Goal: Task Accomplishment & Management: Use online tool/utility

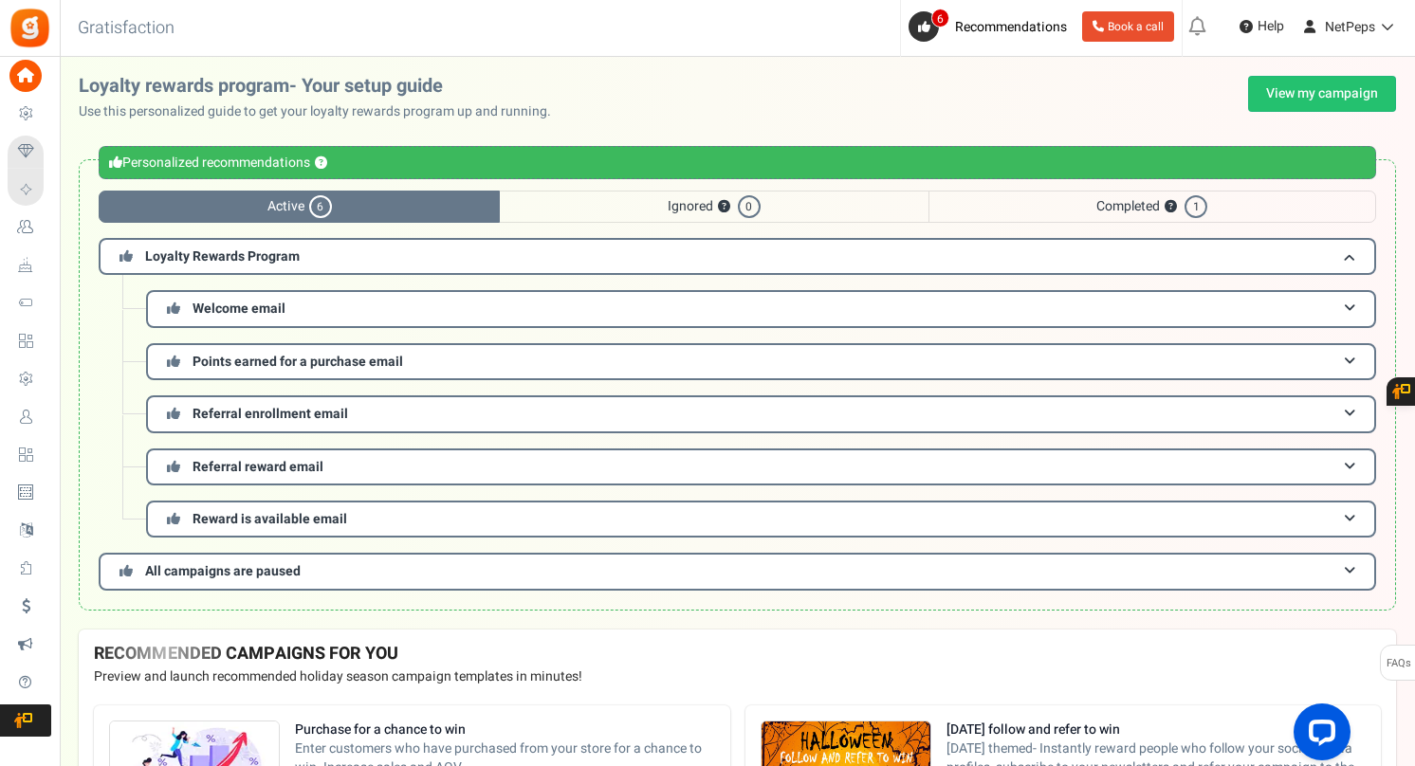
click at [395, 200] on span "Active 6" at bounding box center [299, 207] width 401 height 32
click at [1266, 94] on link "View my campaign" at bounding box center [1322, 94] width 148 height 36
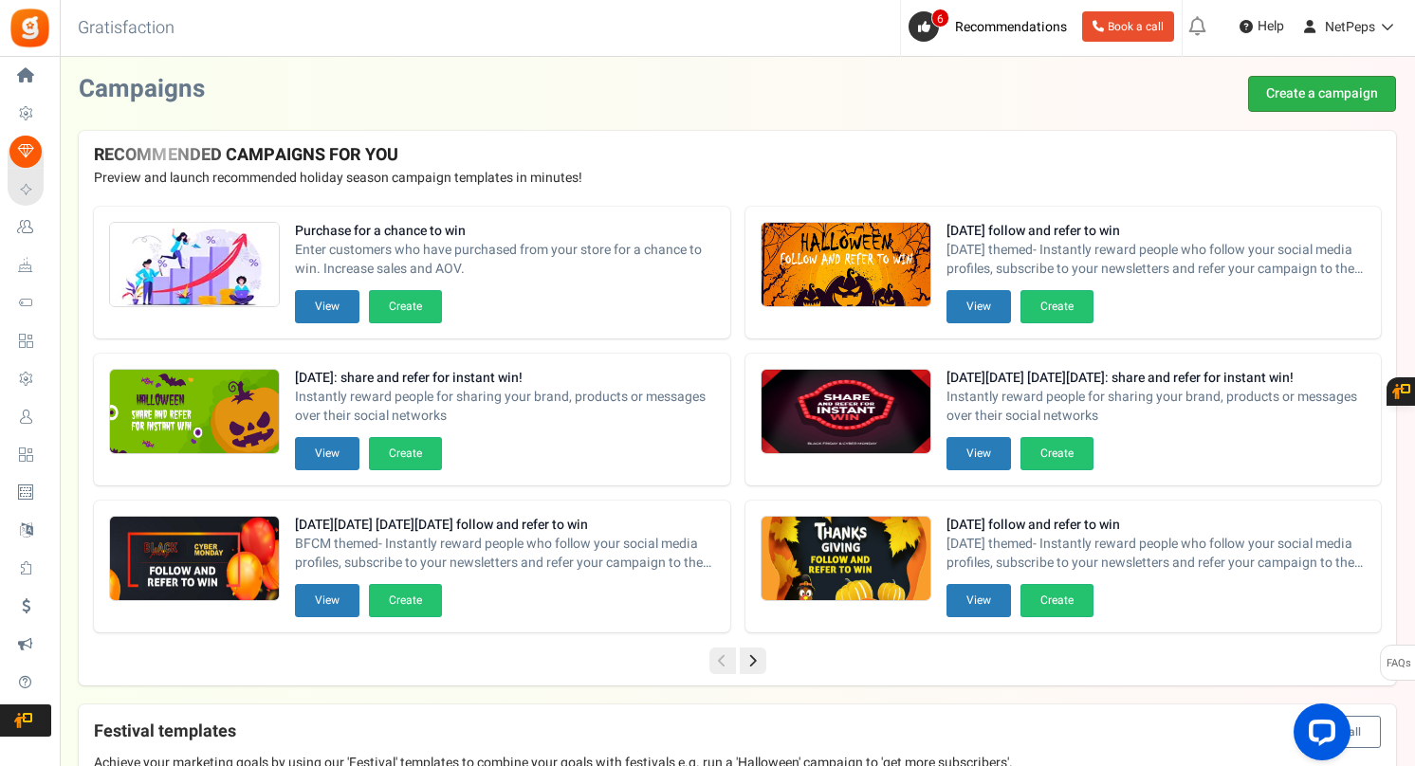
click at [1291, 92] on link "Create a campaign" at bounding box center [1322, 94] width 148 height 36
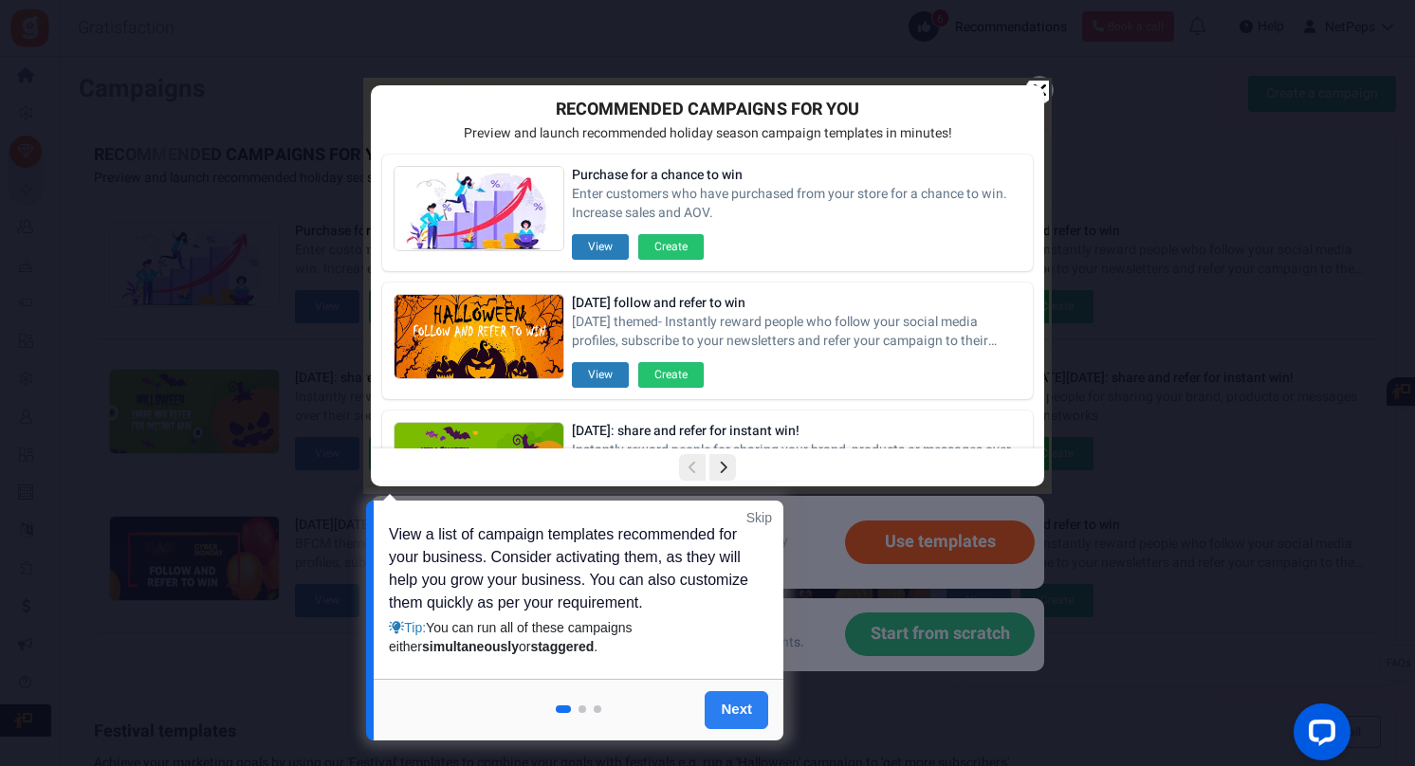
click at [728, 710] on link "Next" at bounding box center [737, 710] width 64 height 38
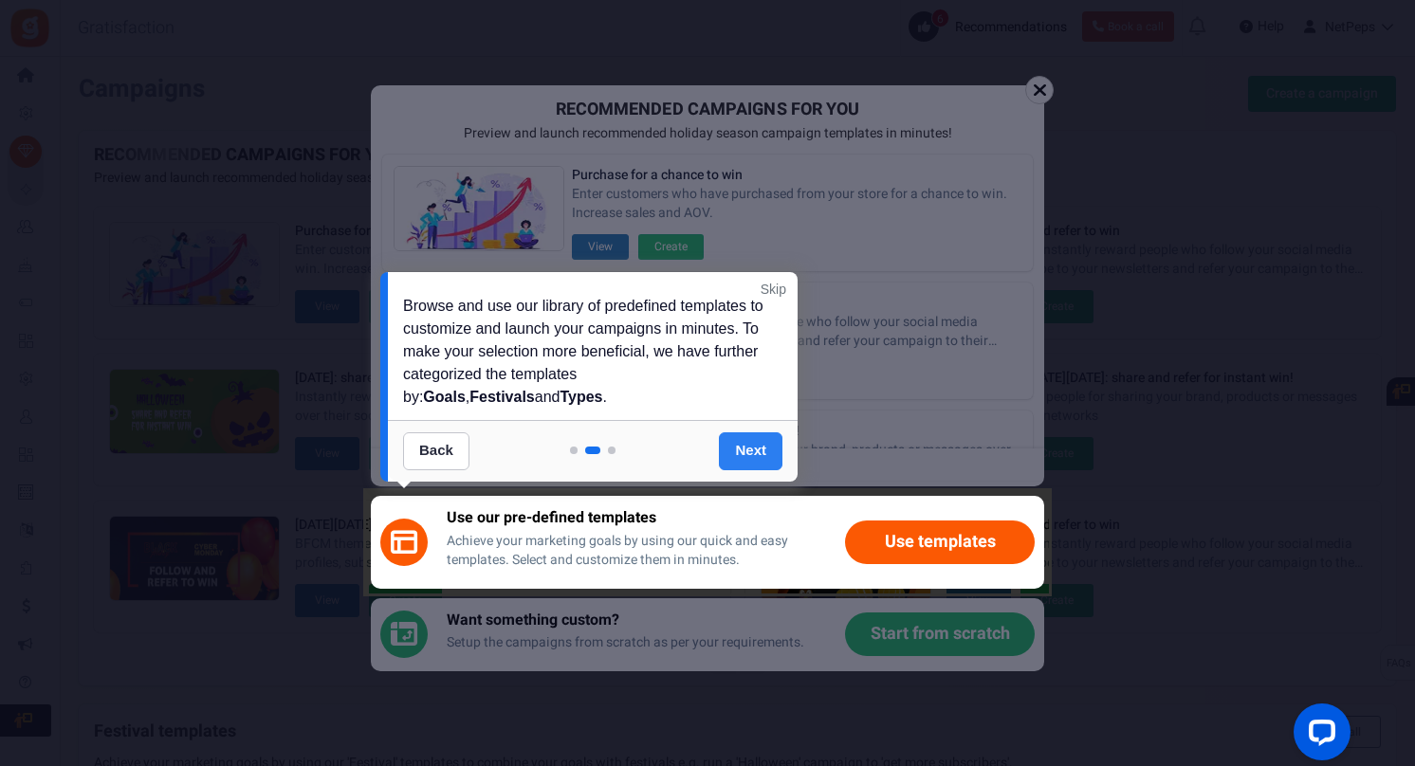
click at [760, 458] on link "Next" at bounding box center [751, 451] width 64 height 38
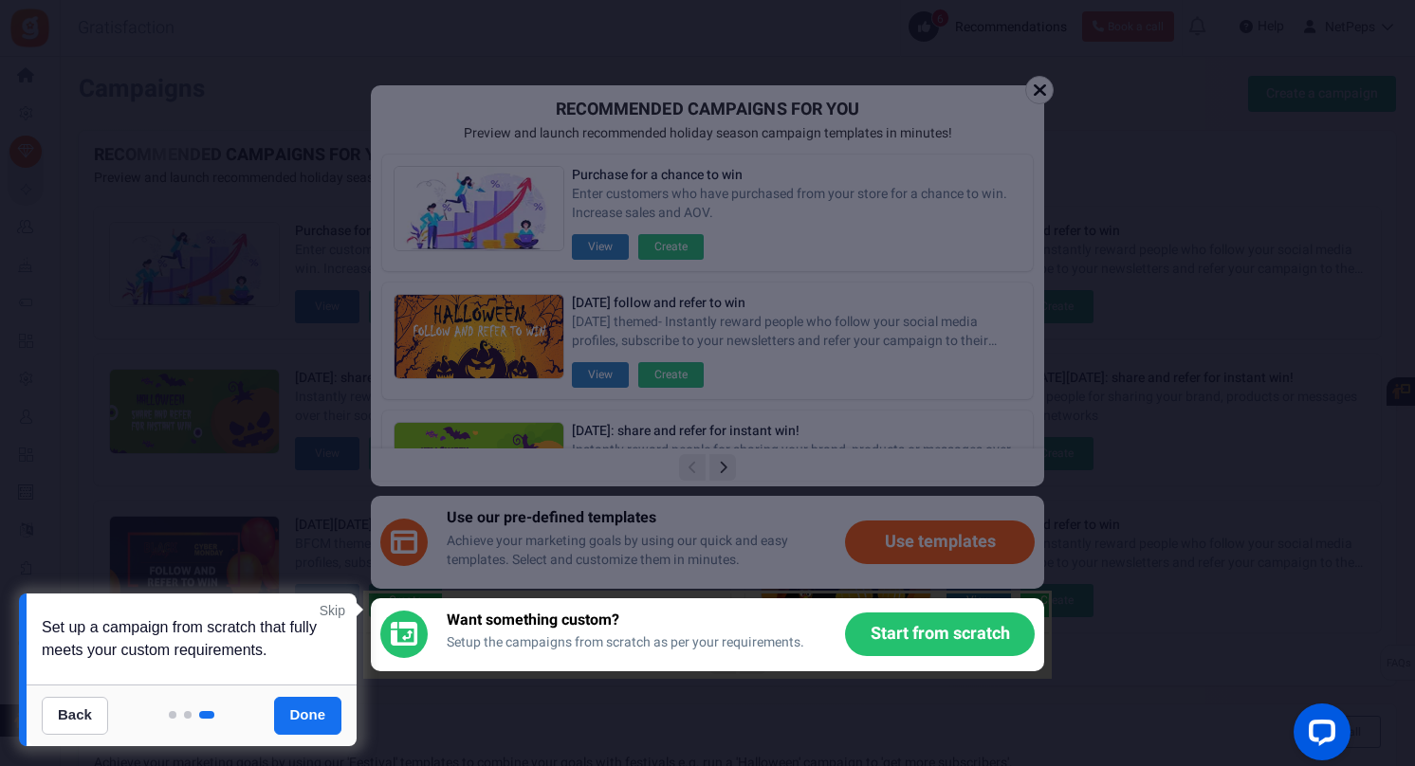
click at [338, 611] on link "Skip" at bounding box center [333, 610] width 26 height 19
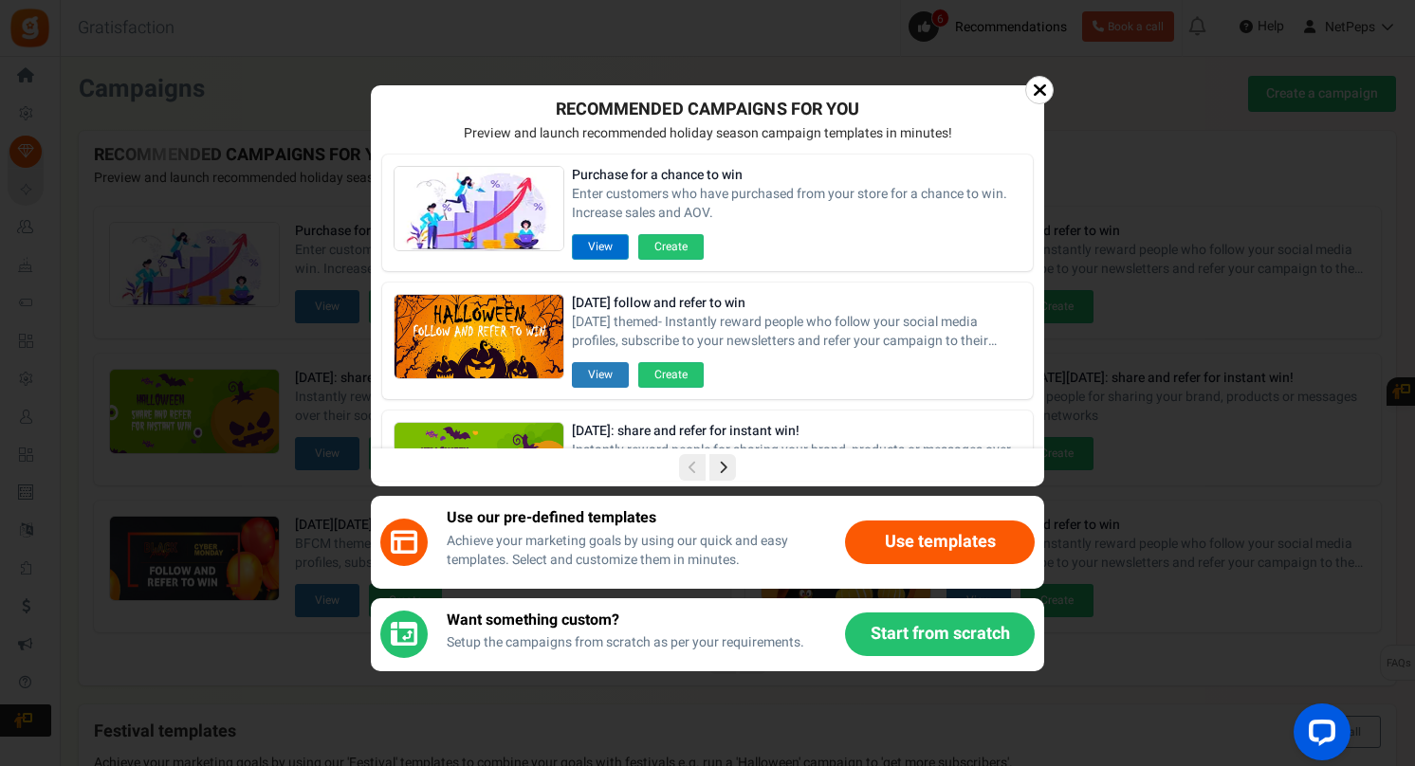
click at [615, 250] on button "View" at bounding box center [600, 247] width 57 height 26
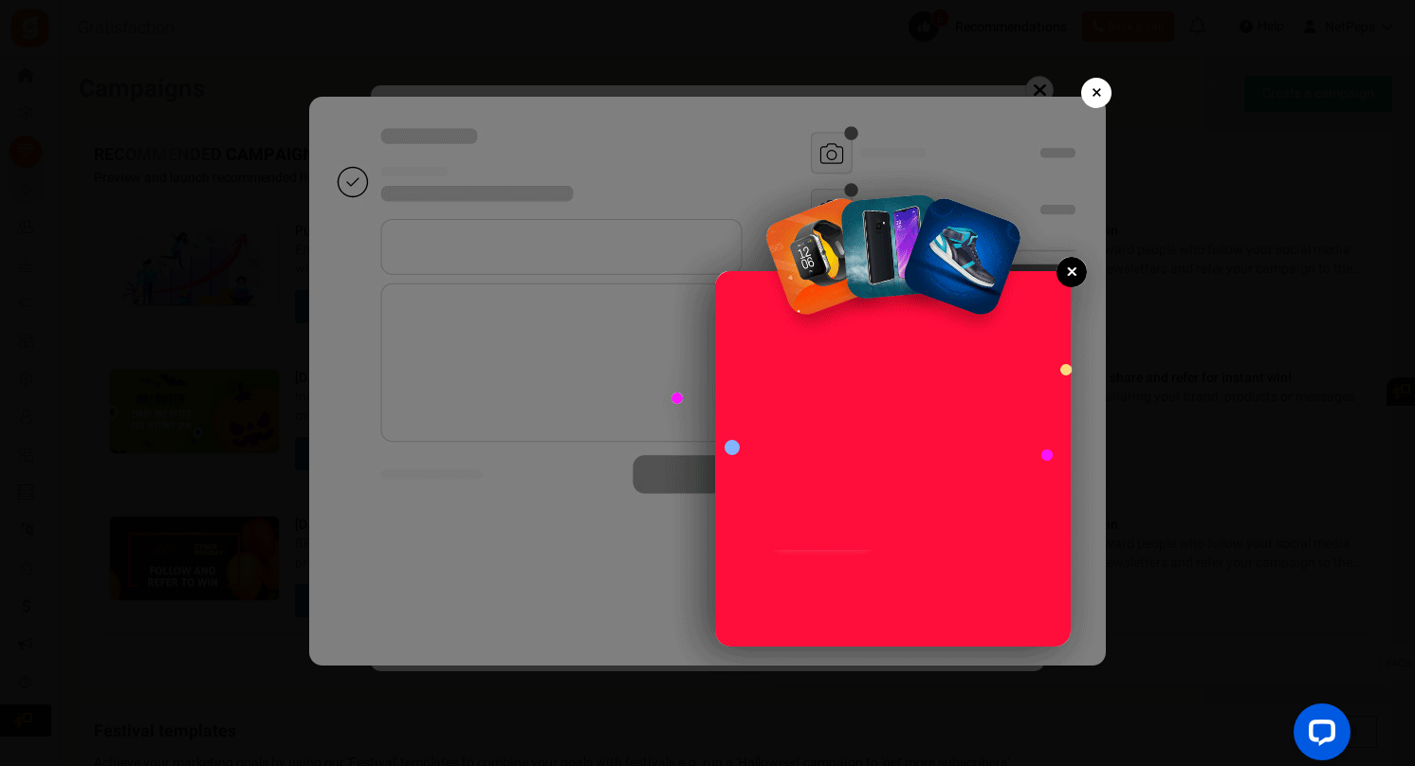
click at [1100, 90] on link "×" at bounding box center [1096, 93] width 30 height 30
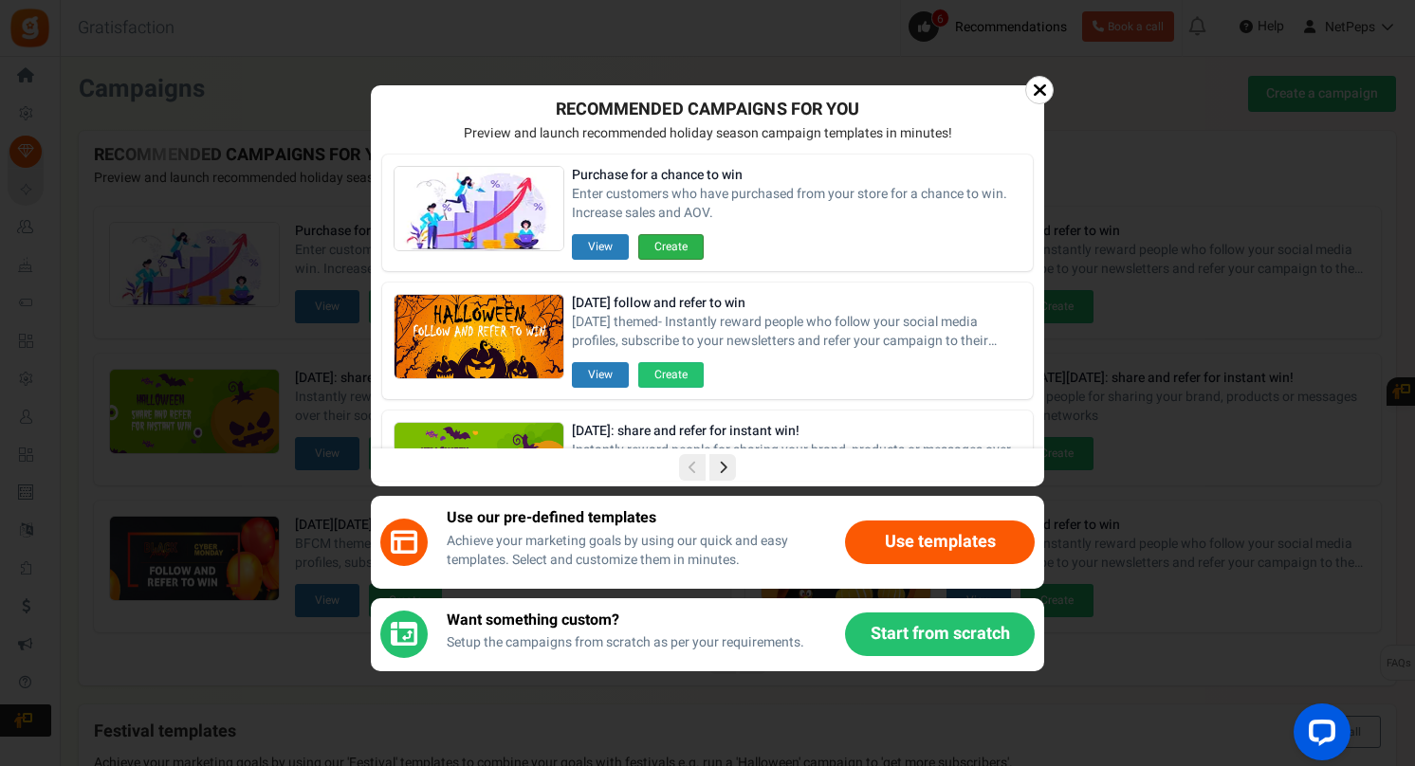
click at [667, 244] on button "Create" at bounding box center [670, 247] width 65 height 26
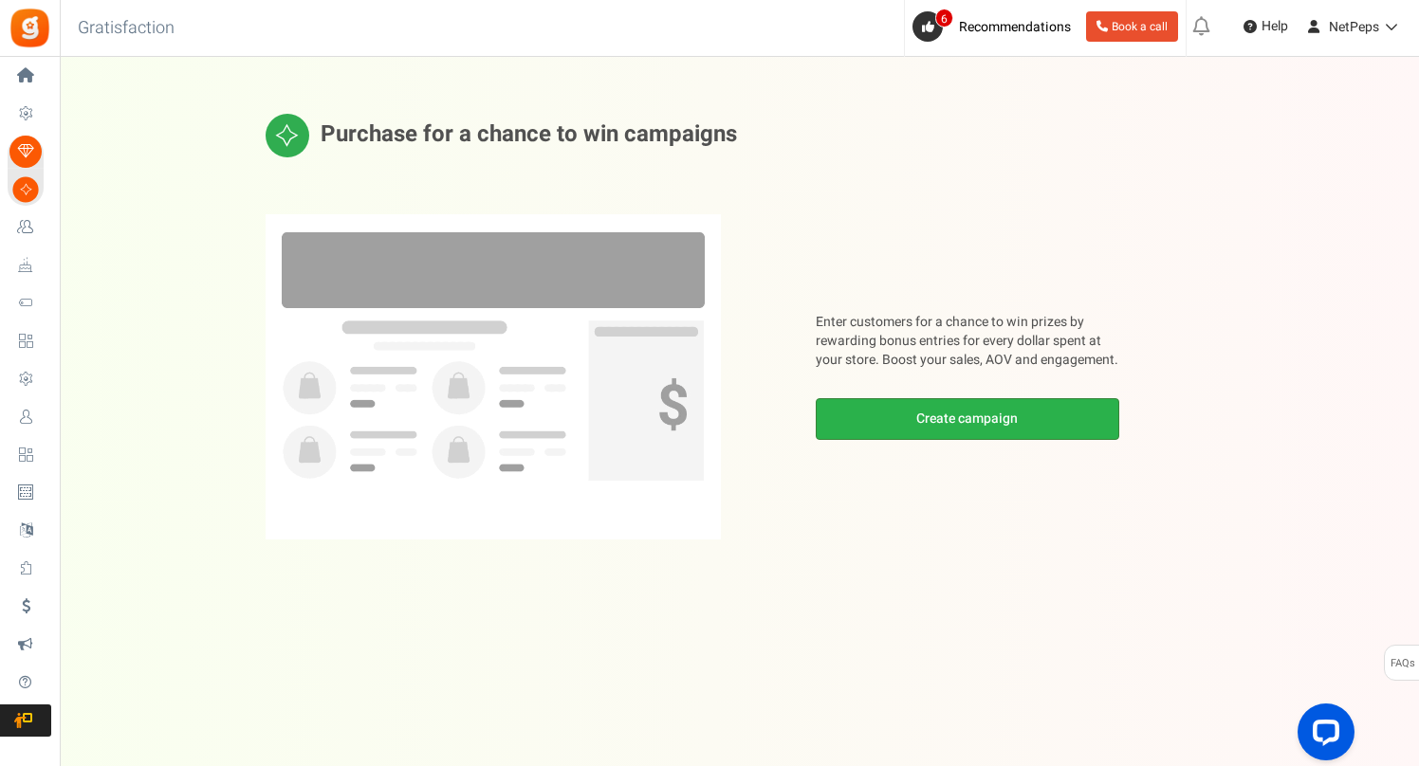
click at [908, 422] on link "Create campaign" at bounding box center [967, 419] width 303 height 42
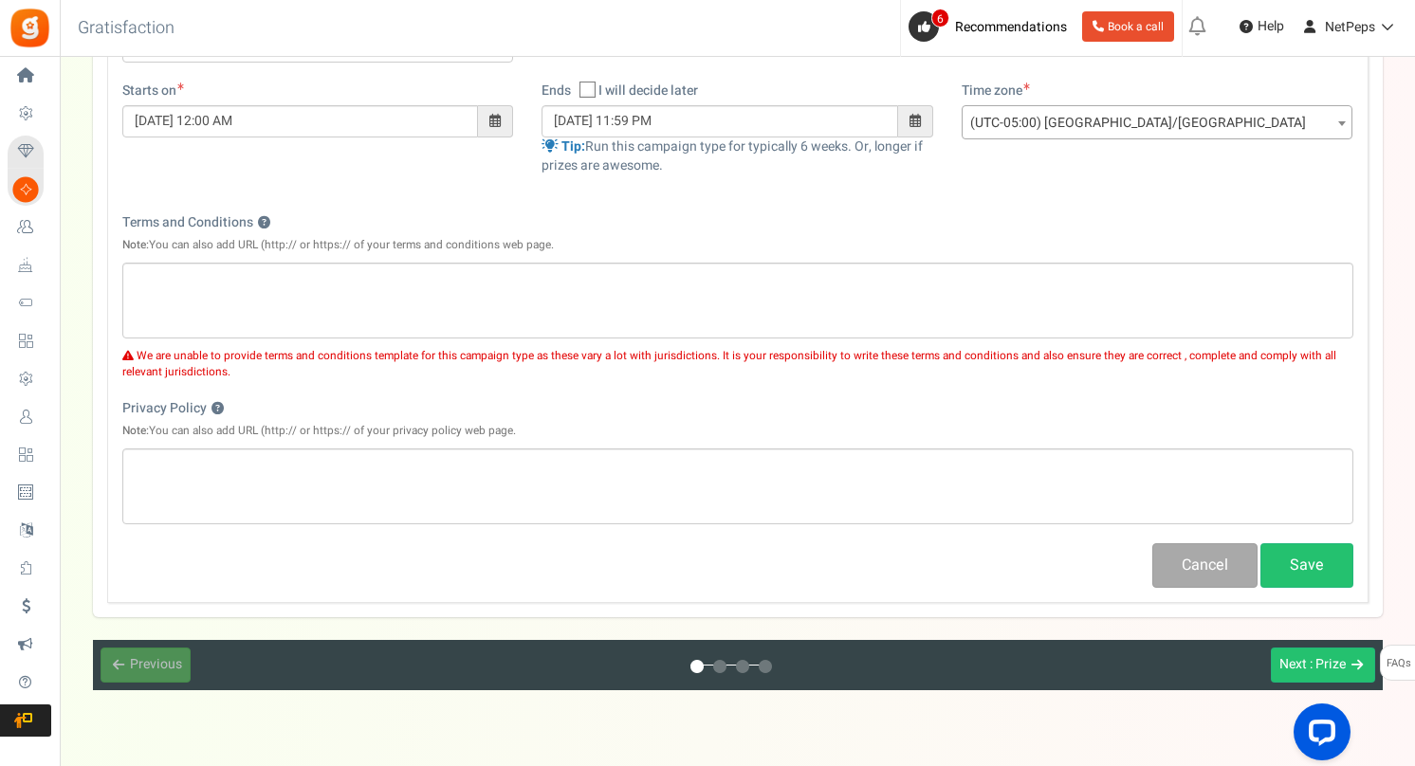
scroll to position [490, 0]
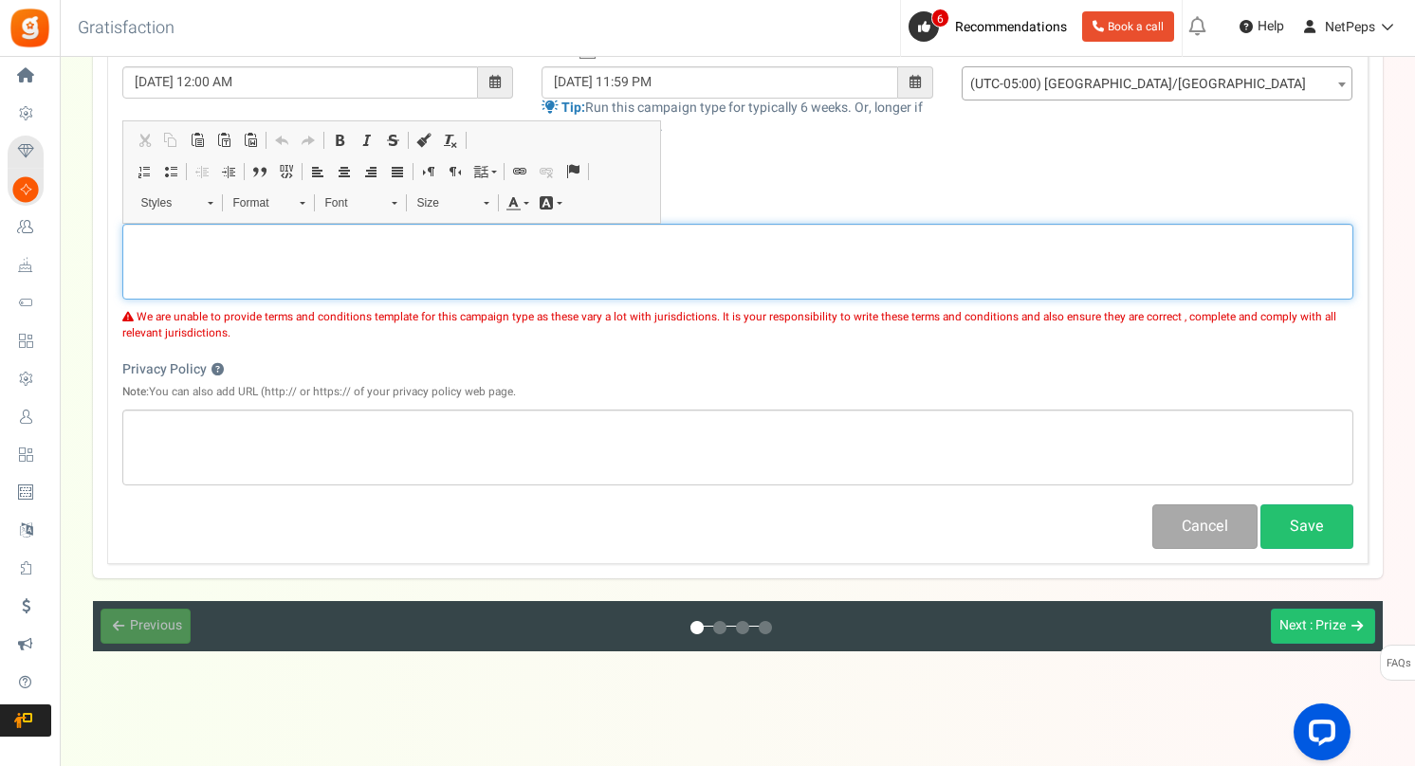
click at [170, 248] on p "Editor, competition_terms" at bounding box center [738, 239] width 1206 height 19
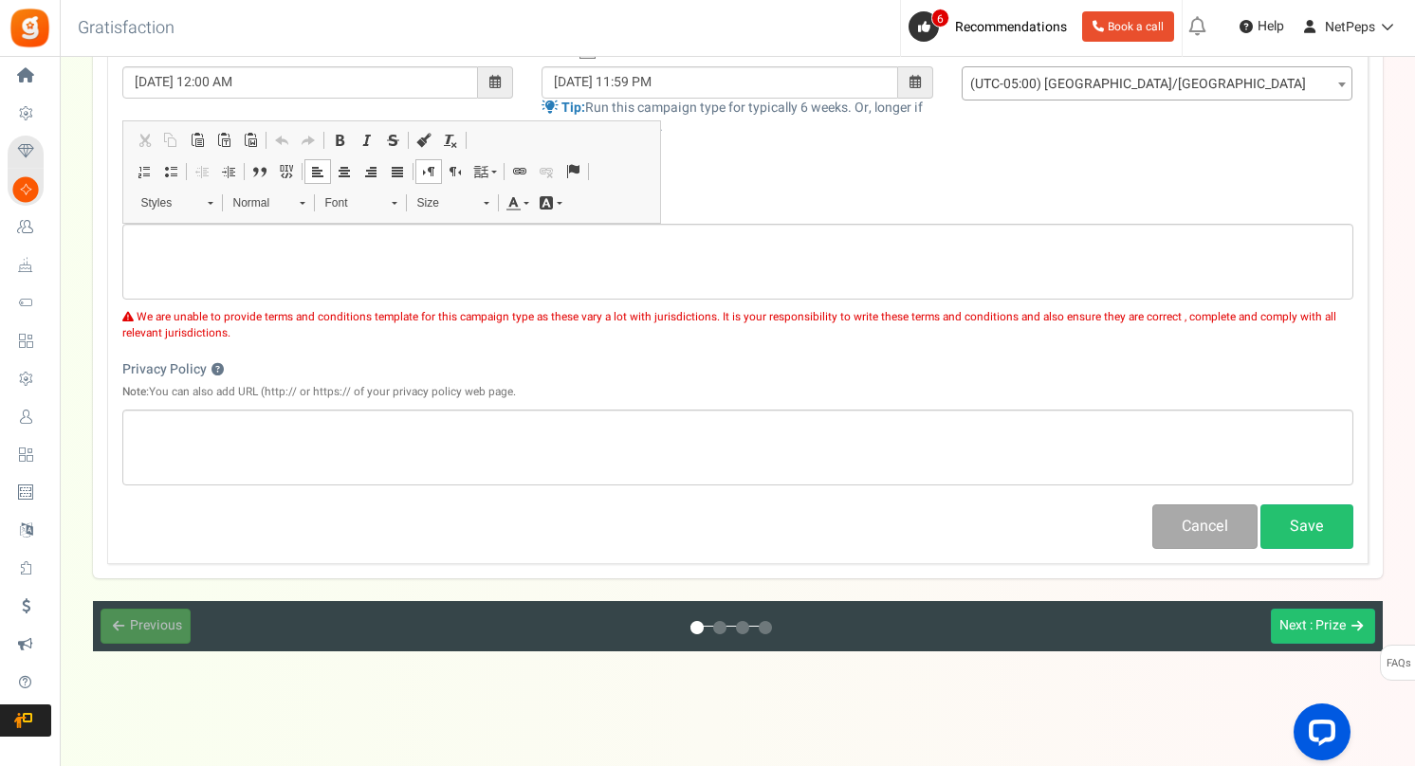
scroll to position [0, 0]
click at [211, 254] on span "Paste" at bounding box center [225, 262] width 65 height 28
click at [245, 268] on span "Paste" at bounding box center [268, 269] width 65 height 28
click at [277, 281] on span "Paste" at bounding box center [302, 283] width 65 height 28
click at [327, 343] on div "Campaign name ? Display Title shown publicly PURCHASE FOR A CHANCE TO WIN This …" at bounding box center [737, 180] width 1261 height 767
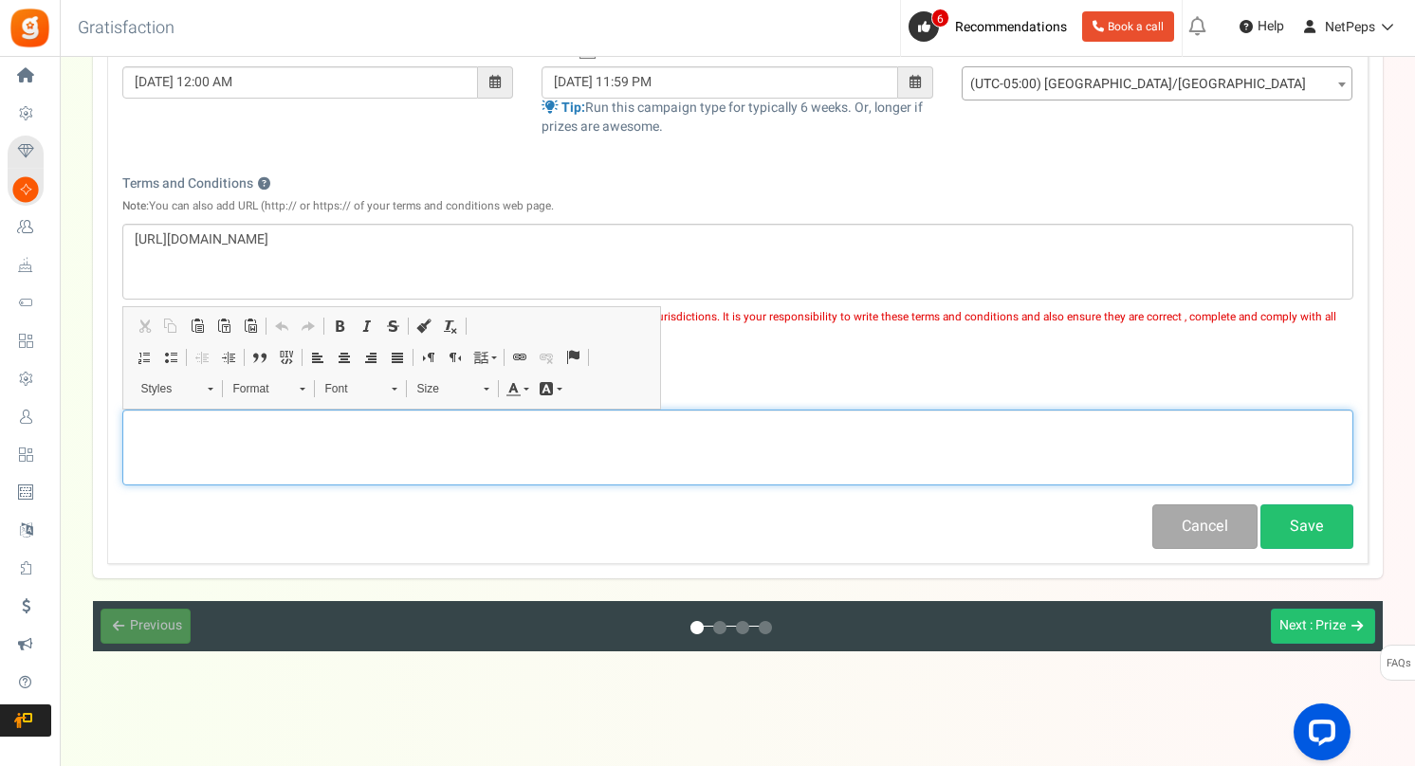
click at [197, 434] on p "Editor, competition_privacy" at bounding box center [738, 425] width 1206 height 19
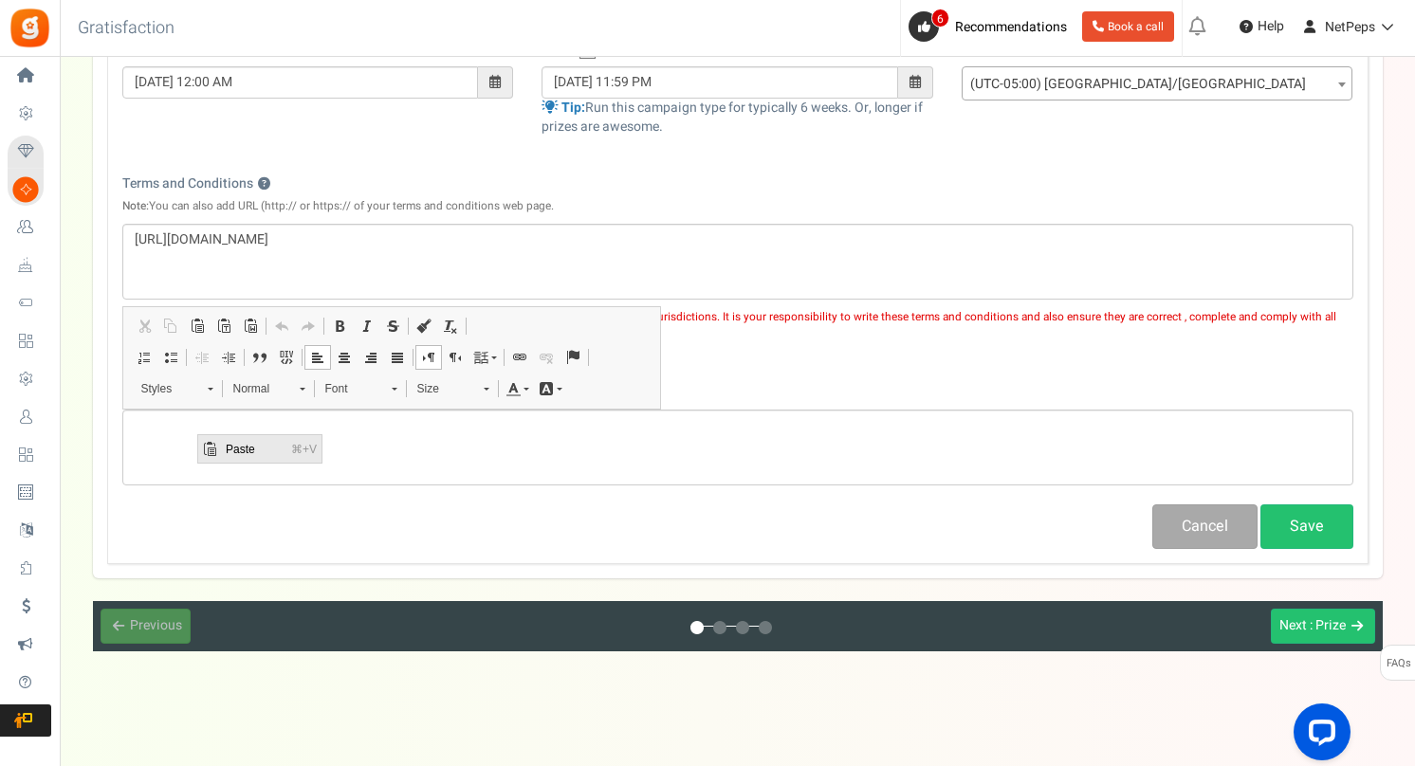
click at [229, 447] on span "Paste" at bounding box center [253, 449] width 65 height 28
click at [301, 510] on div "Cancel Save" at bounding box center [737, 527] width 1259 height 45
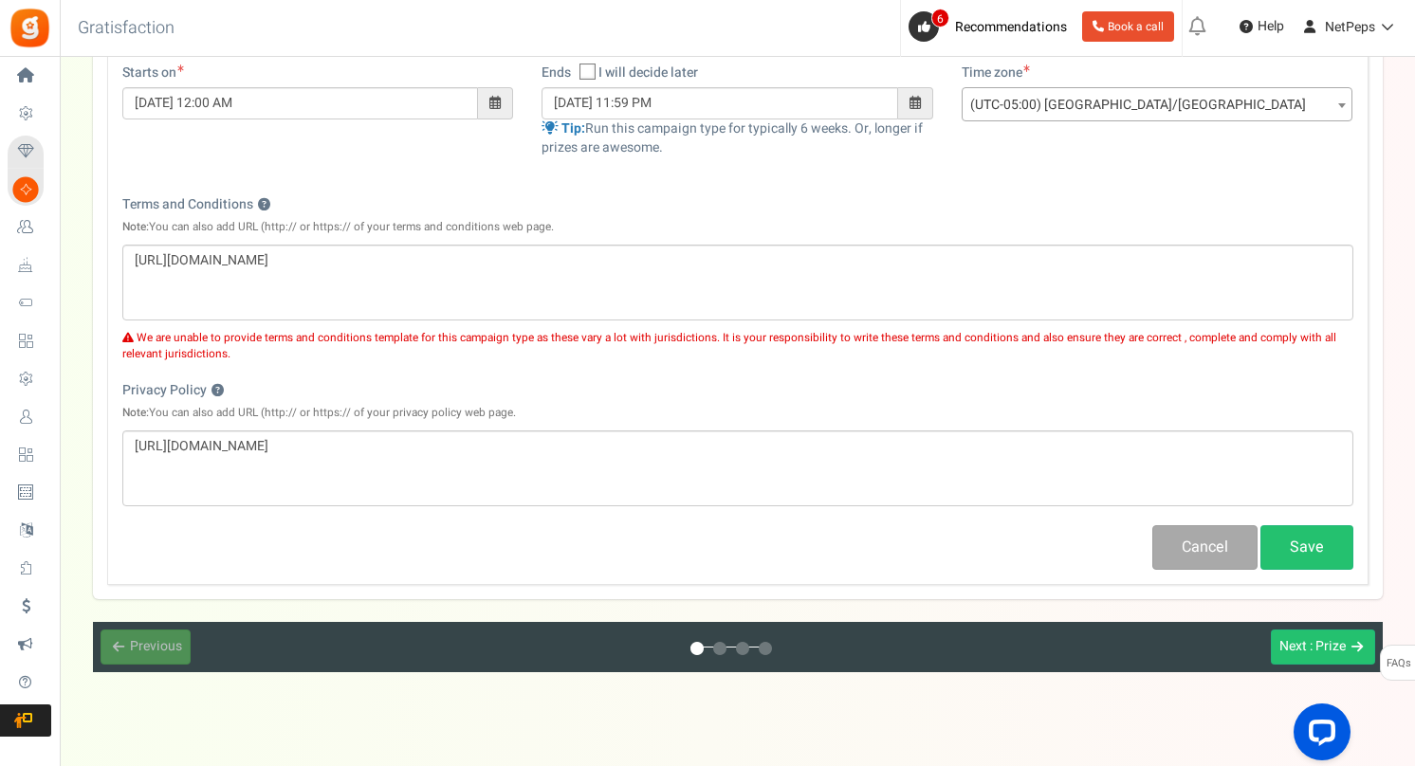
scroll to position [478, 0]
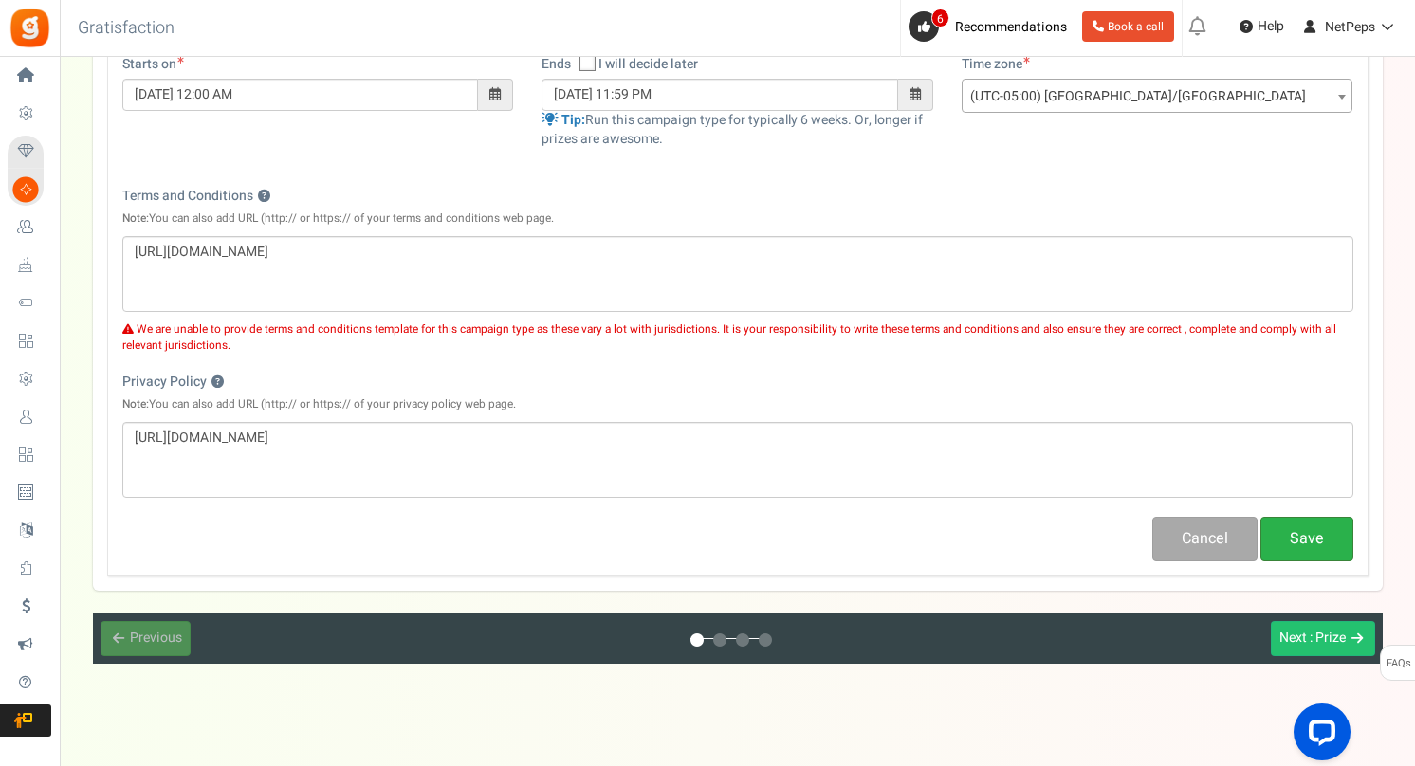
click at [1293, 542] on button "Save" at bounding box center [1306, 539] width 93 height 45
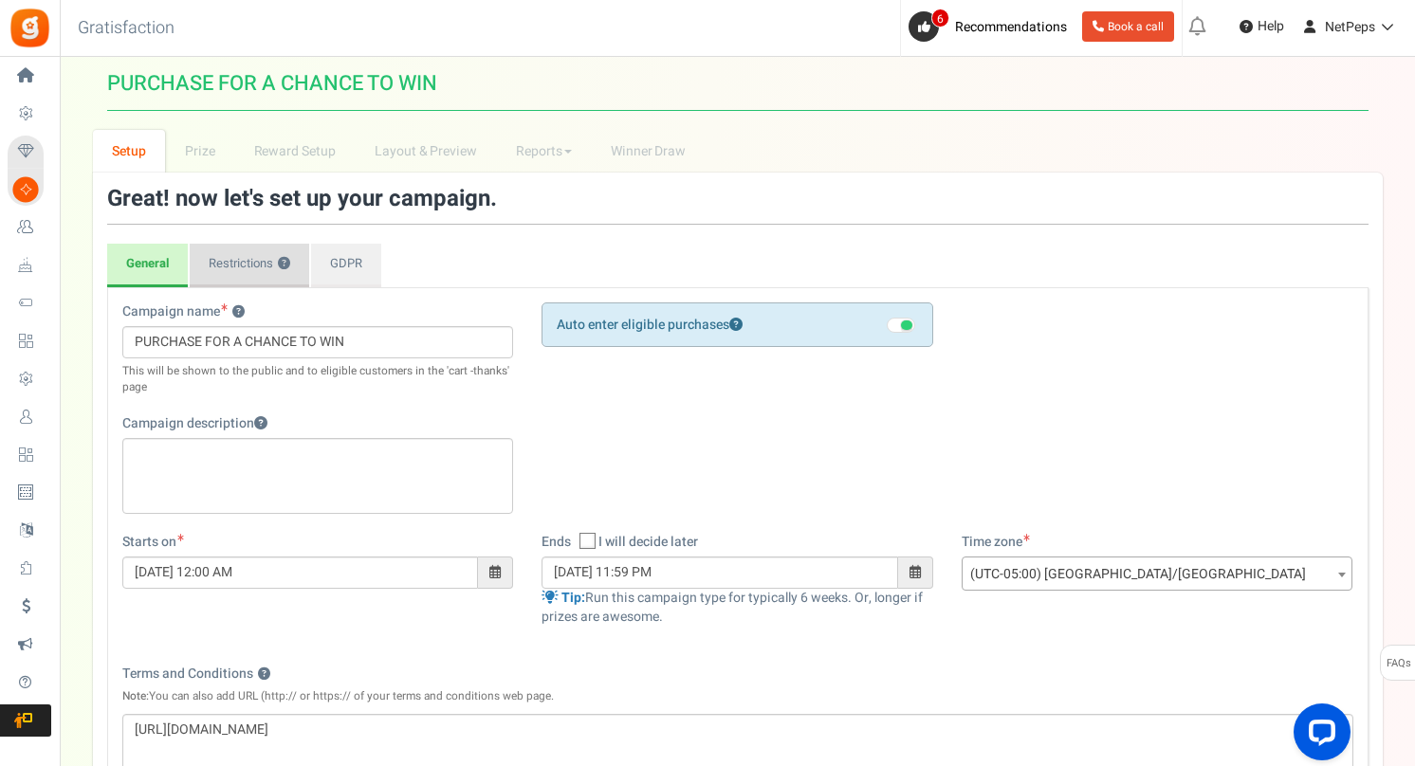
click at [244, 262] on link "Restrictions ?" at bounding box center [249, 266] width 119 height 44
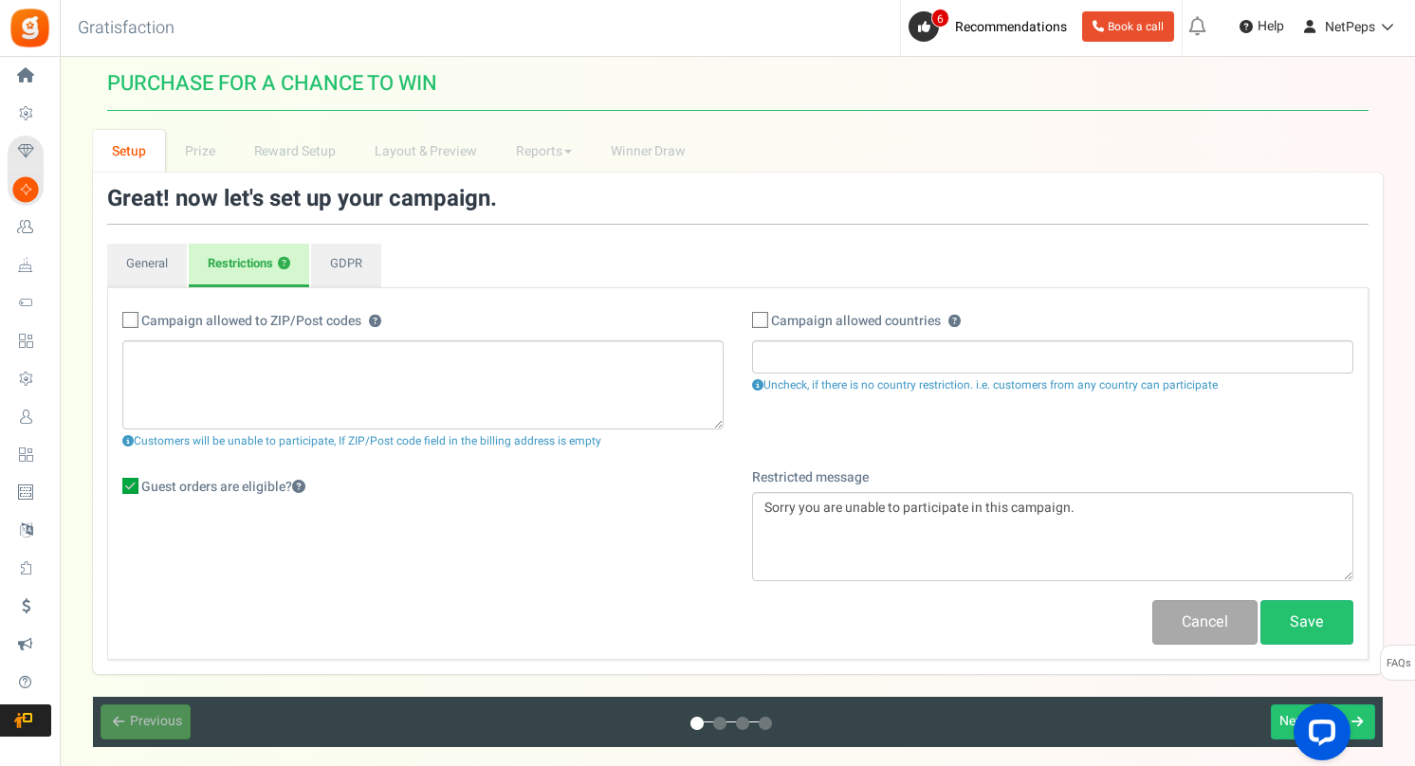
click at [766, 320] on span at bounding box center [760, 320] width 16 height 16
click at [745, 320] on input "Campaign allowed countries ? ?" at bounding box center [739, 322] width 12 height 12
click at [763, 315] on icon at bounding box center [760, 320] width 16 height 16
click at [745, 316] on input "Campaign allowed countries ? ?" at bounding box center [739, 322] width 12 height 12
checkbox input "false"
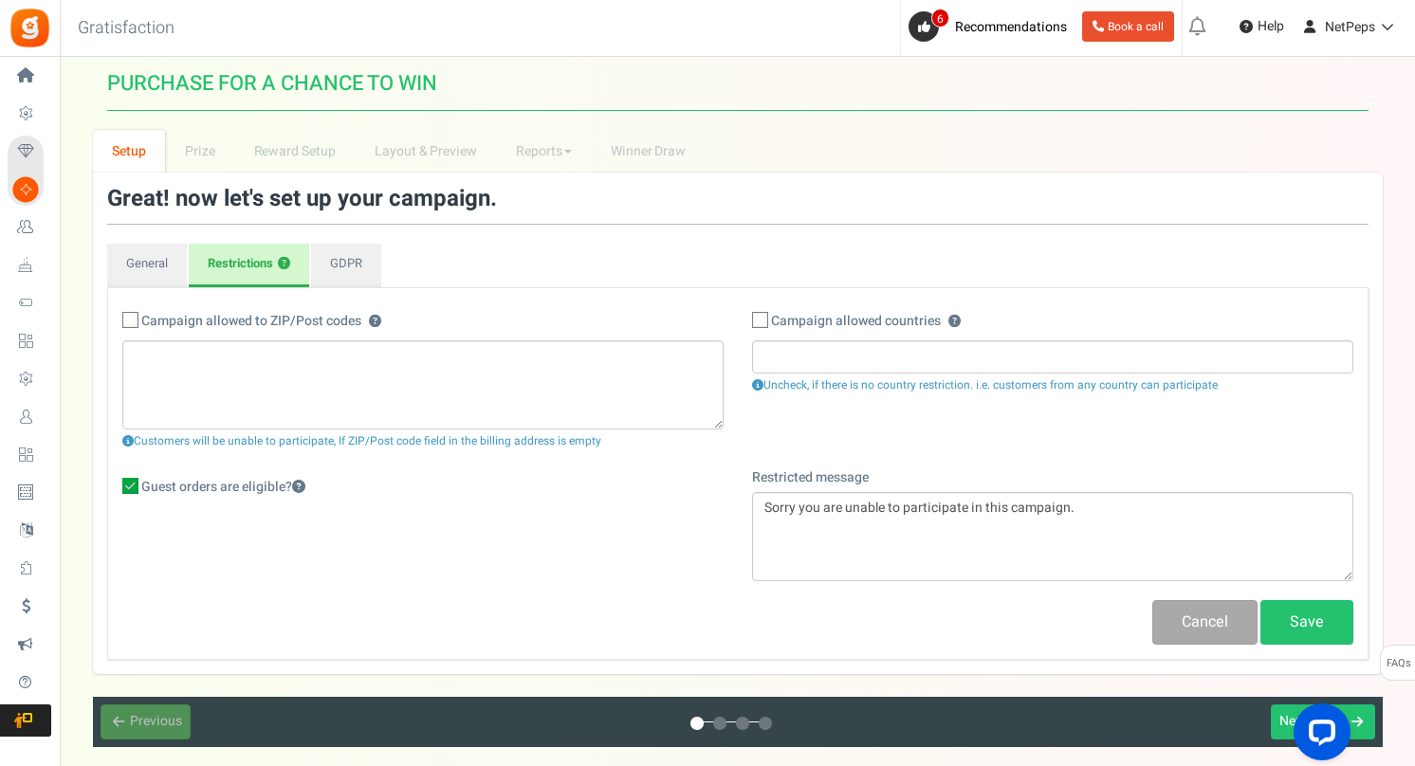
click at [434, 262] on ul "General Registration Form Restrictions ? GDPR" at bounding box center [737, 266] width 1261 height 44
click at [1310, 625] on link "Save" at bounding box center [1306, 622] width 93 height 45
click at [1279, 717] on span "Next" at bounding box center [1293, 721] width 28 height 20
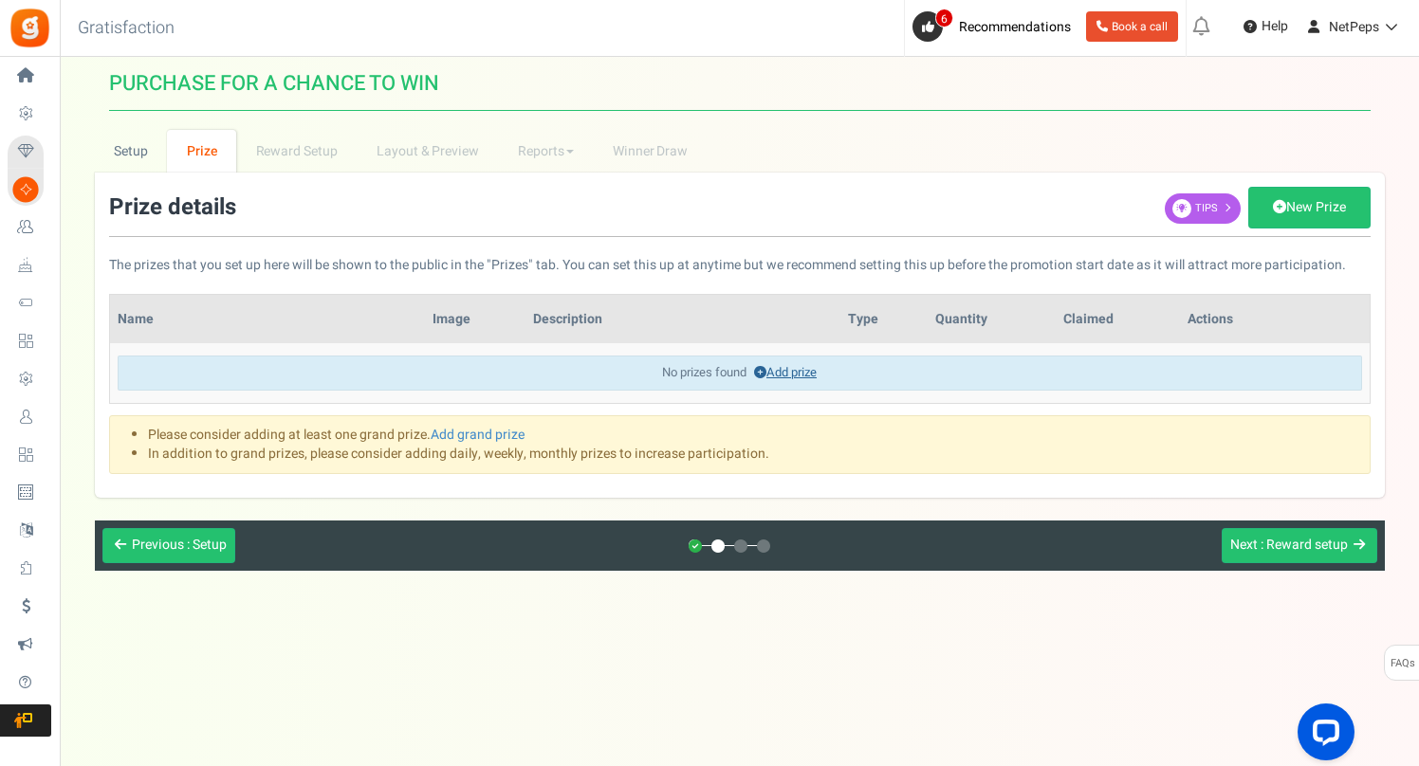
click at [778, 367] on link "Add prize" at bounding box center [785, 372] width 63 height 18
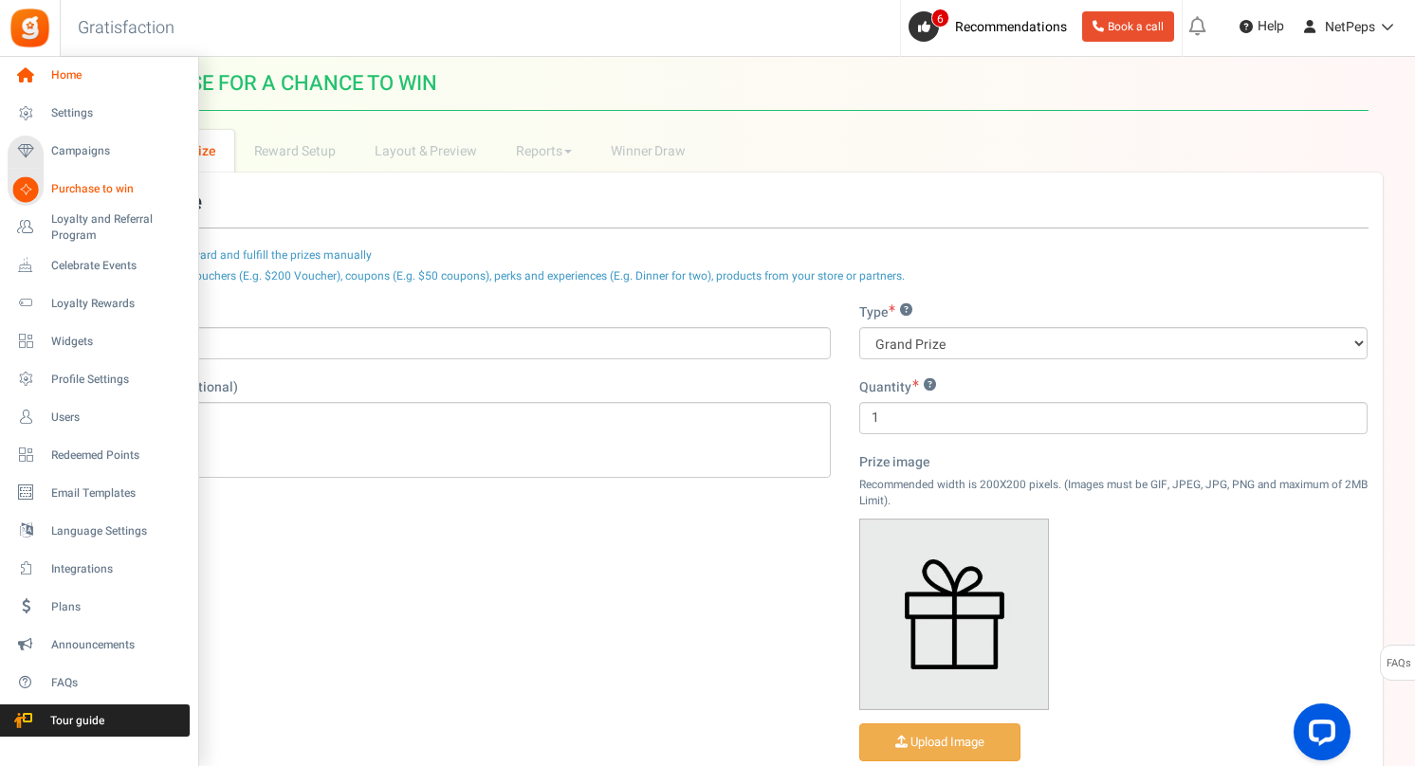
click at [82, 70] on span "Home" at bounding box center [117, 75] width 133 height 16
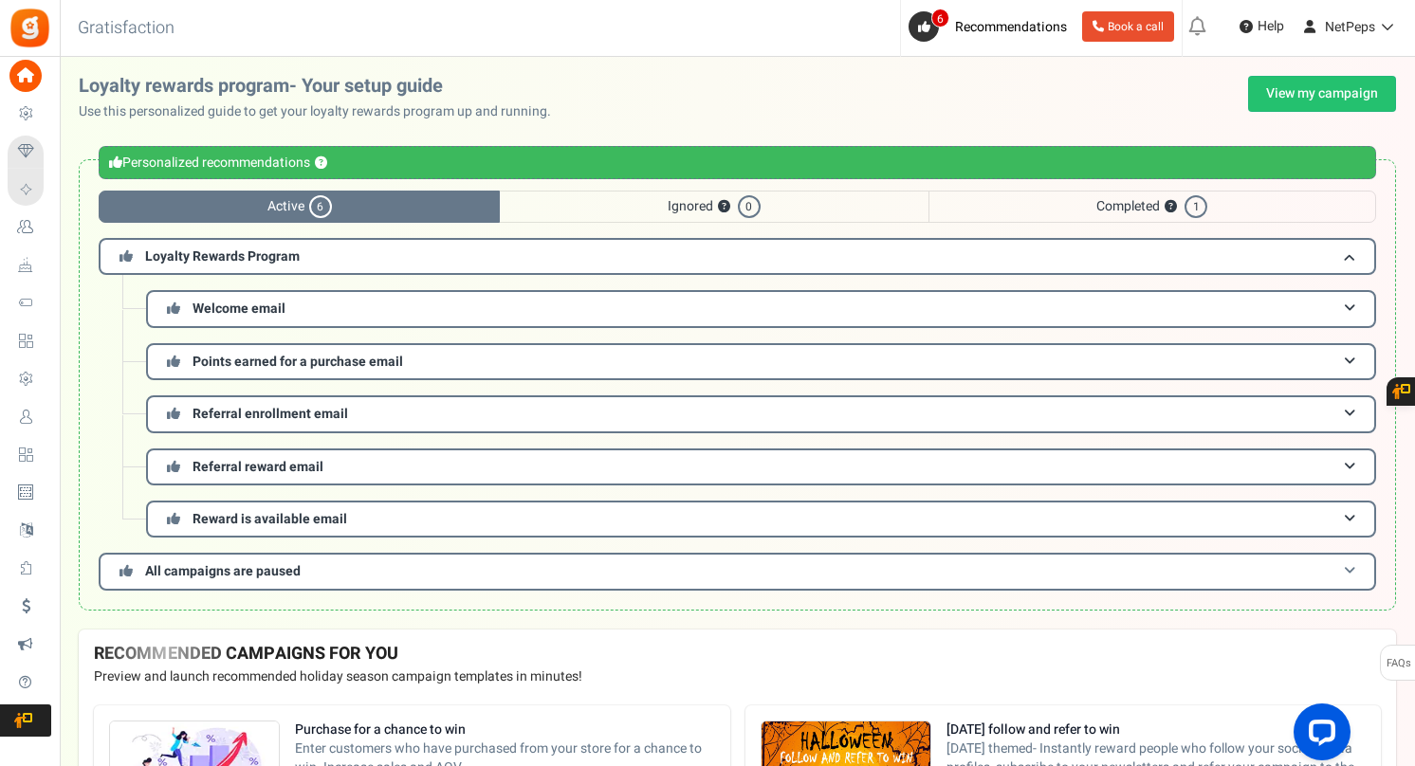
click at [233, 567] on span "All campaigns are paused" at bounding box center [223, 571] width 156 height 20
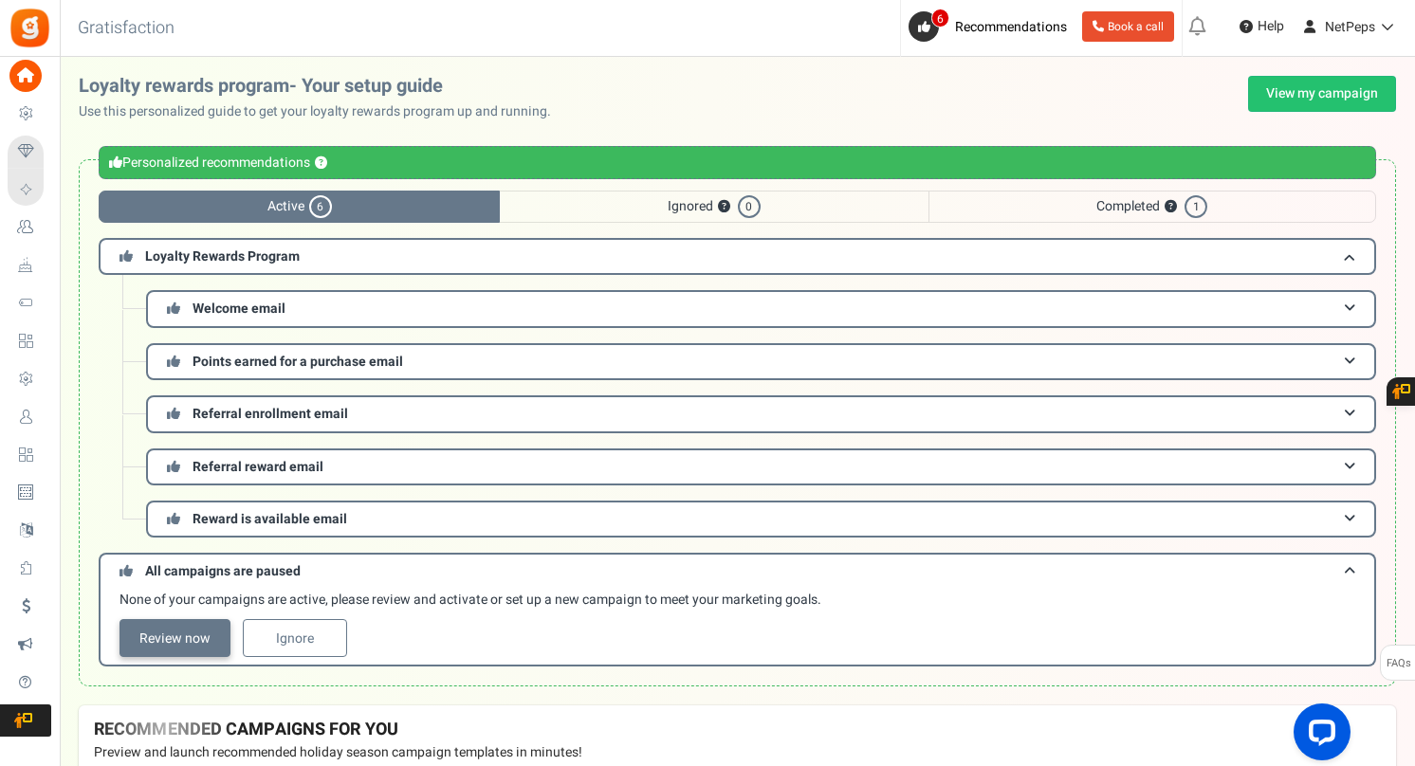
click at [192, 644] on link "Review now" at bounding box center [174, 638] width 111 height 38
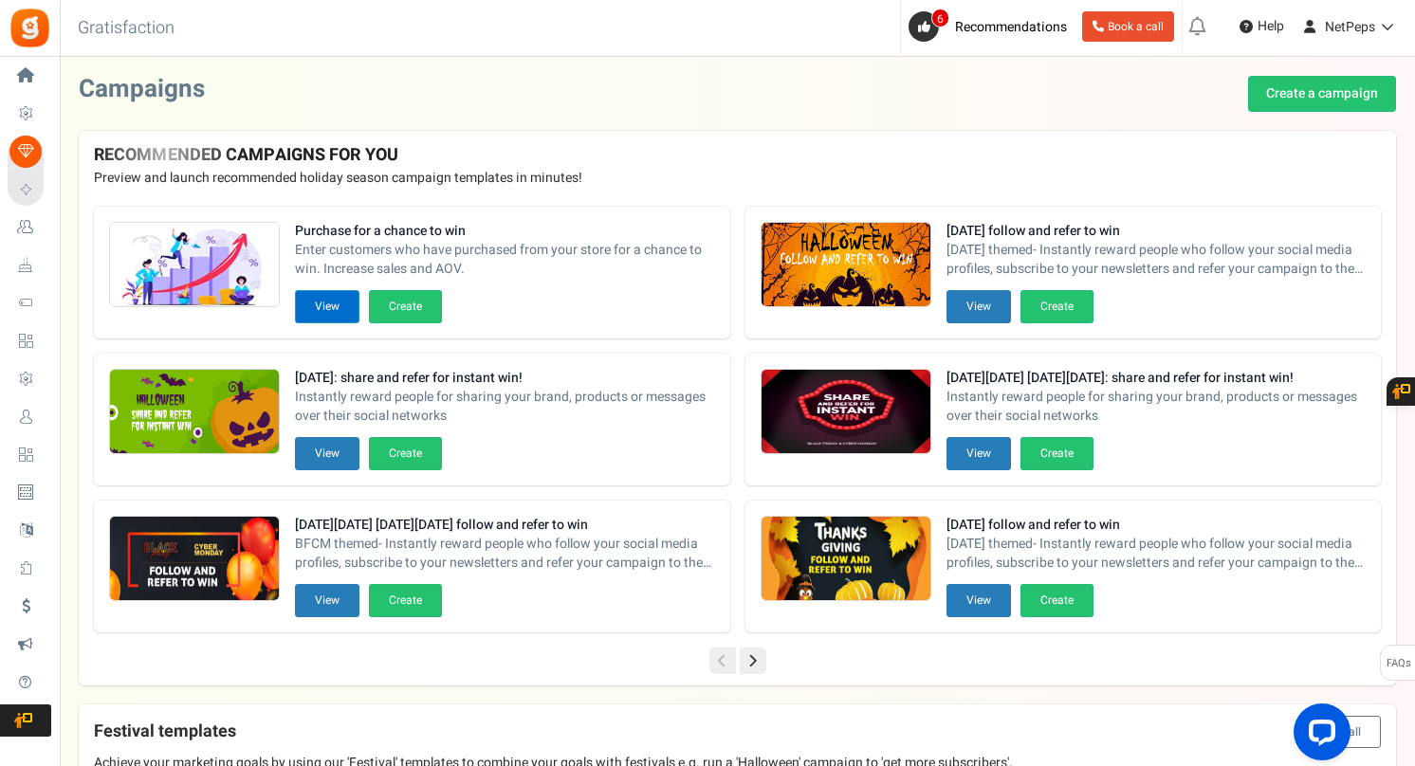
click at [336, 321] on button "View" at bounding box center [327, 306] width 64 height 33
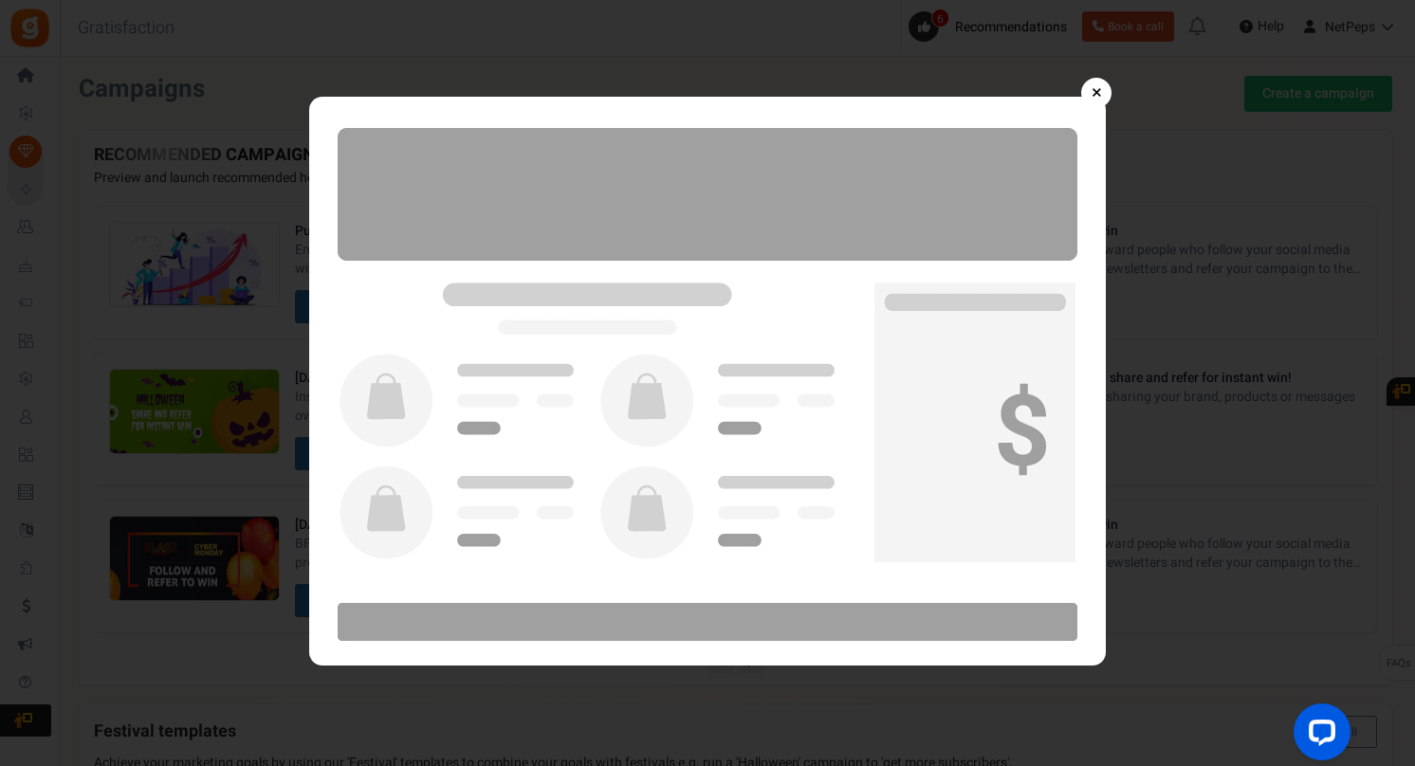
click at [1094, 88] on link "×" at bounding box center [1096, 93] width 30 height 30
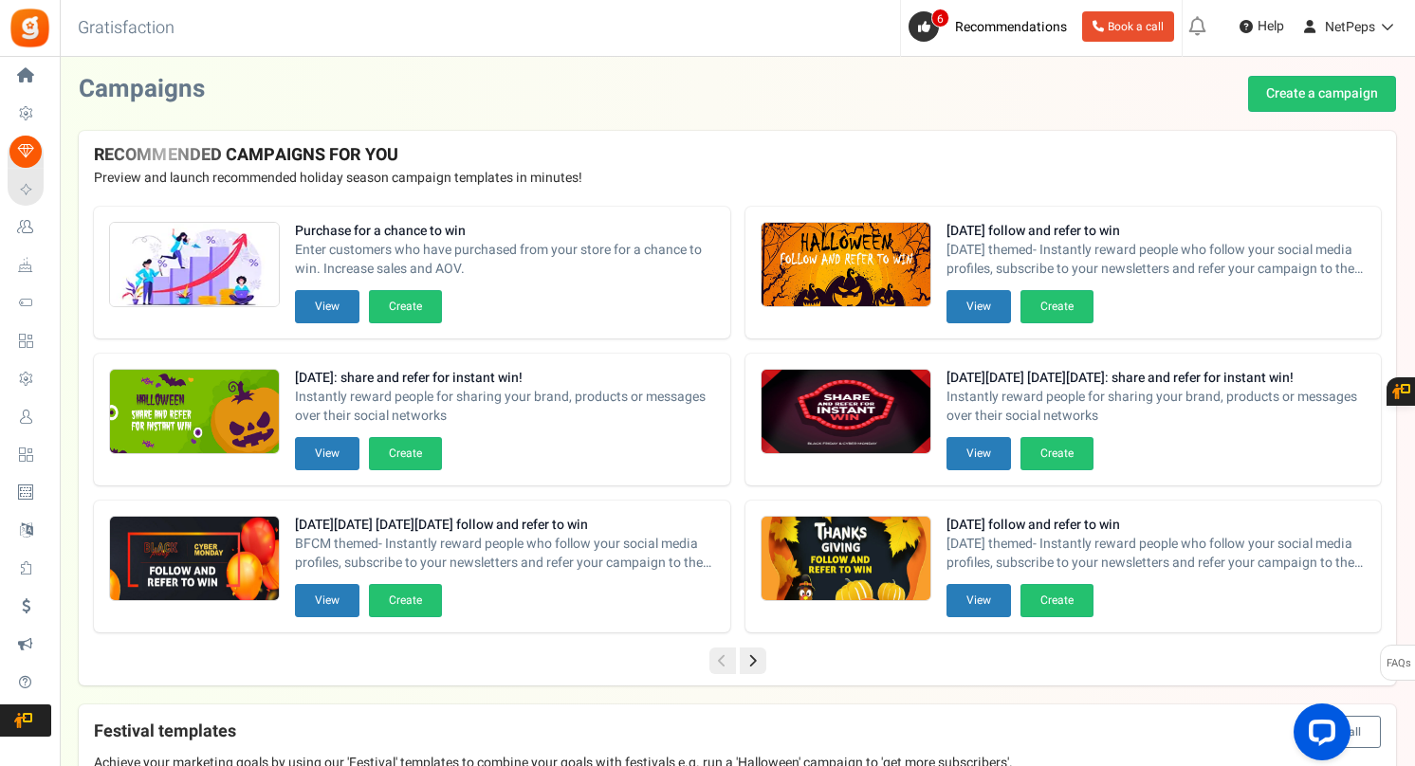
click at [750, 653] on icon at bounding box center [753, 661] width 27 height 27
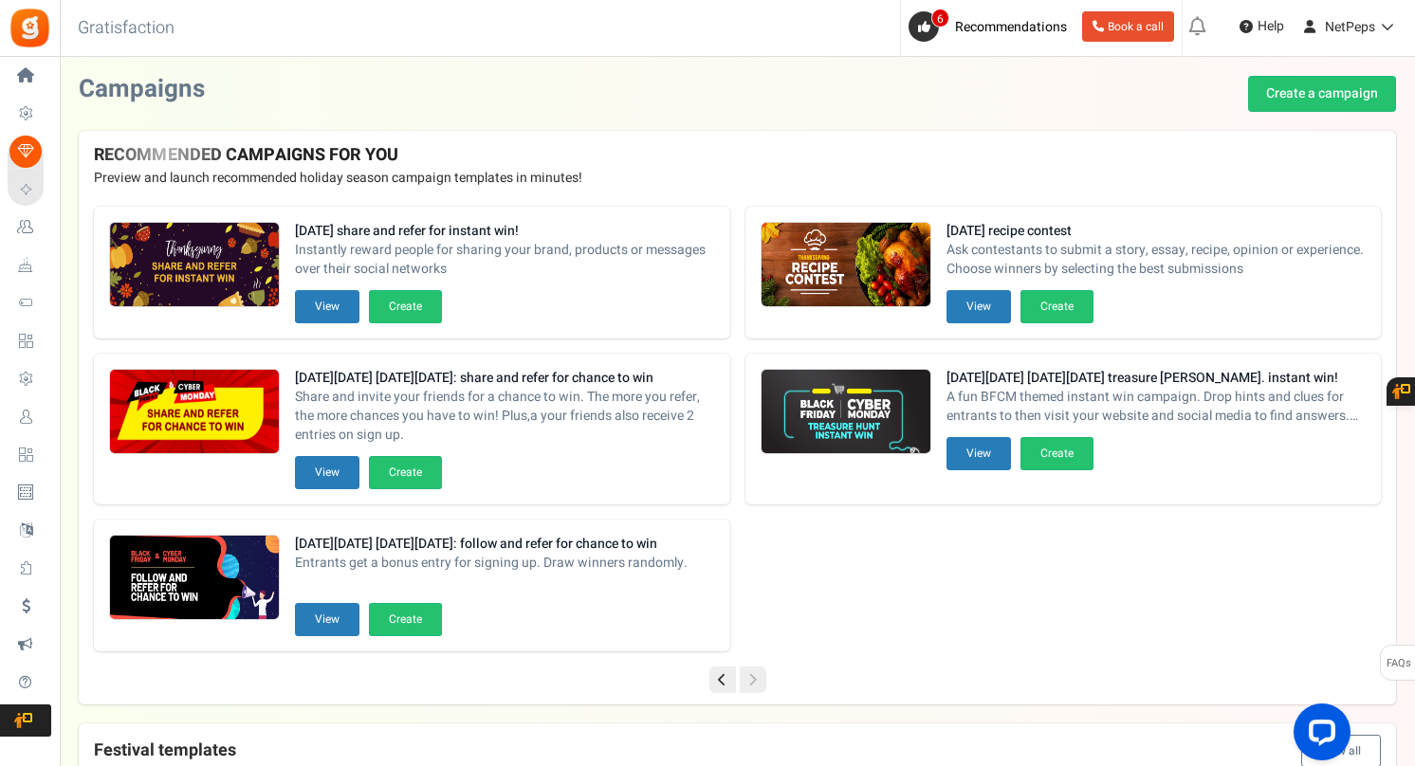
click at [718, 680] on icon at bounding box center [722, 680] width 27 height 27
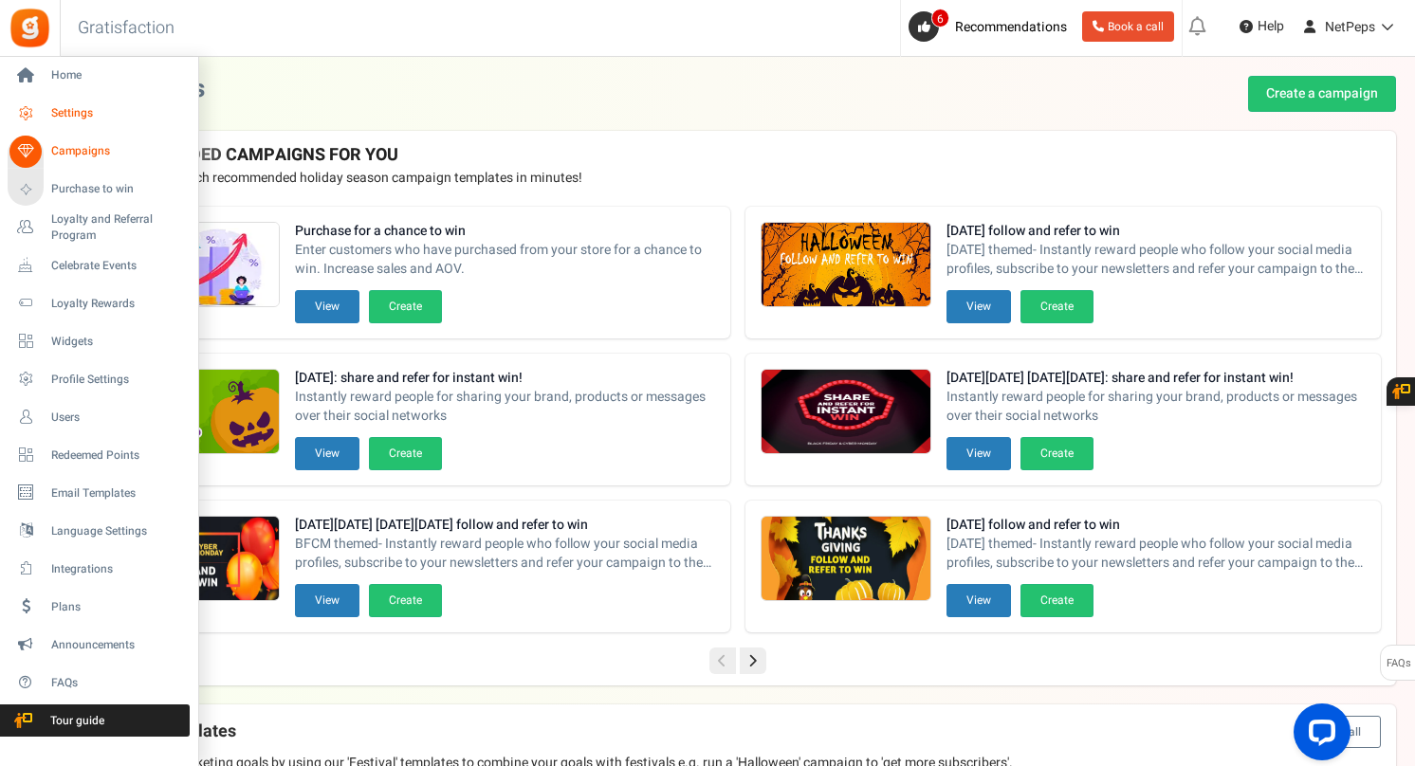
click at [73, 107] on span "Settings" at bounding box center [117, 113] width 133 height 16
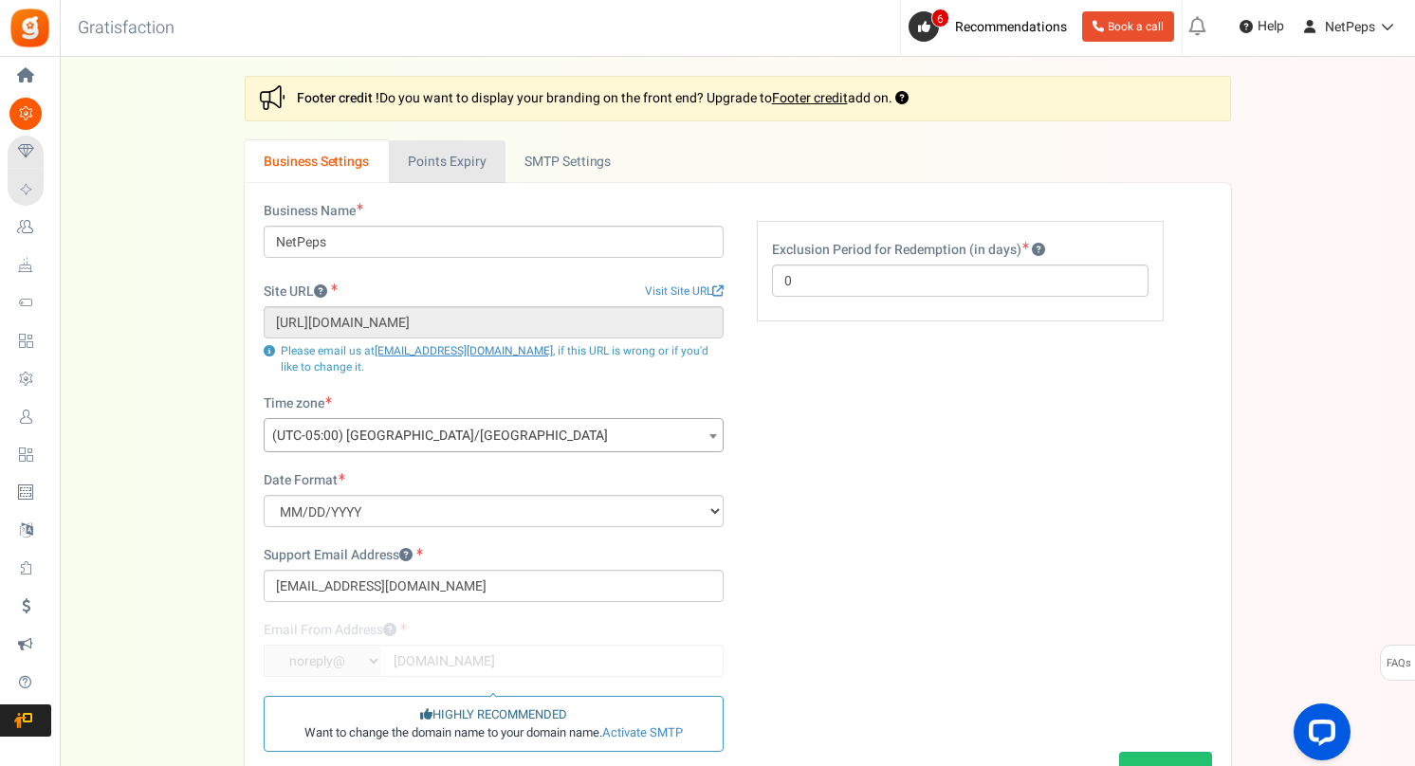
click at [441, 159] on link "Points Expiry" at bounding box center [447, 161] width 117 height 43
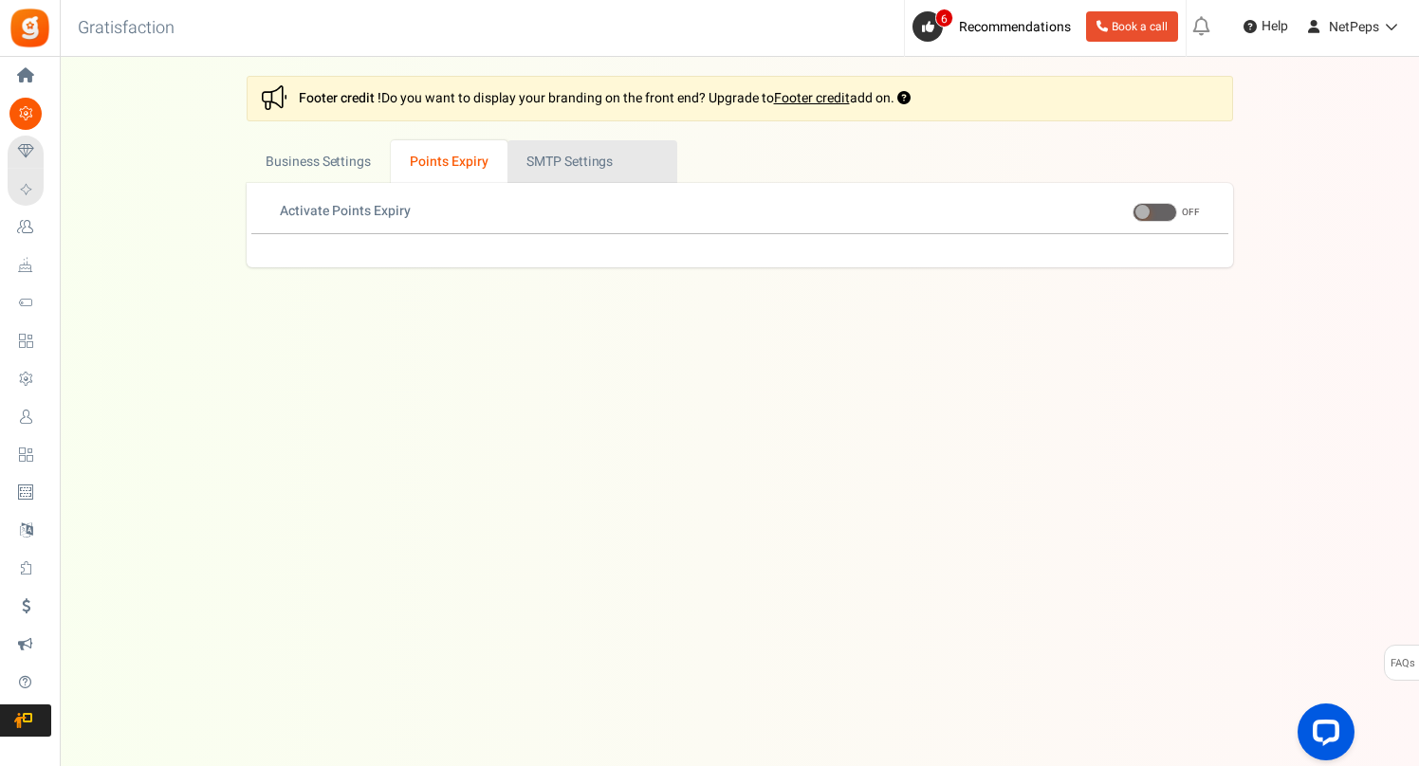
click at [559, 156] on link "Active SMTP Settings" at bounding box center [592, 161] width 170 height 43
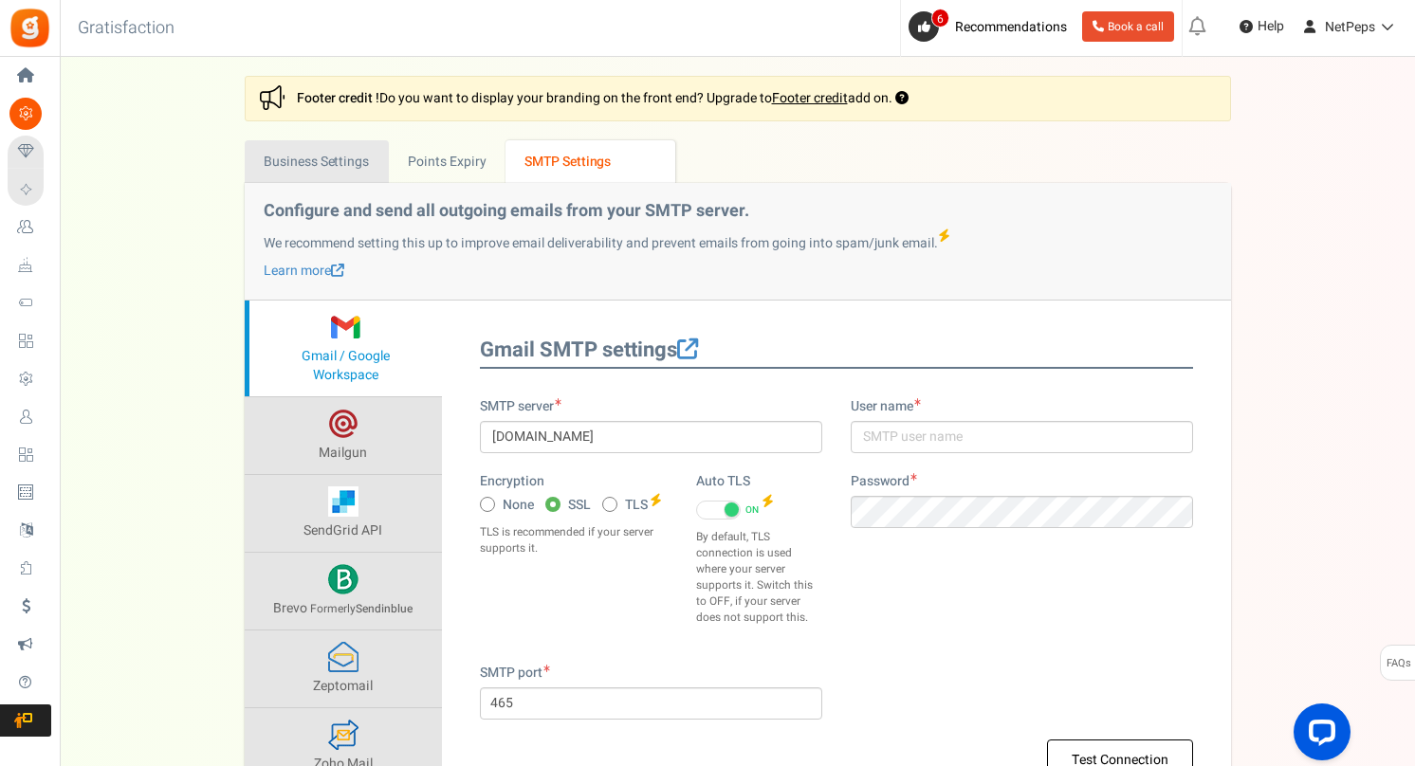
click at [306, 152] on link "Business Settings" at bounding box center [317, 161] width 144 height 43
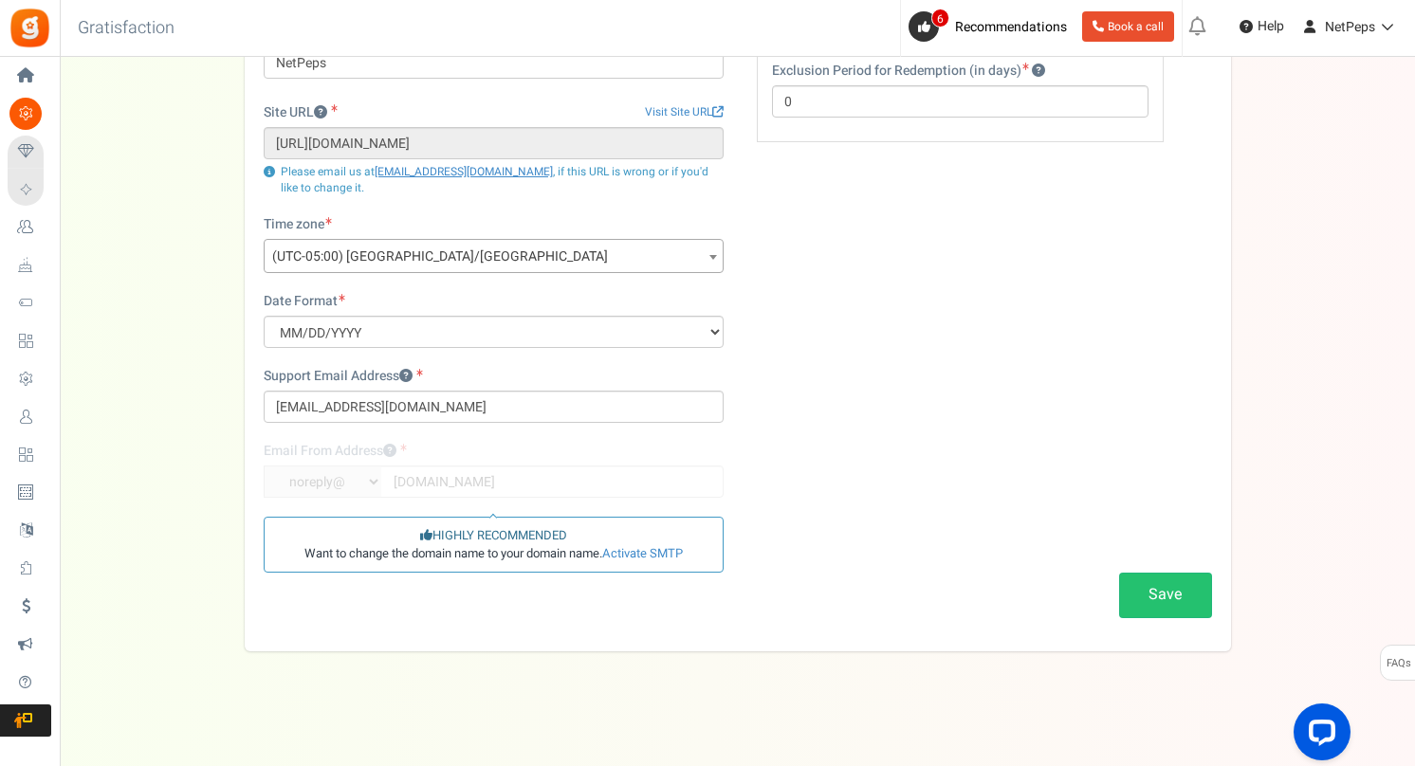
scroll to position [179, 0]
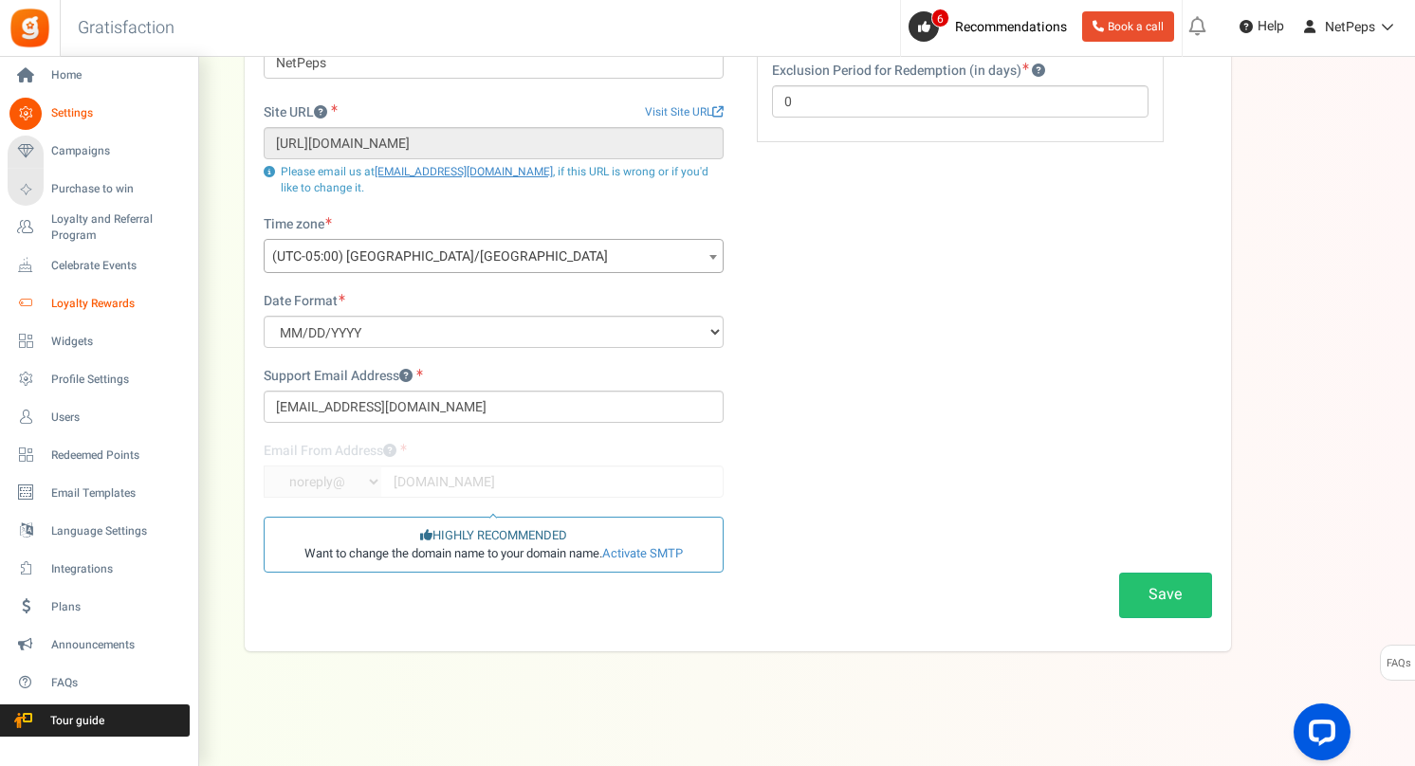
click at [66, 294] on link "Loyalty Rewards" at bounding box center [99, 303] width 182 height 32
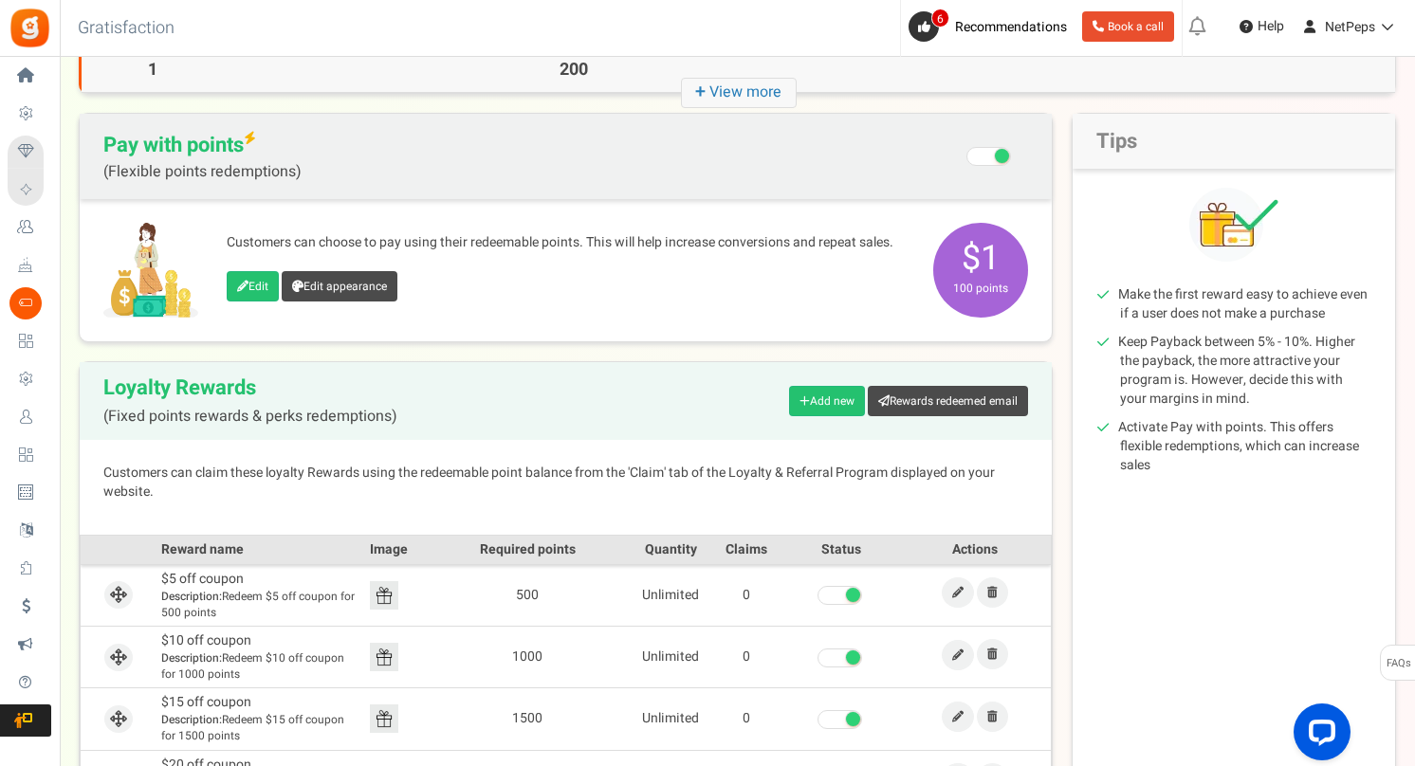
scroll to position [132, 0]
click at [261, 292] on link "Edit" at bounding box center [253, 287] width 52 height 30
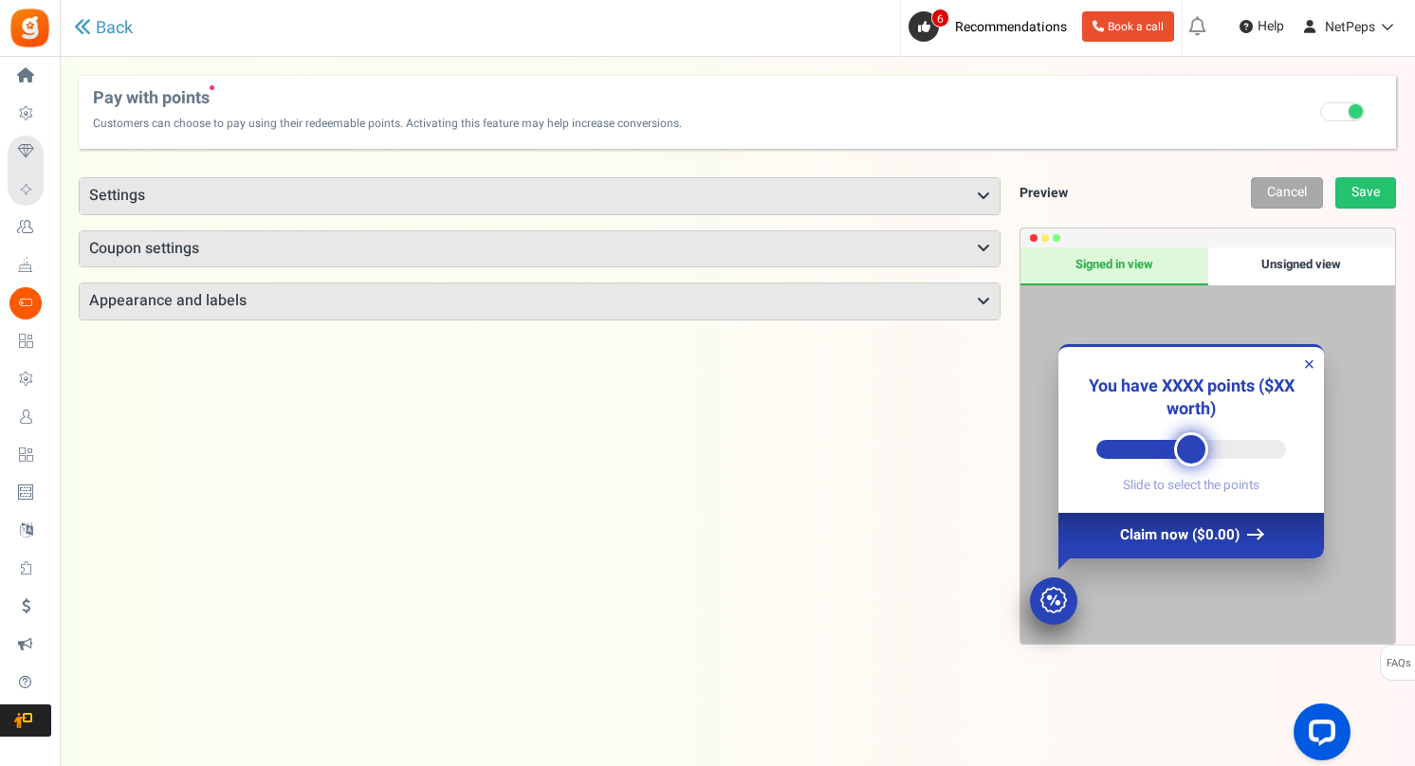
click at [412, 188] on h3 "Settings" at bounding box center [540, 196] width 920 height 36
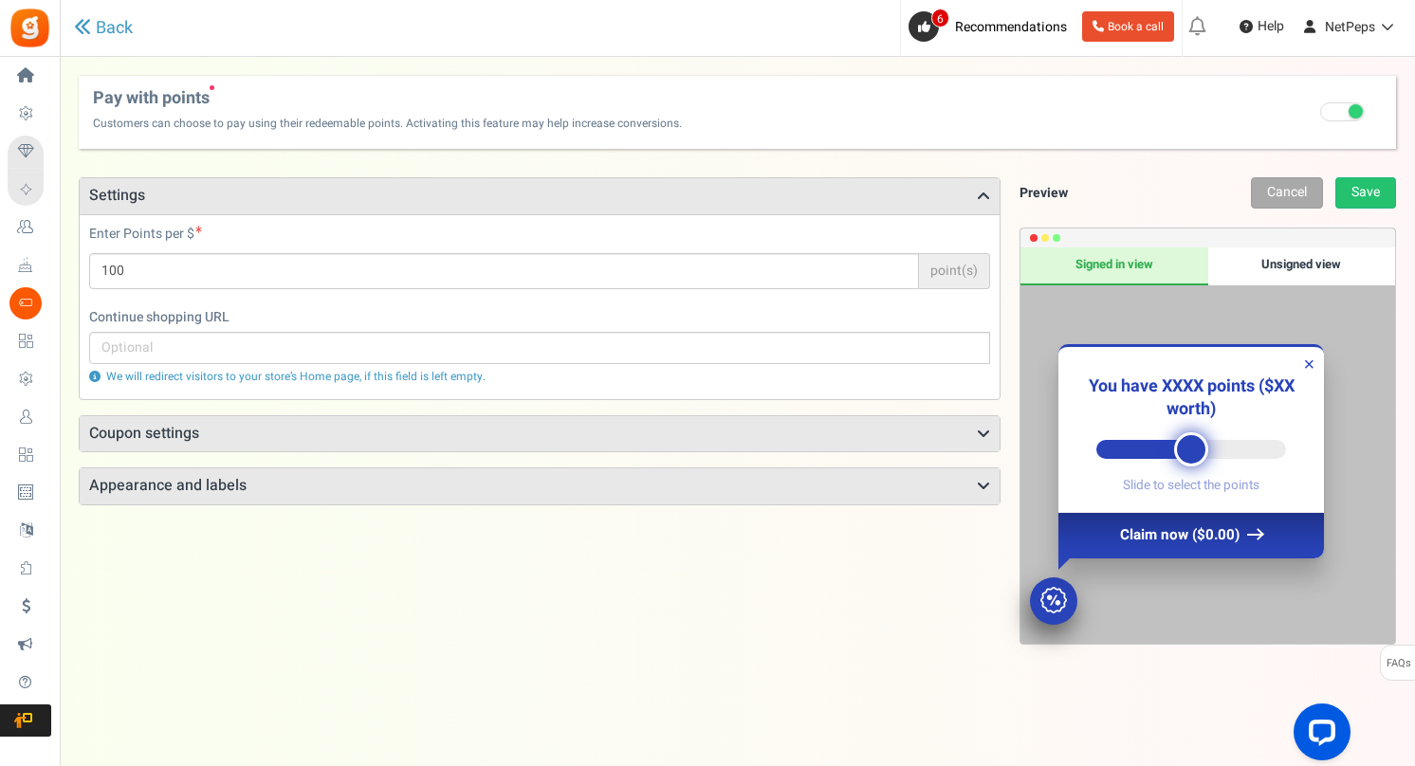
click at [336, 417] on h3 "Coupon settings" at bounding box center [540, 434] width 920 height 36
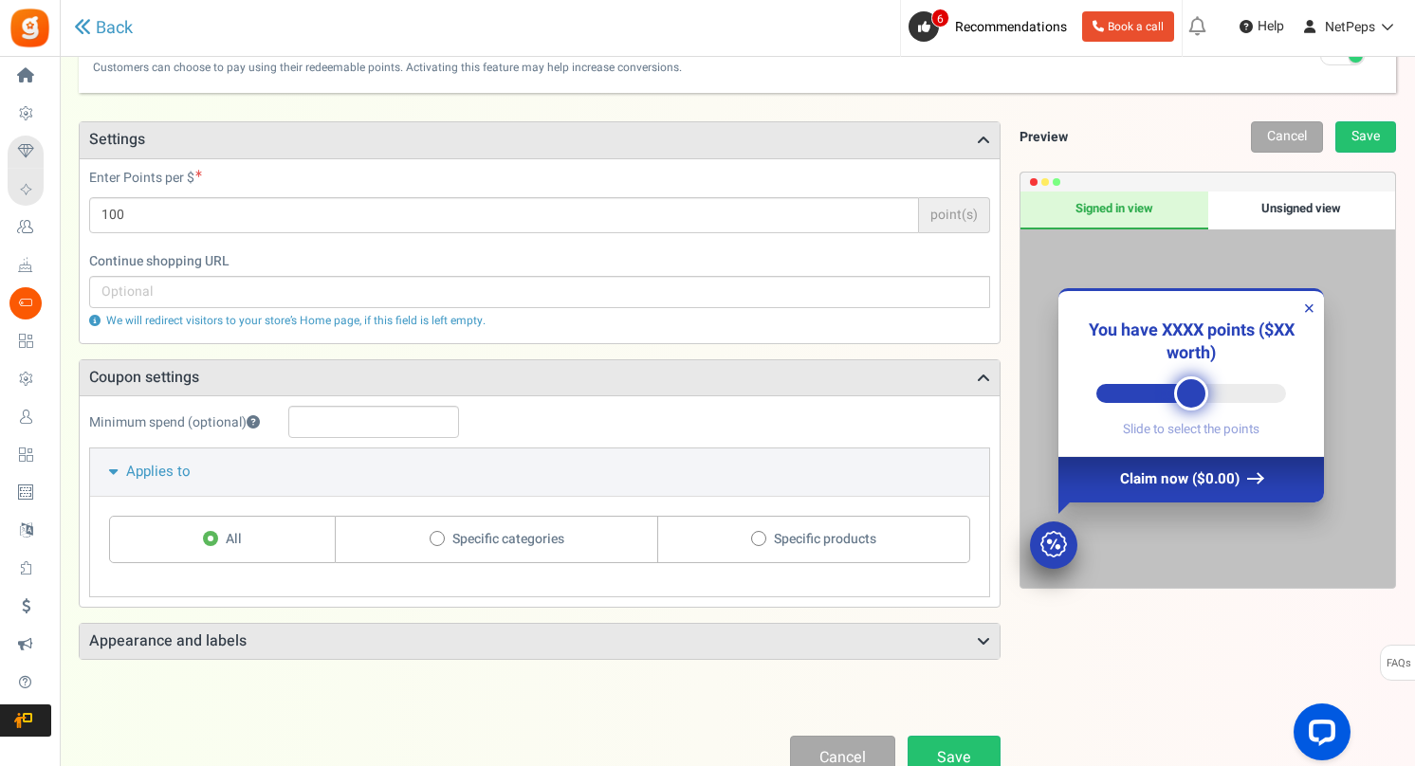
scroll to position [67, 0]
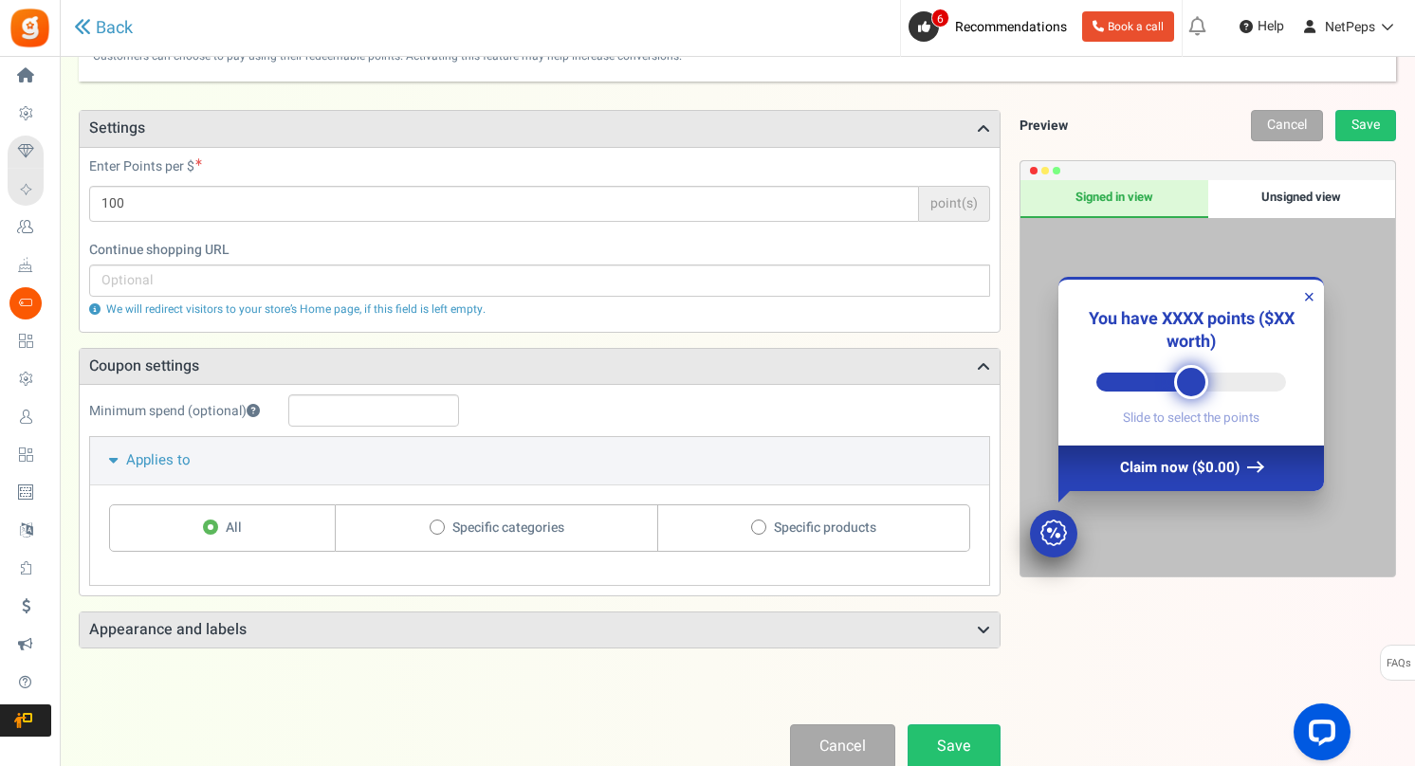
click at [456, 620] on h3 "Appearance and labels" at bounding box center [540, 631] width 920 height 36
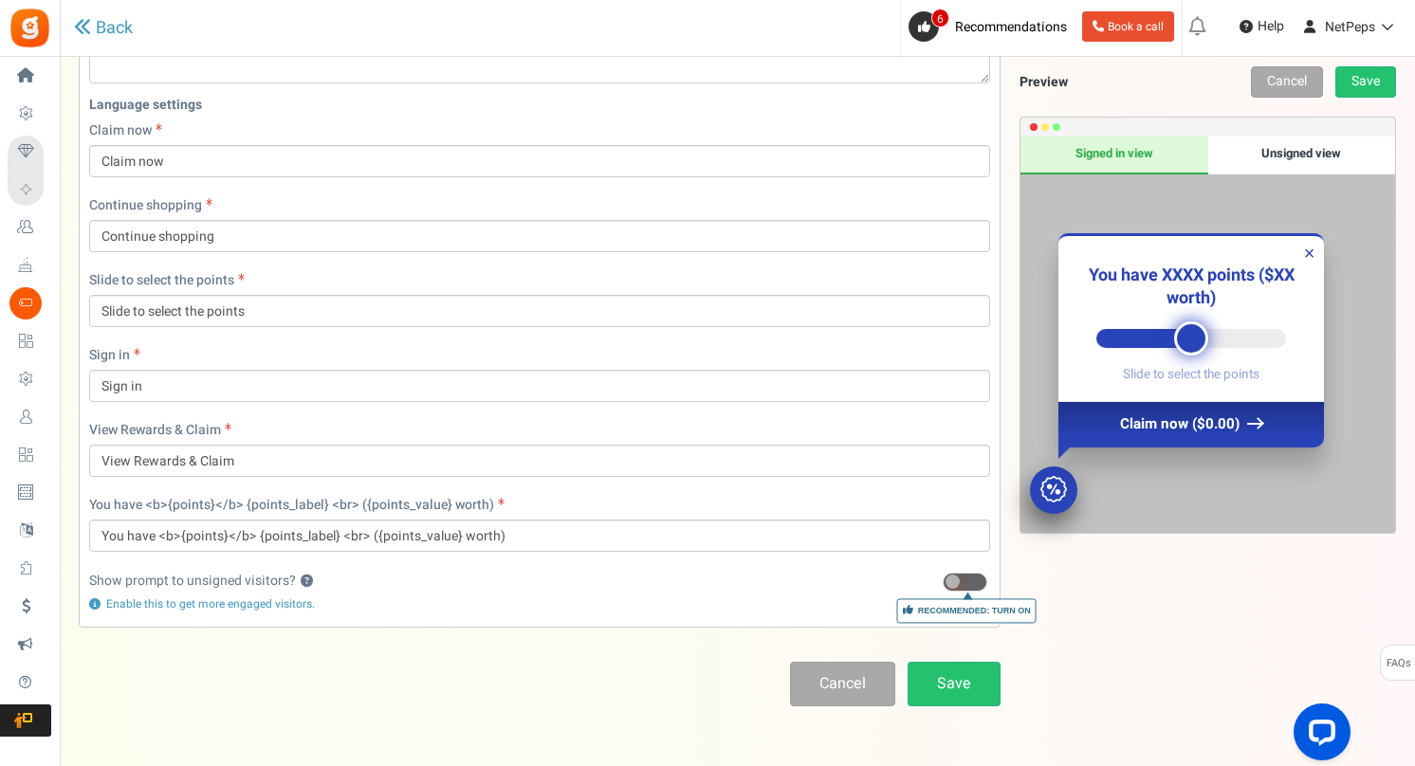
scroll to position [920, 0]
click at [957, 572] on span at bounding box center [965, 581] width 45 height 19
click at [943, 576] on input "Recommended: Turn On" at bounding box center [943, 582] width 0 height 12
click at [946, 684] on link "Save" at bounding box center [954, 683] width 93 height 45
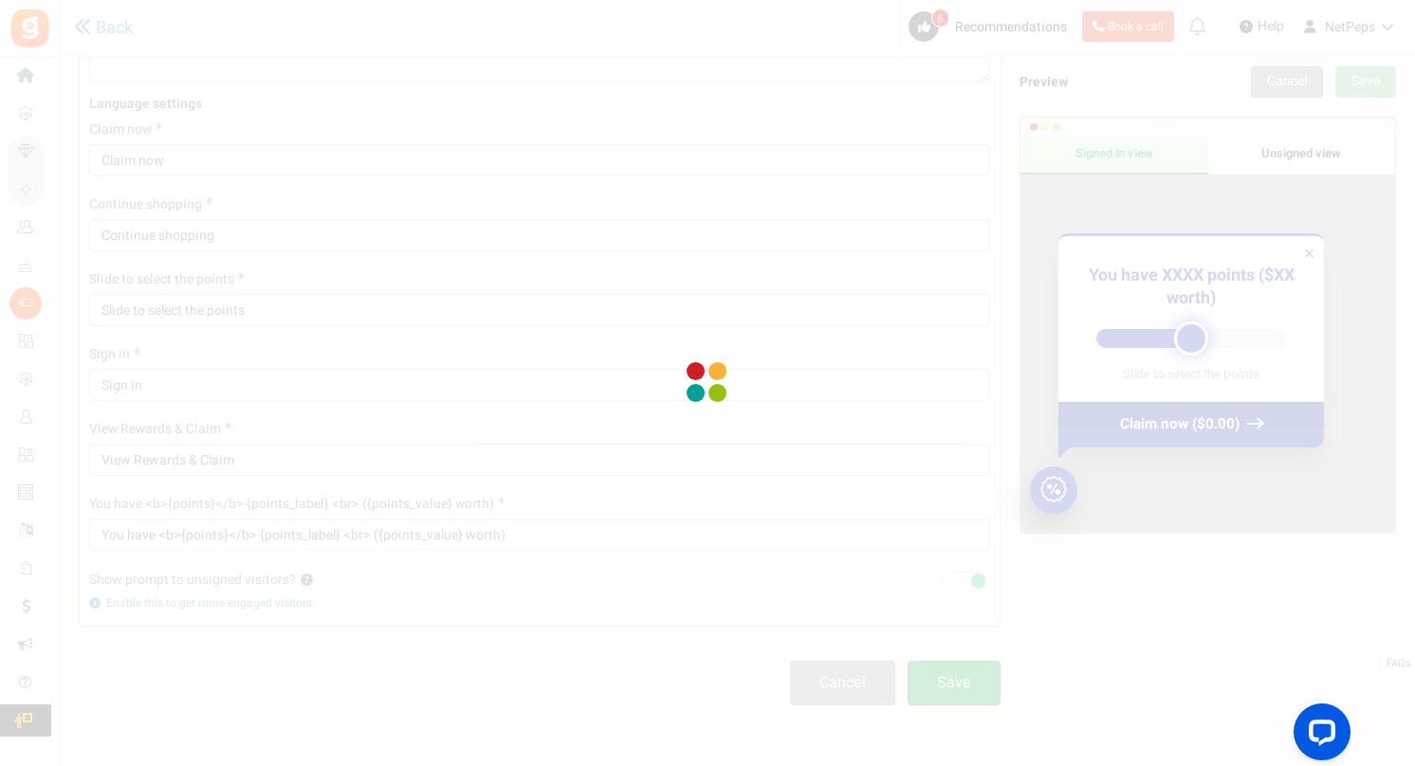
scroll to position [63, 0]
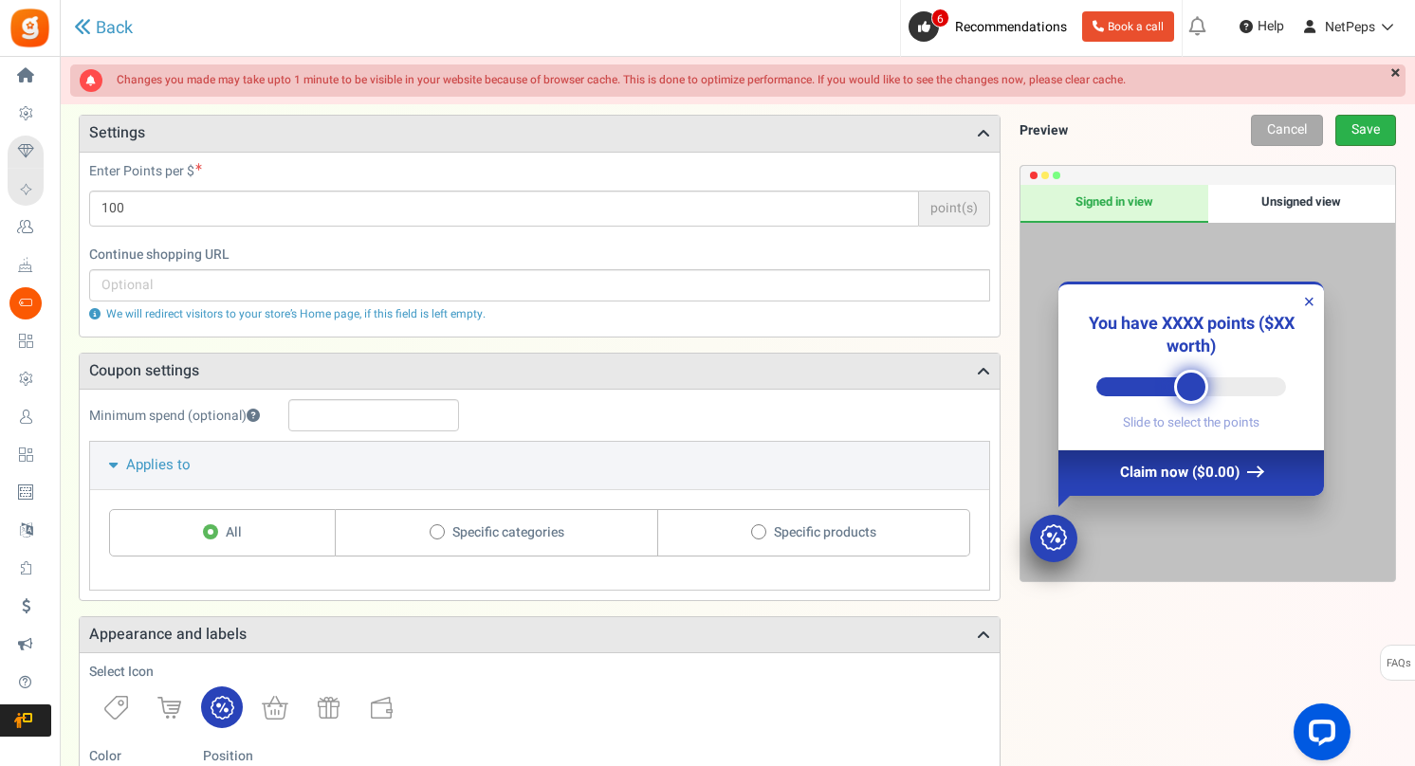
click at [1373, 125] on link "Save" at bounding box center [1365, 130] width 61 height 31
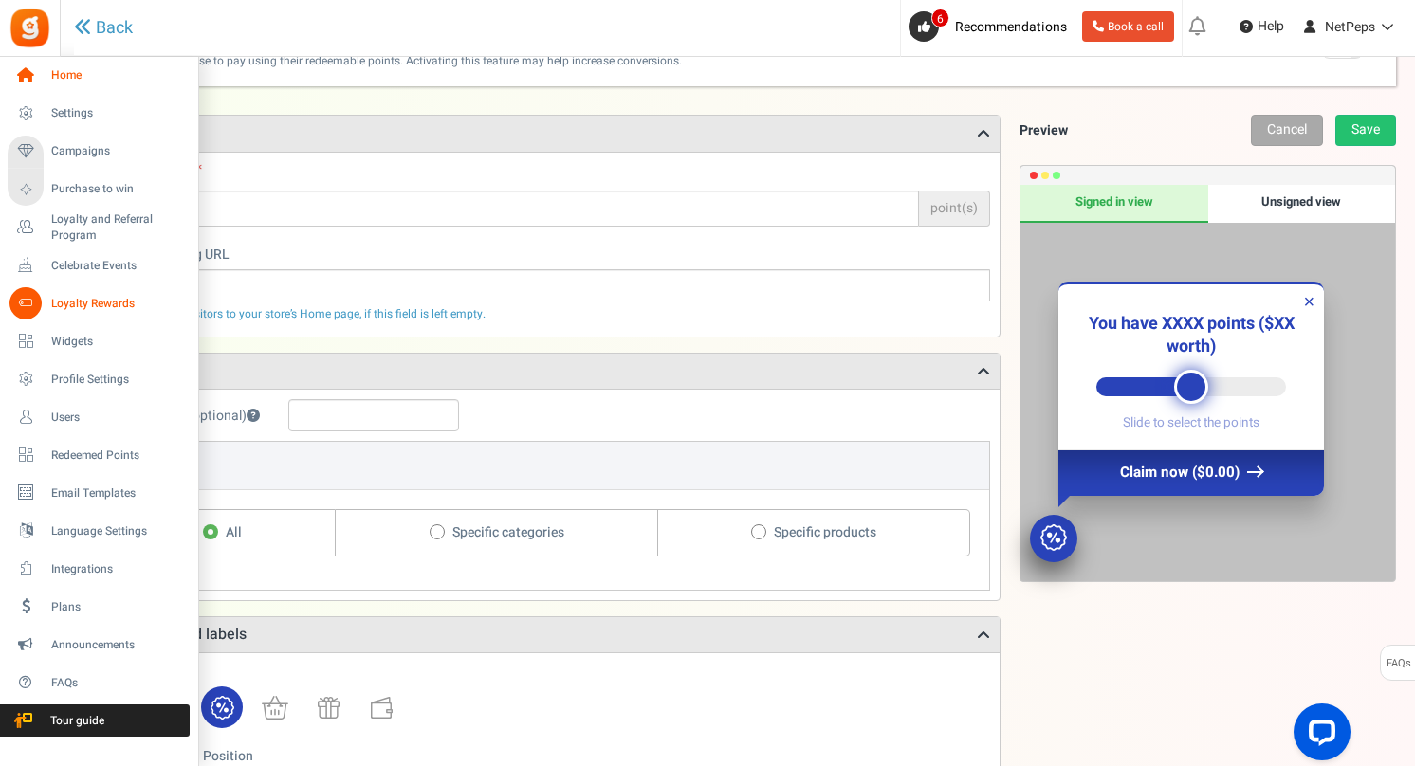
click at [30, 74] on icon at bounding box center [25, 76] width 32 height 32
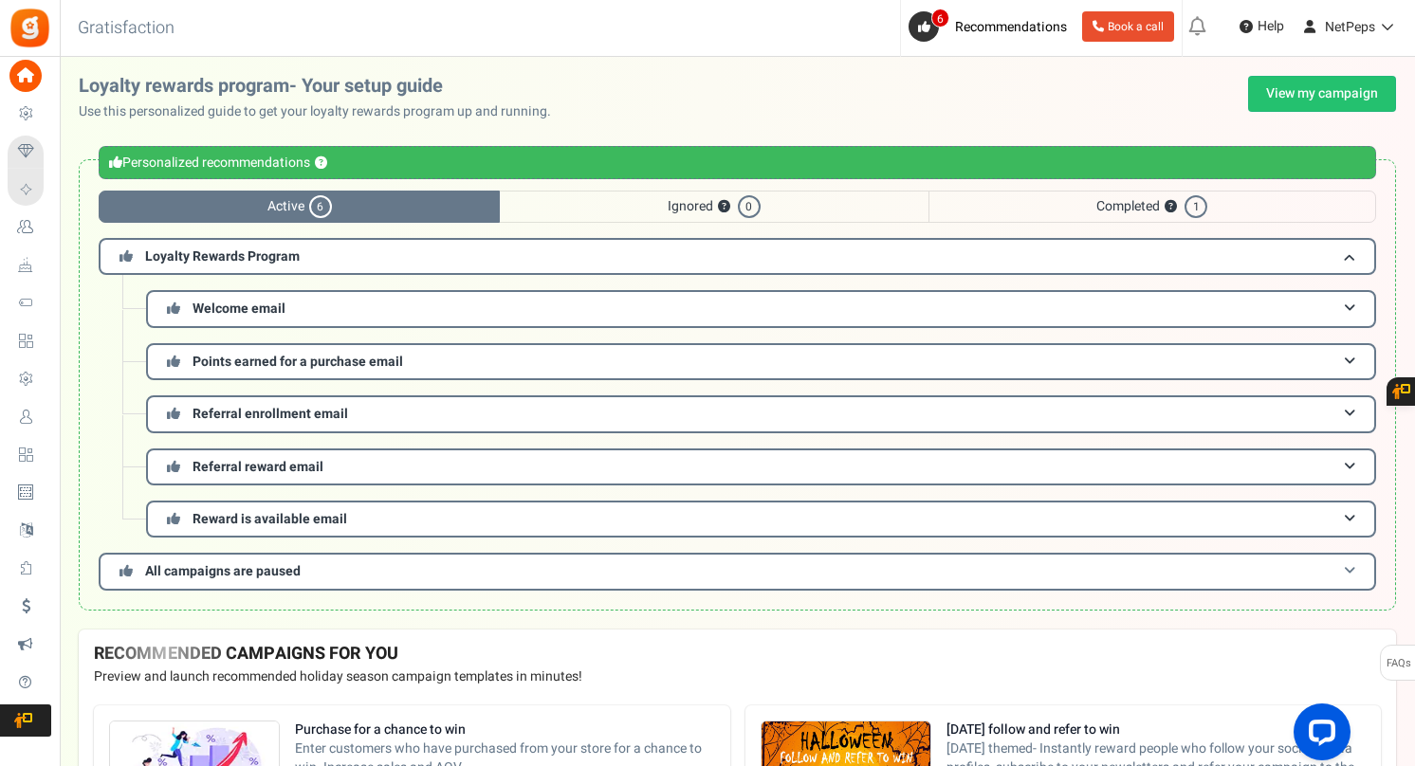
click at [614, 564] on h3 "All campaigns are paused" at bounding box center [737, 571] width 1277 height 37
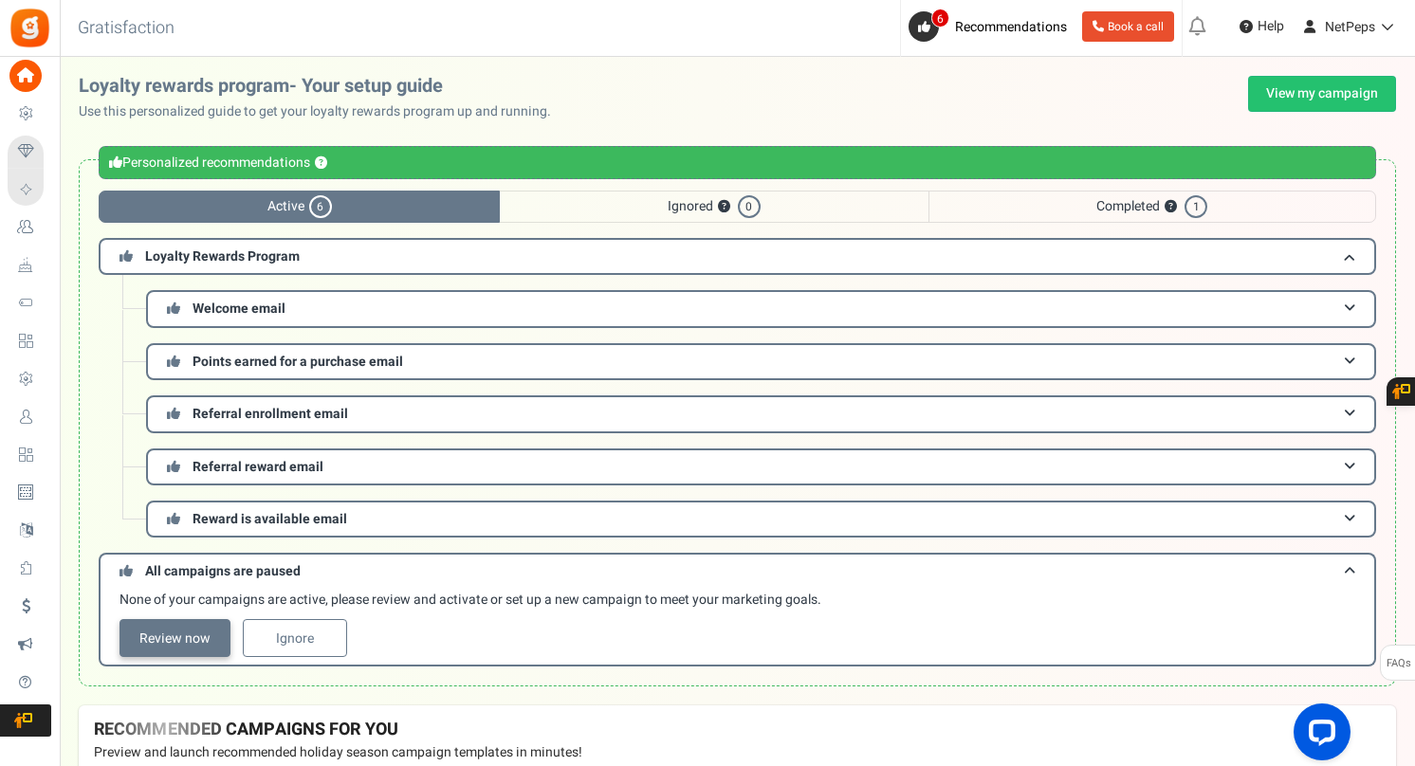
click at [217, 645] on link "Review now" at bounding box center [174, 638] width 111 height 38
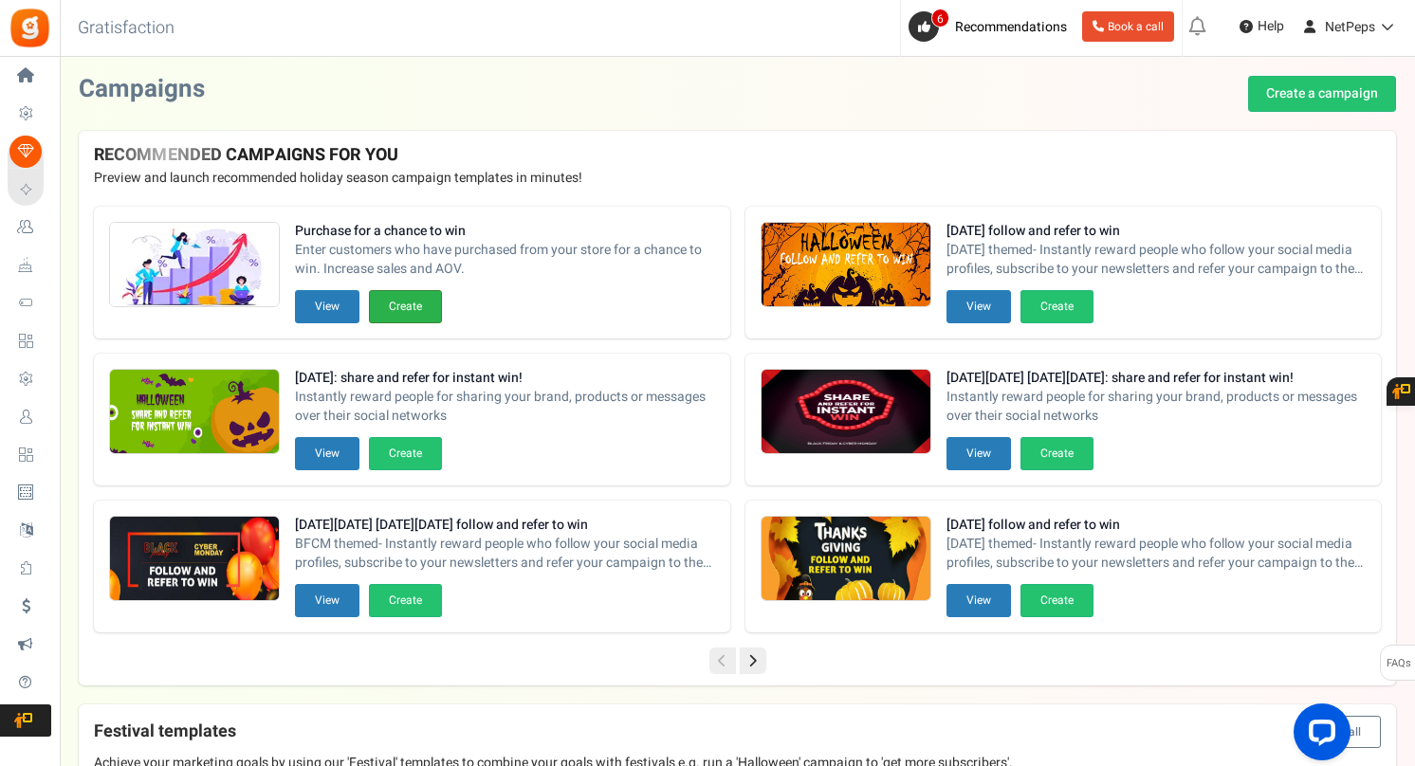
click at [413, 308] on button "Create" at bounding box center [405, 306] width 73 height 33
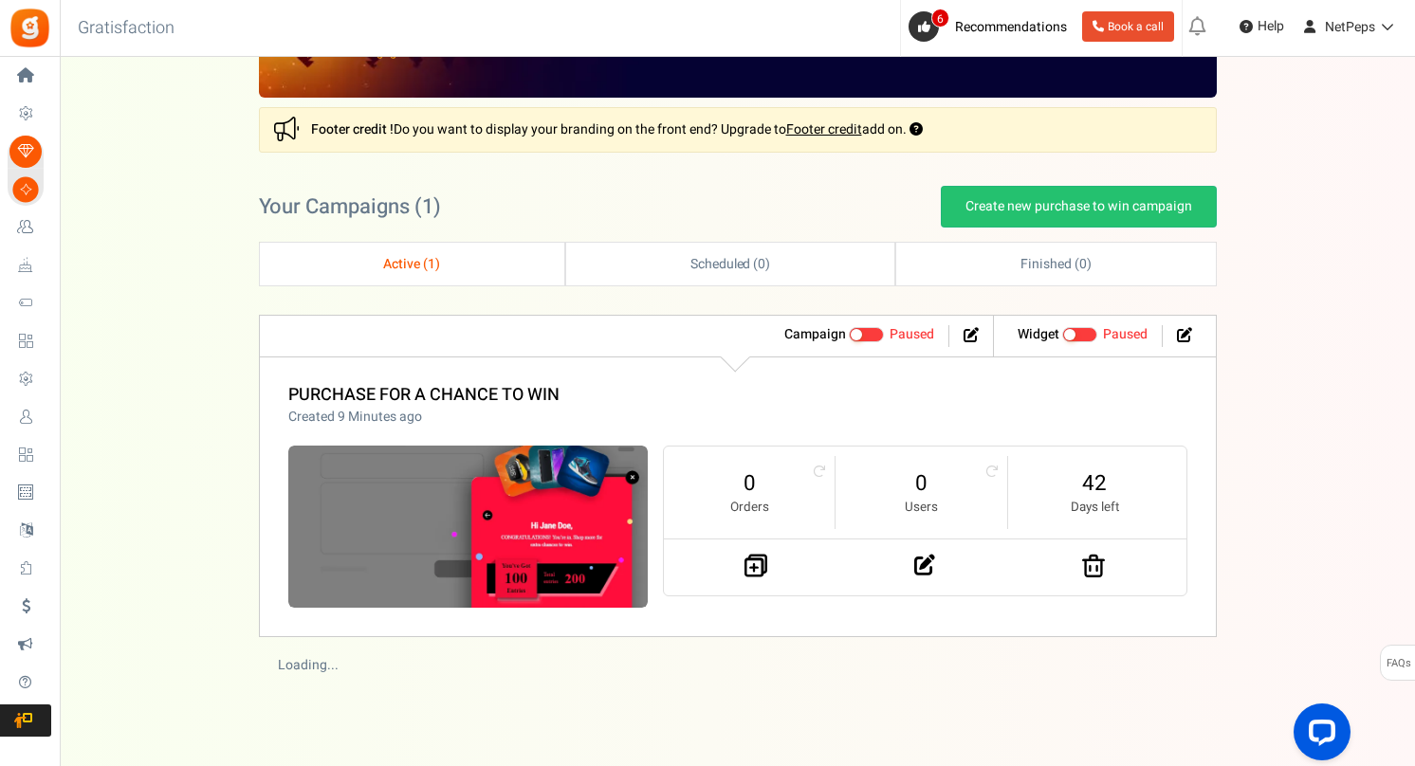
scroll to position [79, 0]
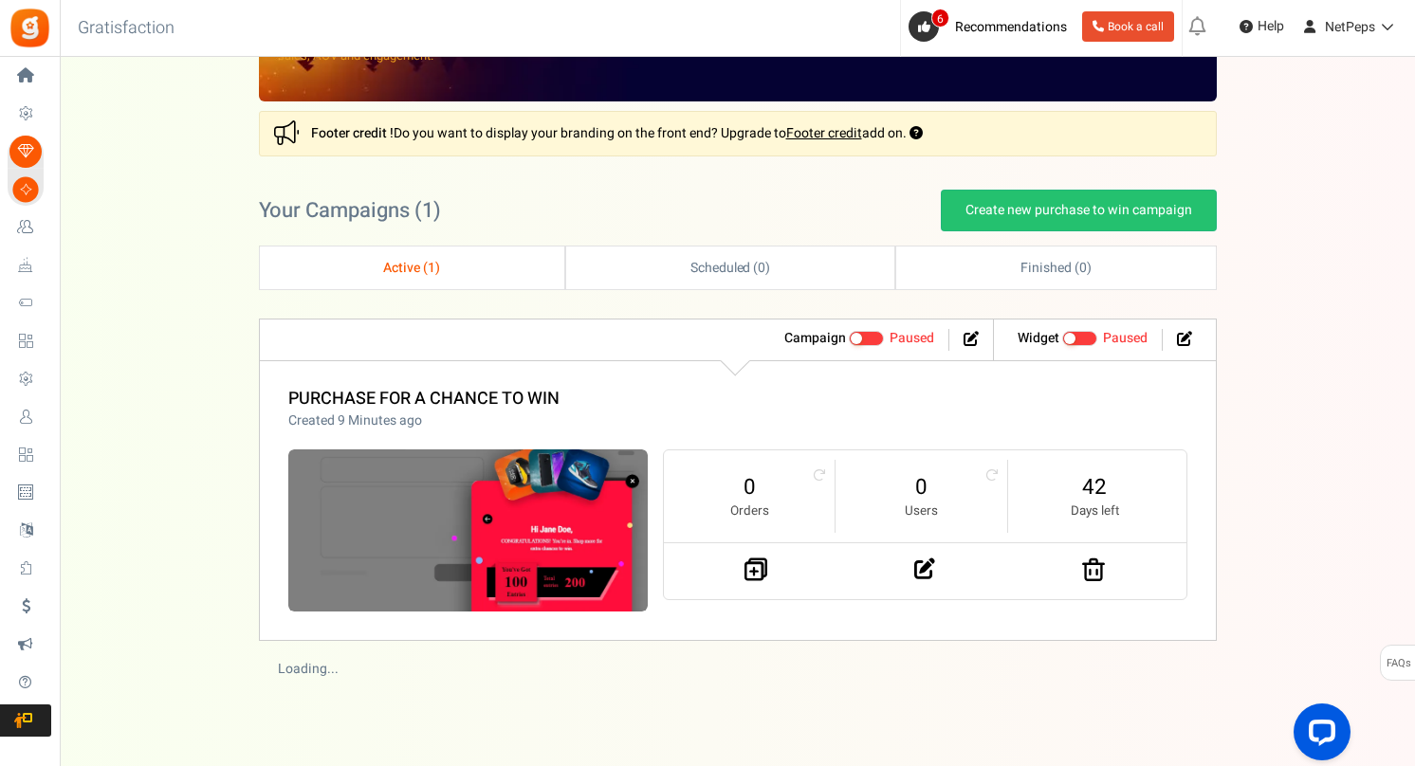
click at [864, 337] on span at bounding box center [867, 338] width 36 height 15
click at [849, 337] on input "Active Paused" at bounding box center [849, 339] width 0 height 12
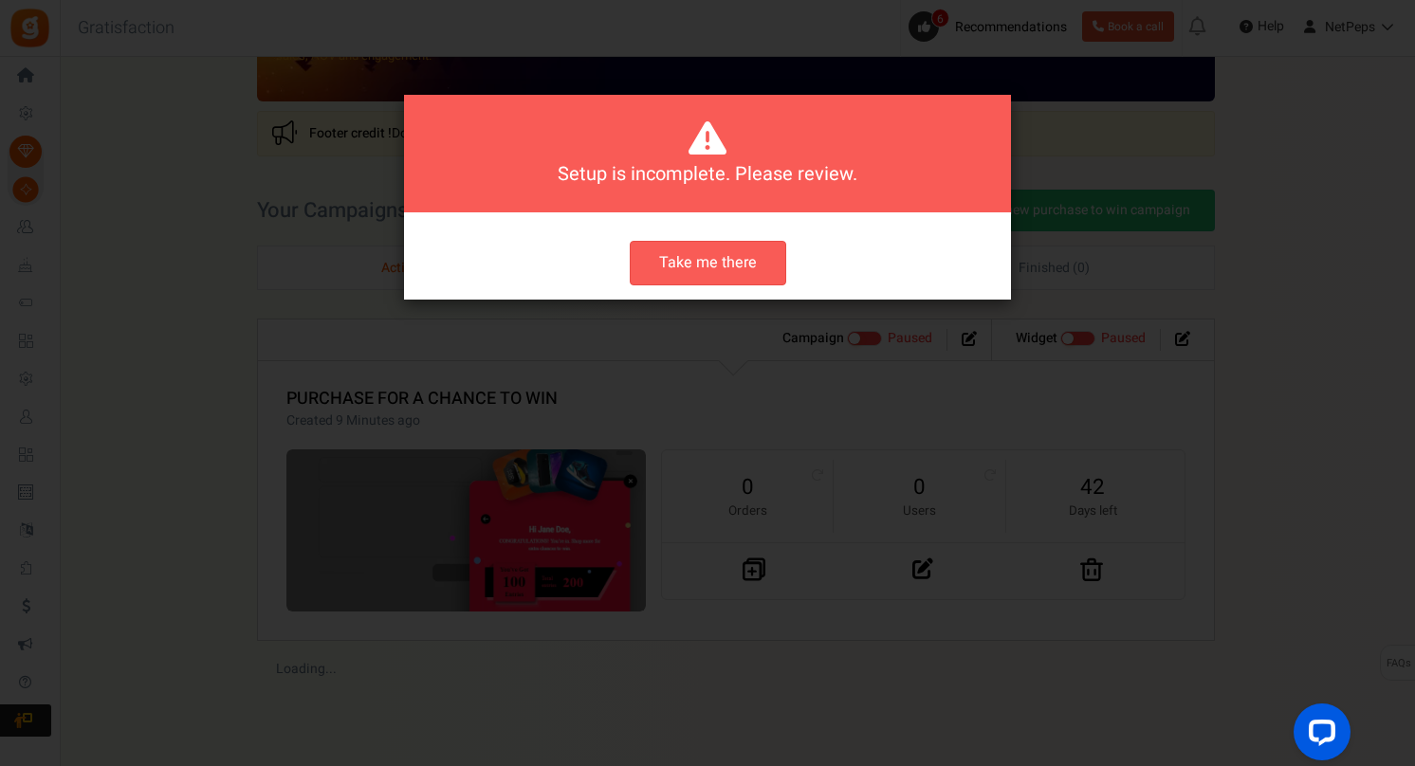
scroll to position [0, 0]
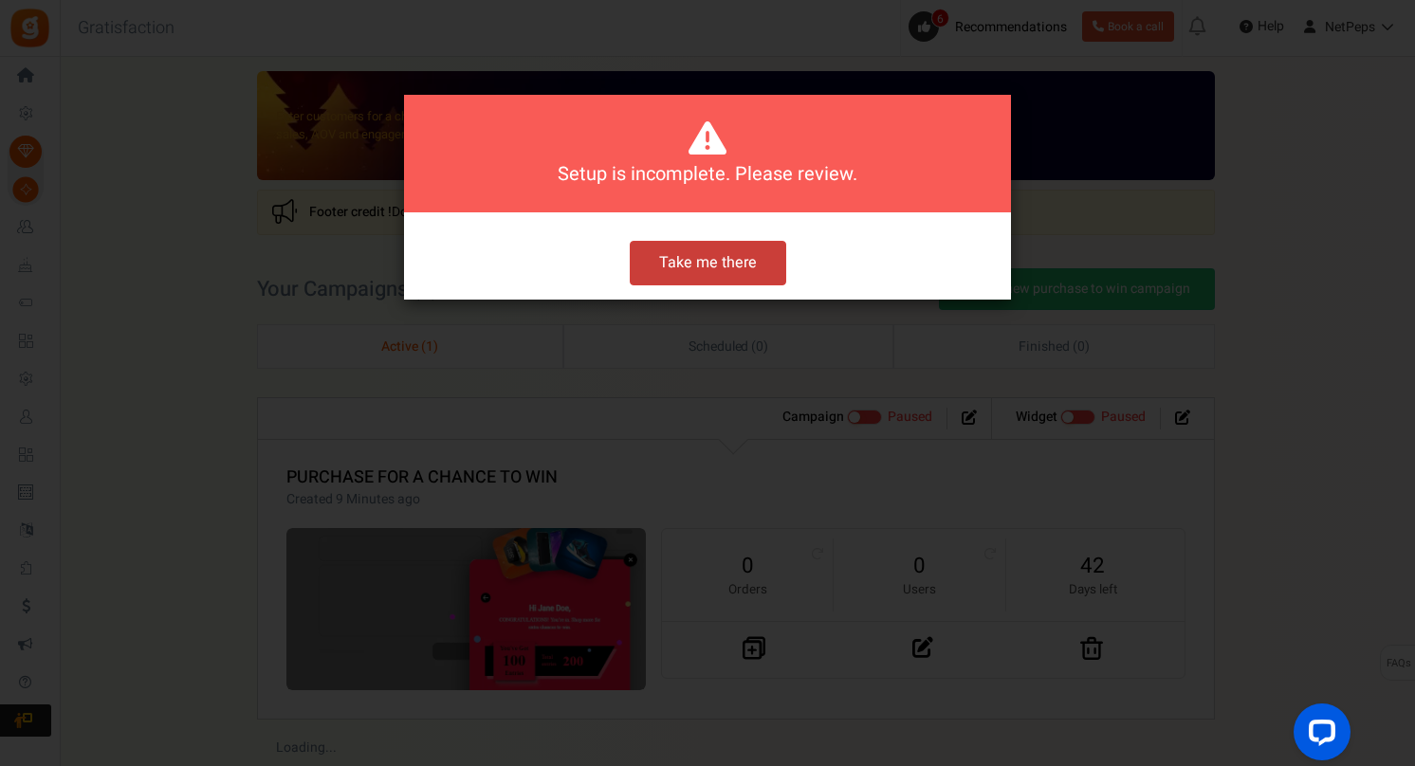
click at [751, 265] on button "Take me there" at bounding box center [708, 263] width 156 height 45
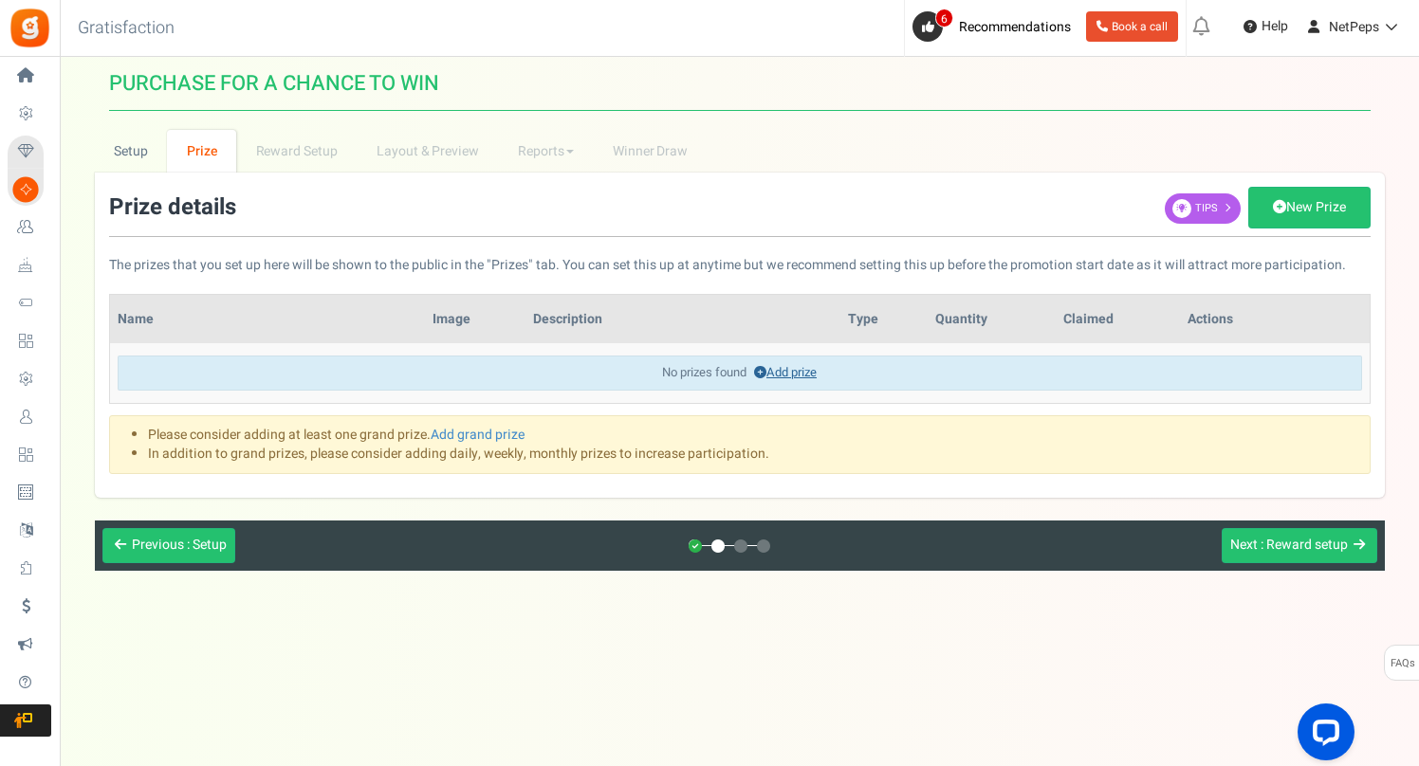
click at [790, 375] on link "Add prize" at bounding box center [785, 372] width 63 height 18
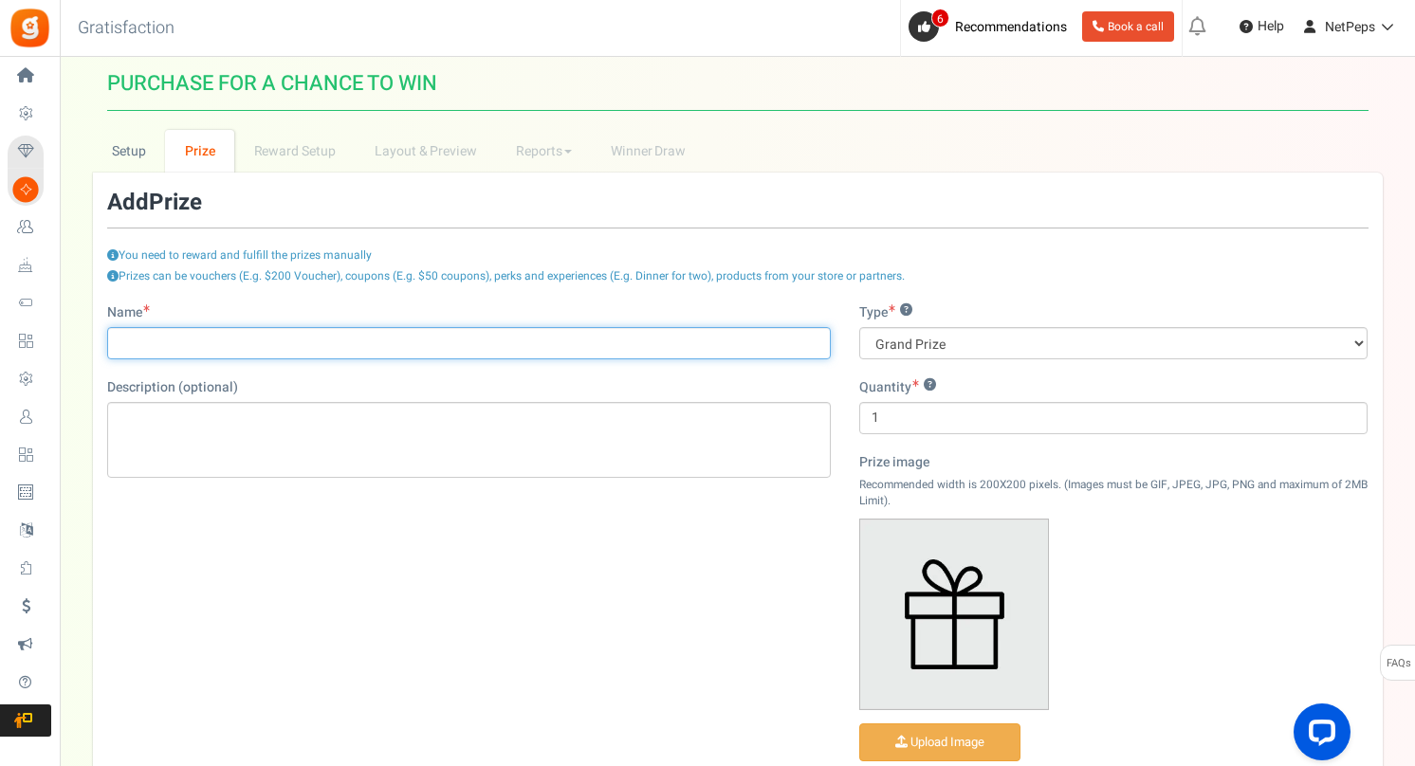
click at [235, 337] on input "Name" at bounding box center [469, 343] width 724 height 32
click at [122, 339] on input "25.00" at bounding box center [469, 343] width 724 height 32
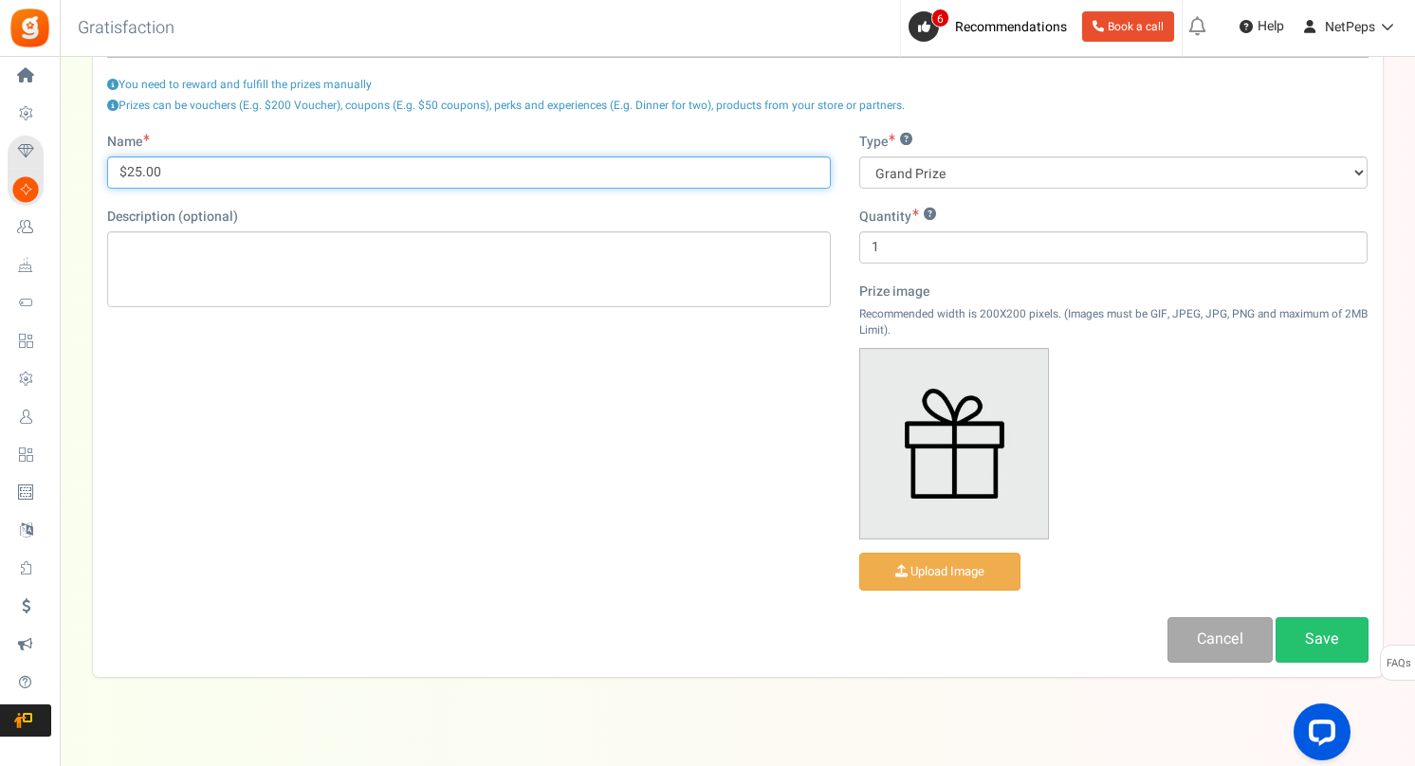
scroll to position [207, 0]
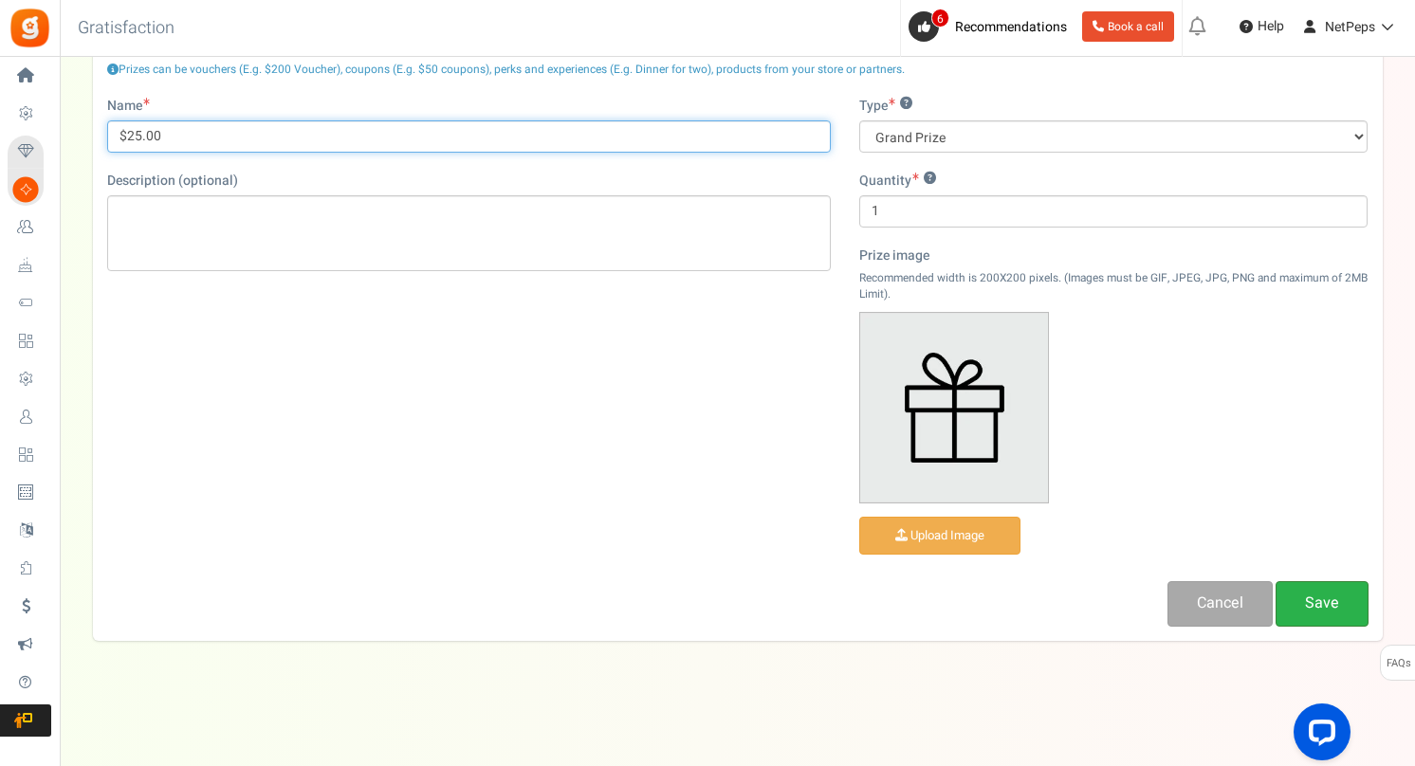
type input "$25.00"
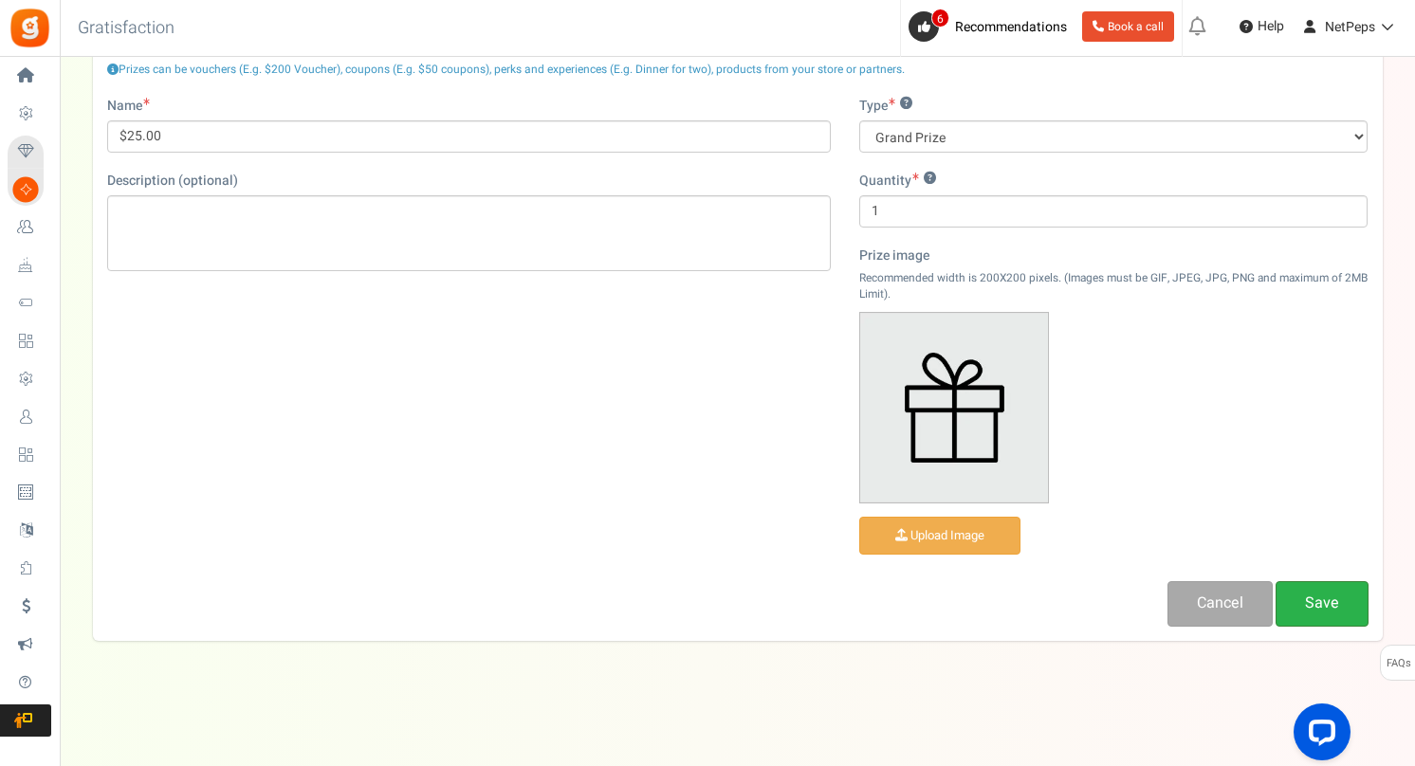
click at [1302, 609] on link "Save" at bounding box center [1322, 603] width 93 height 45
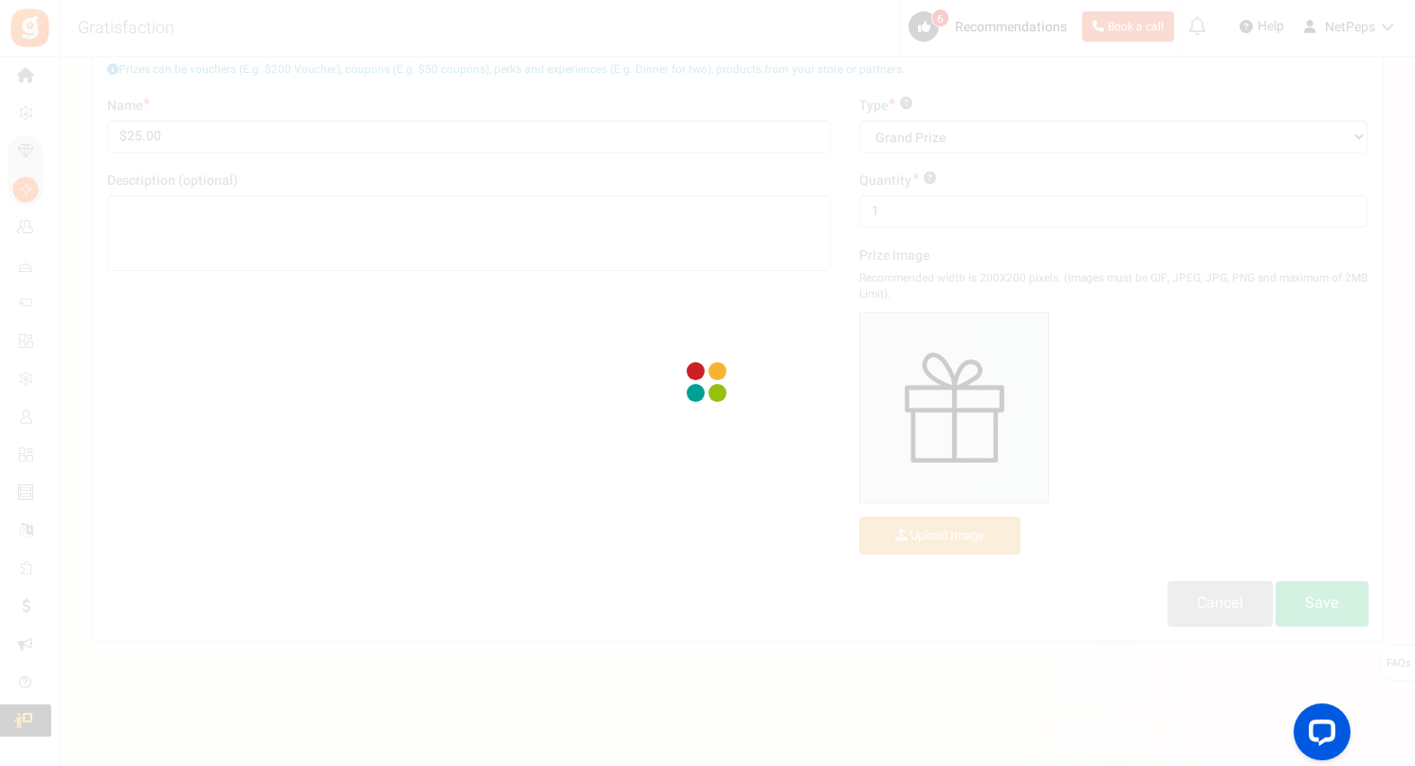
scroll to position [0, 0]
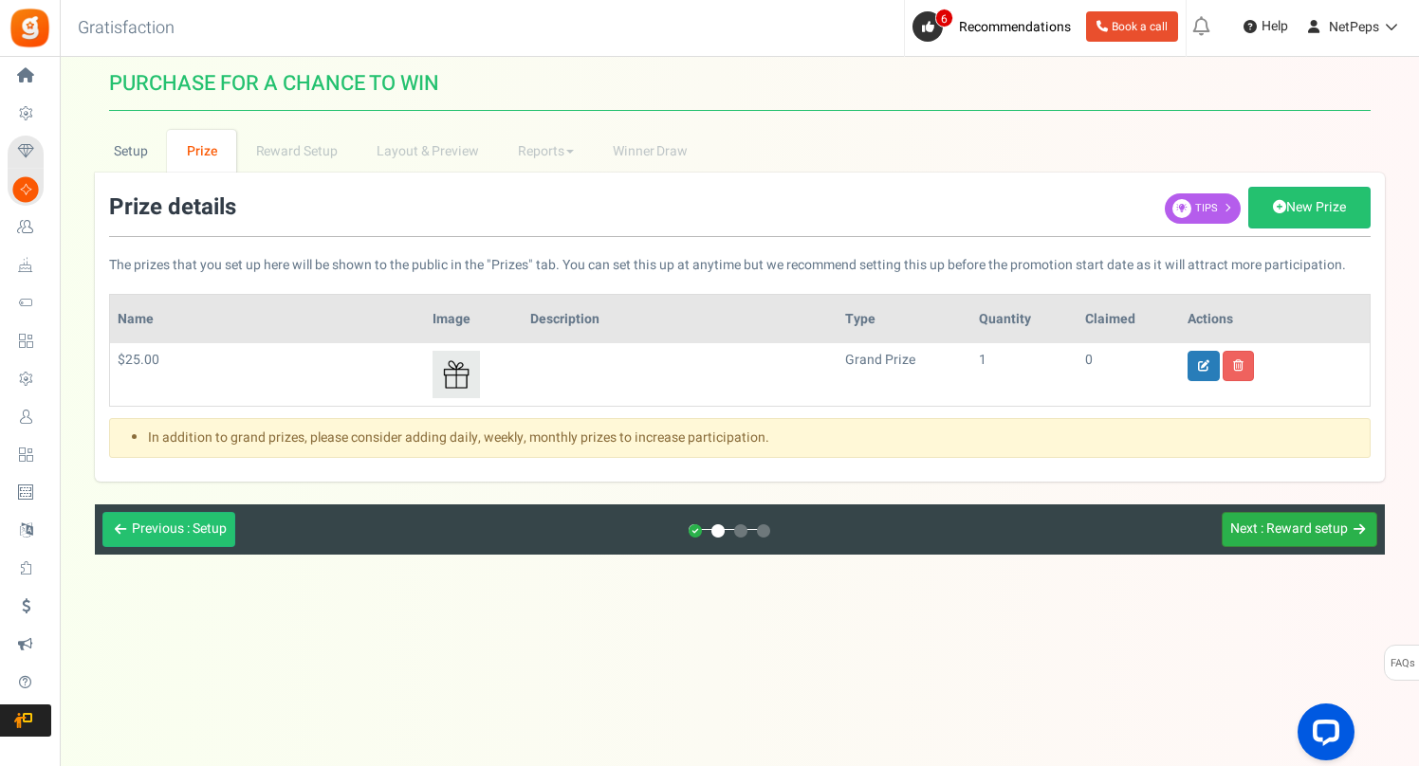
click at [1272, 538] on span ": Reward setup" at bounding box center [1303, 529] width 87 height 20
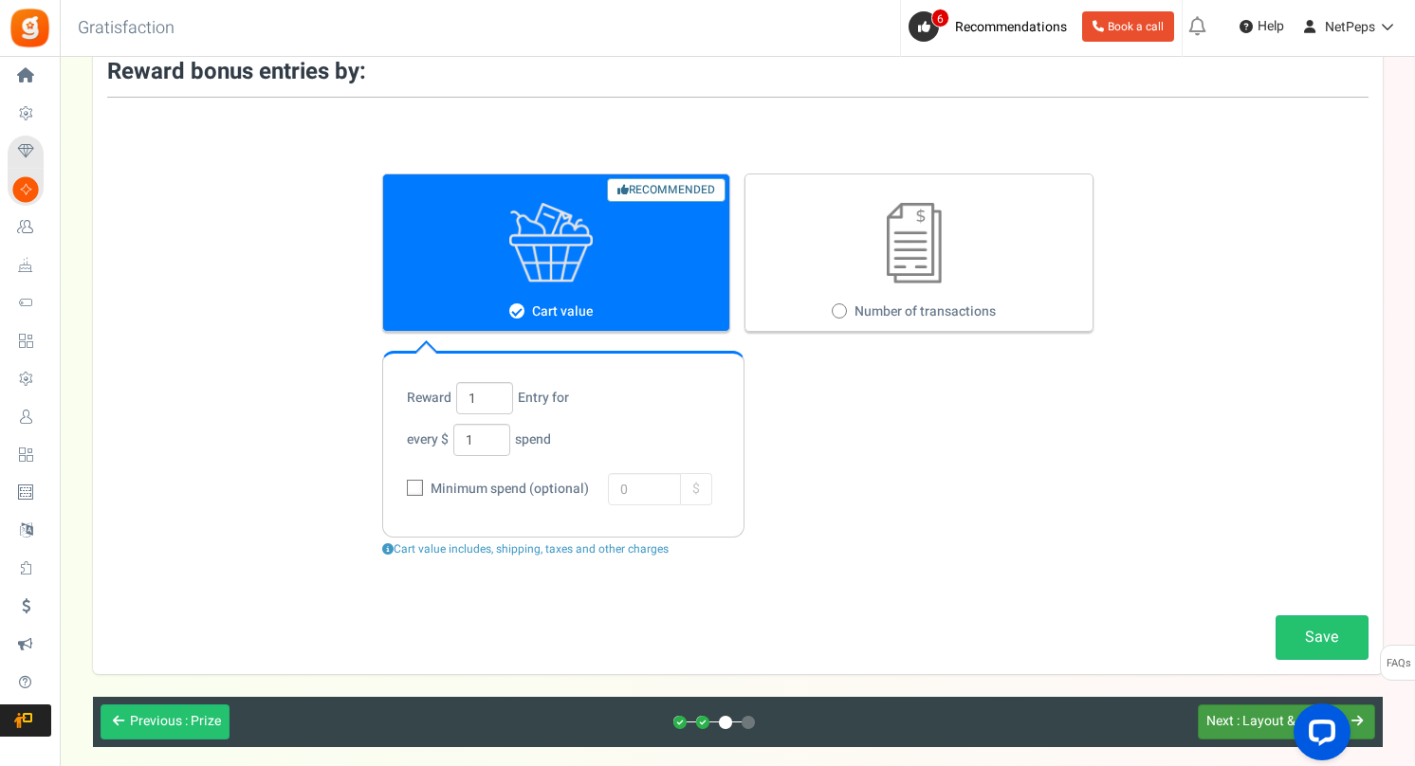
scroll to position [129, 0]
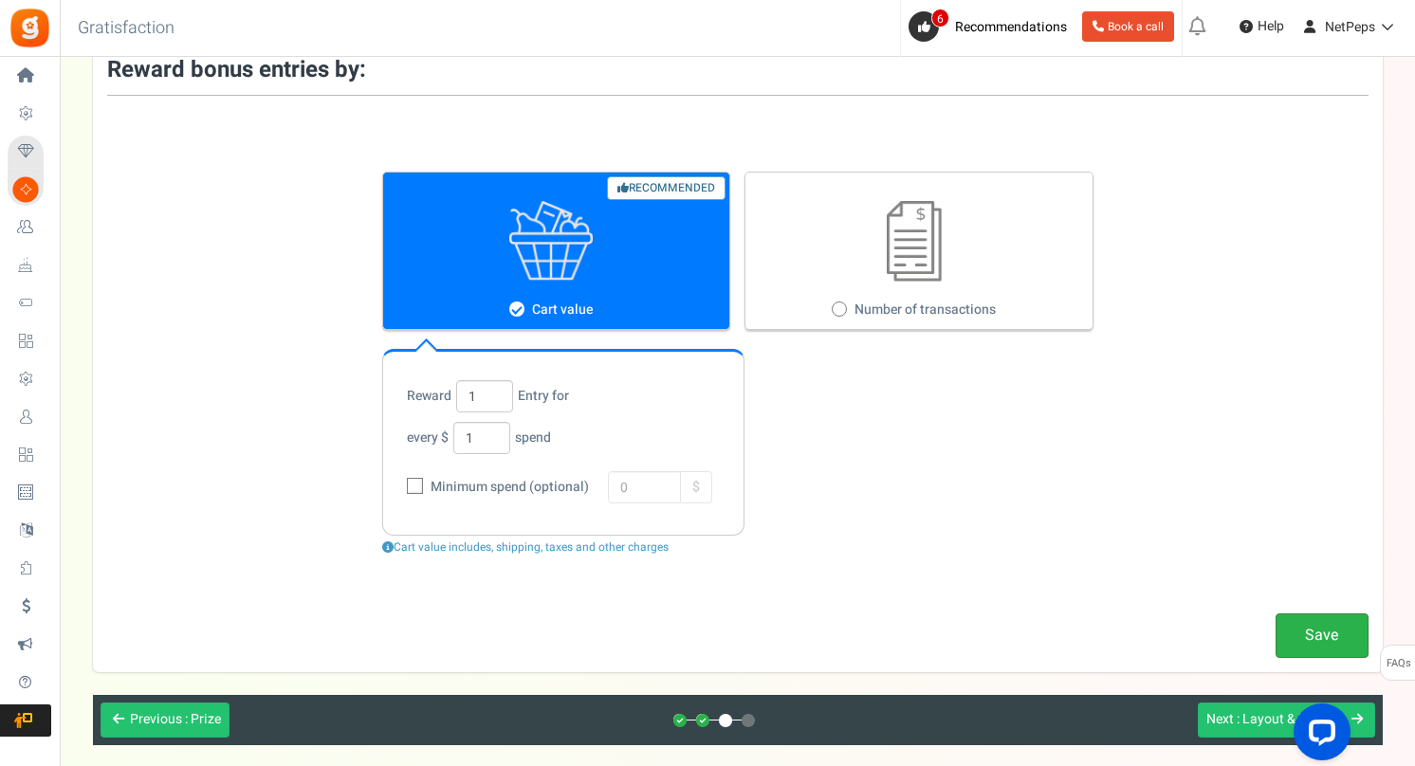
click at [1300, 628] on link "Save" at bounding box center [1322, 636] width 93 height 45
click at [844, 312] on span at bounding box center [839, 309] width 15 height 15
click at [844, 312] on input "Number of transactions" at bounding box center [838, 310] width 12 height 12
radio input "true"
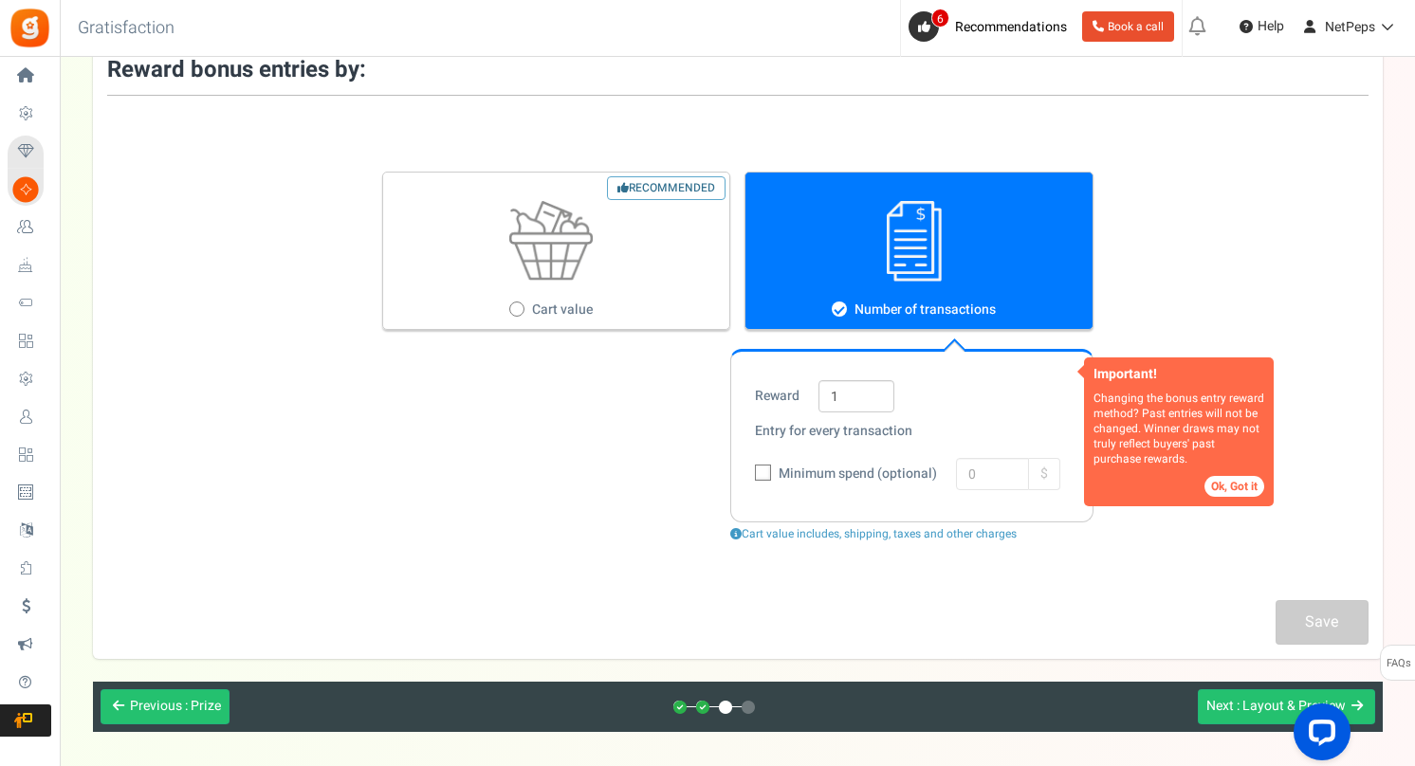
click at [522, 311] on span at bounding box center [516, 309] width 15 height 15
click at [522, 311] on input "Recommended Cart value" at bounding box center [515, 310] width 12 height 12
radio input "true"
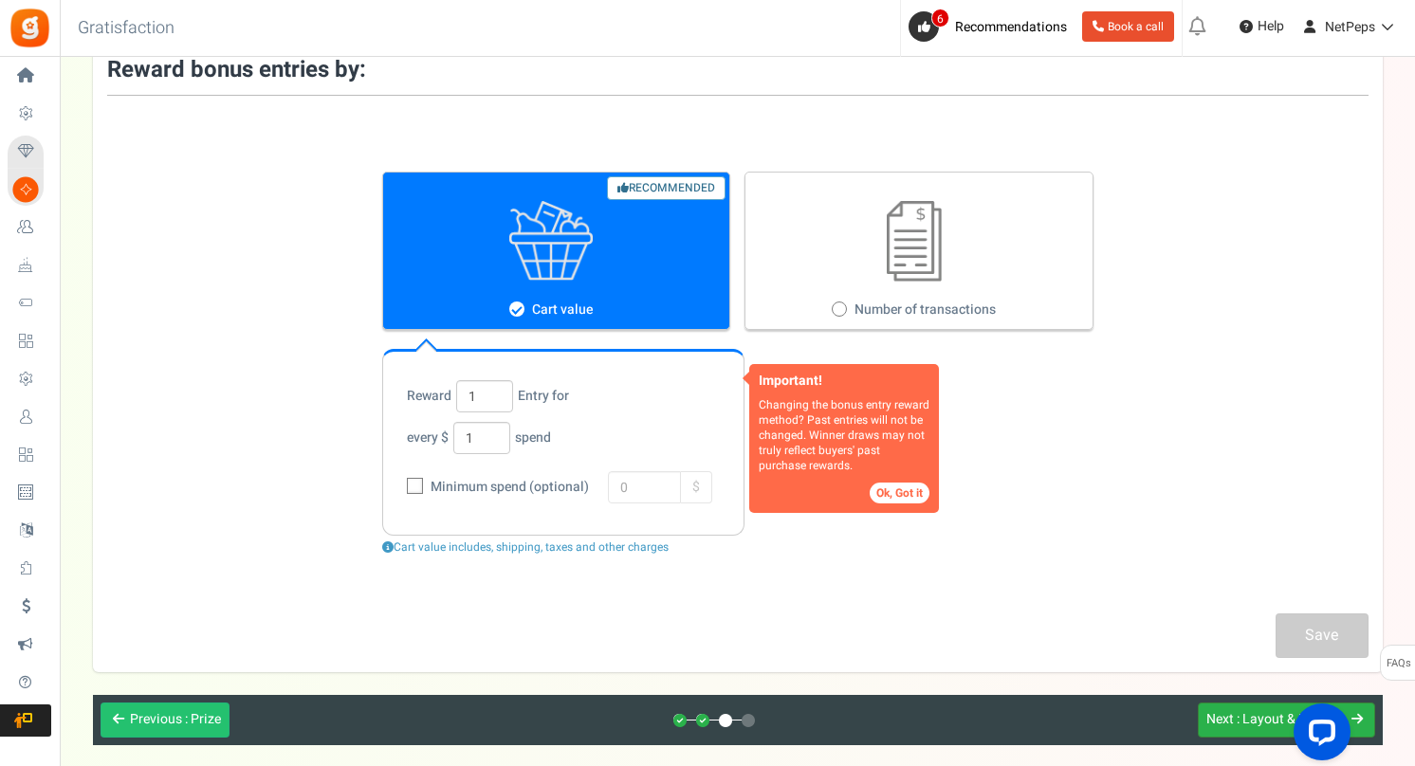
click at [1226, 725] on span "Next" at bounding box center [1220, 719] width 28 height 20
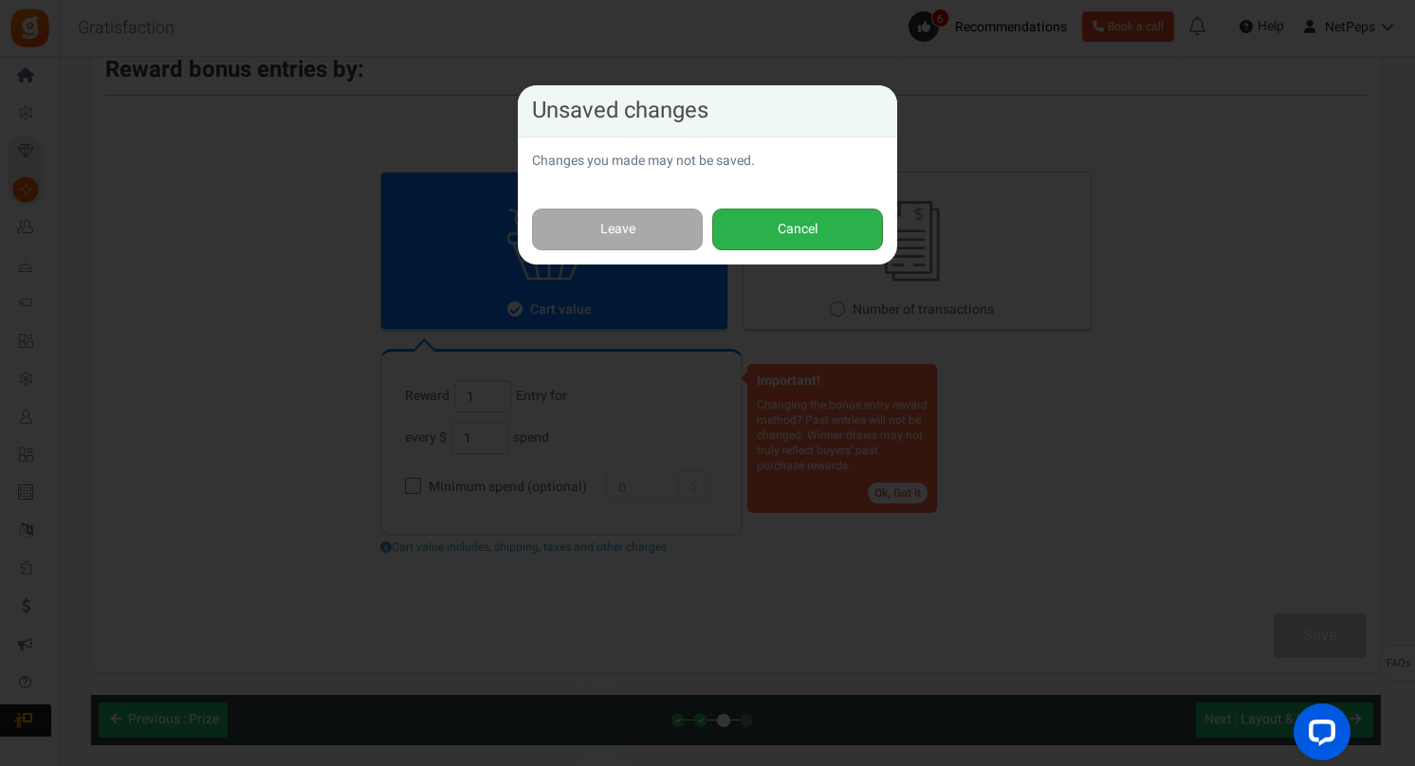
click at [774, 242] on button "Cancel" at bounding box center [797, 230] width 171 height 43
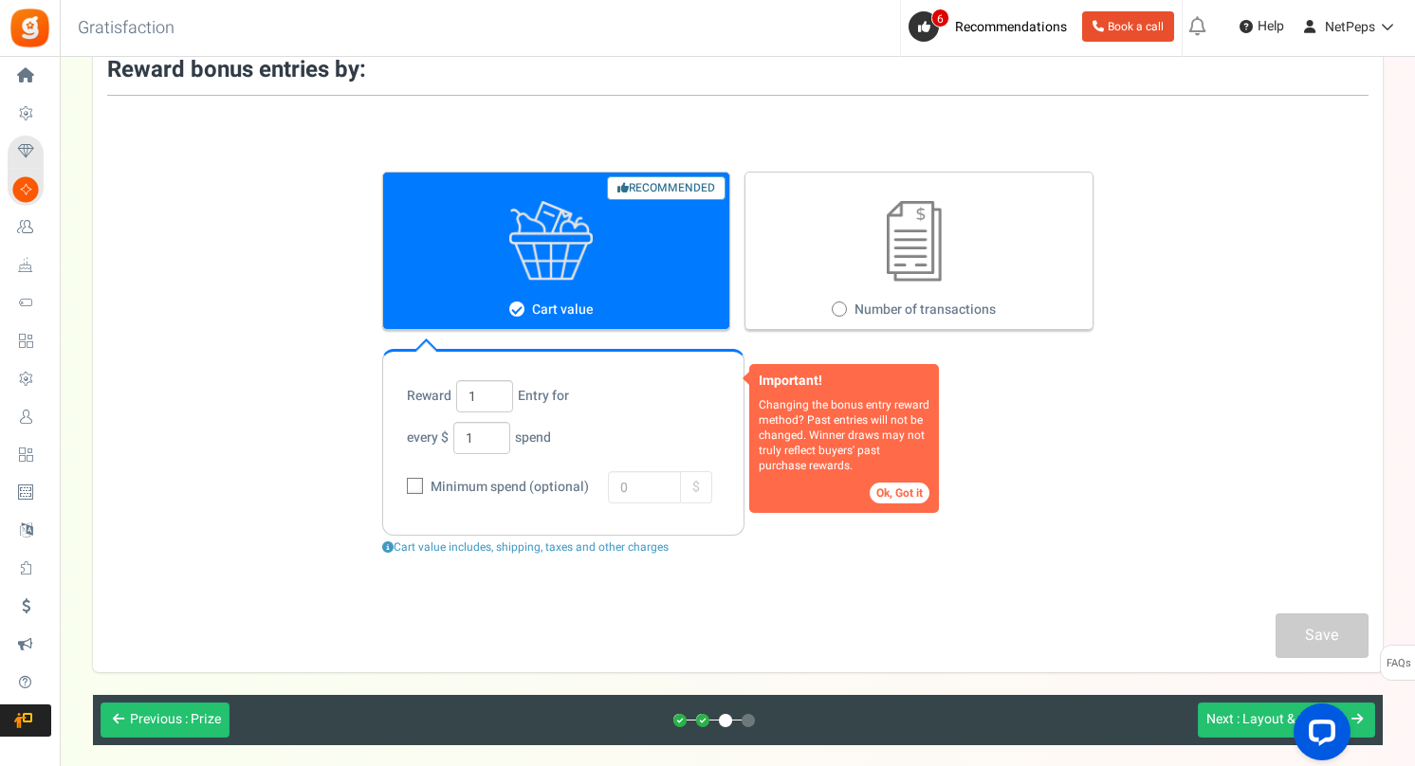
click at [422, 487] on span at bounding box center [415, 486] width 16 height 16
click at [400, 487] on input "Minimum spend (optional)" at bounding box center [394, 488] width 12 height 12
click at [422, 487] on icon at bounding box center [415, 486] width 16 height 16
click at [400, 487] on input "Minimum spend (optional)" at bounding box center [394, 488] width 12 height 12
checkbox input "false"
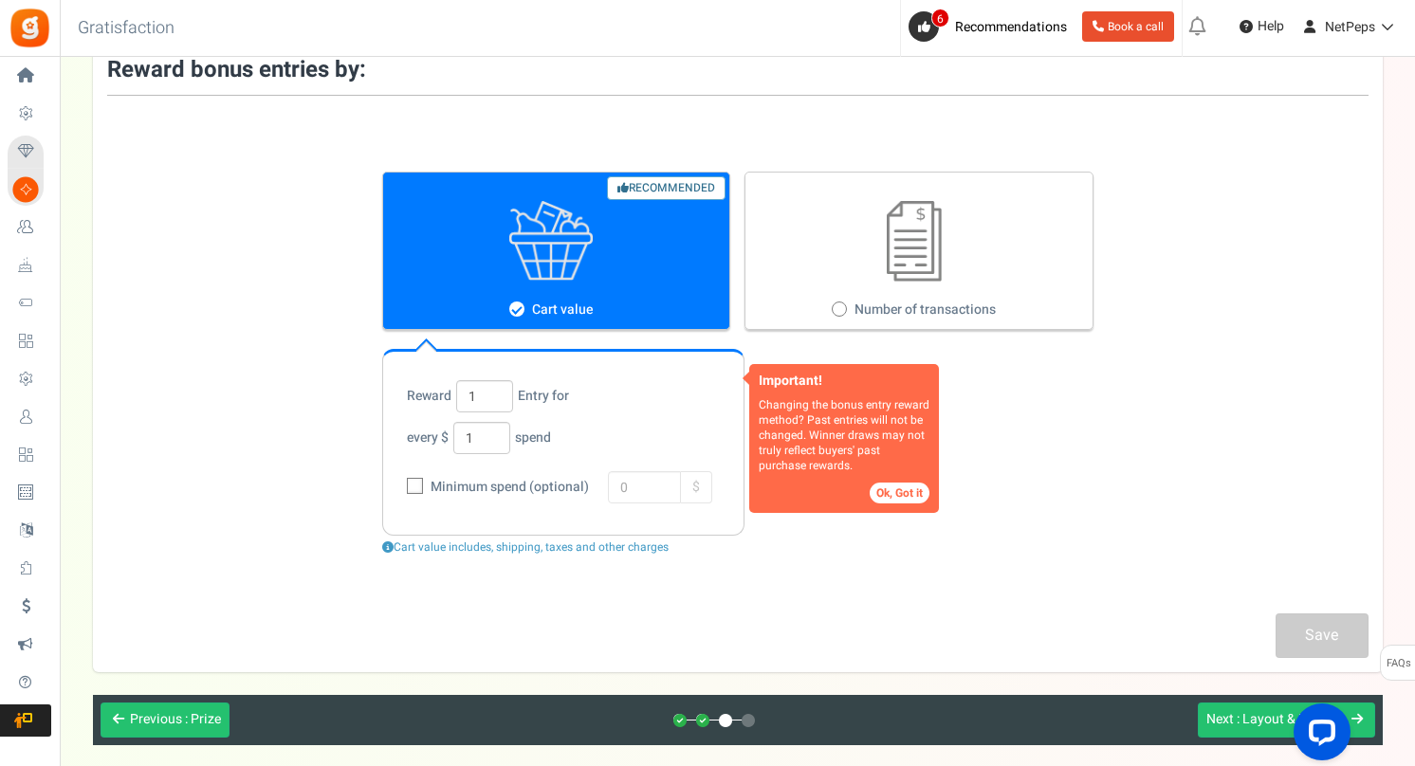
click at [903, 488] on button "Ok, Got it" at bounding box center [900, 493] width 60 height 21
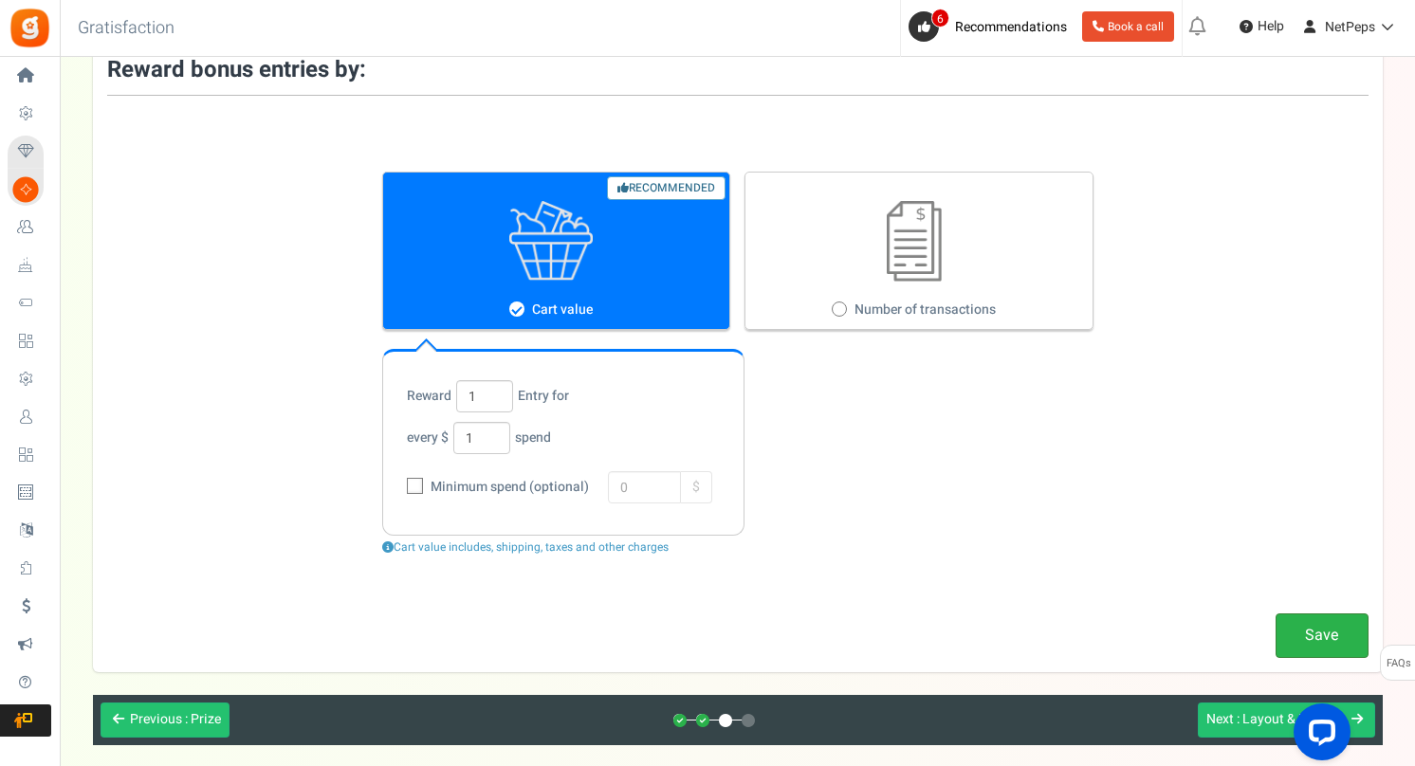
click at [1322, 634] on link "Save" at bounding box center [1322, 636] width 93 height 45
click at [1302, 630] on link "Save" at bounding box center [1322, 636] width 93 height 45
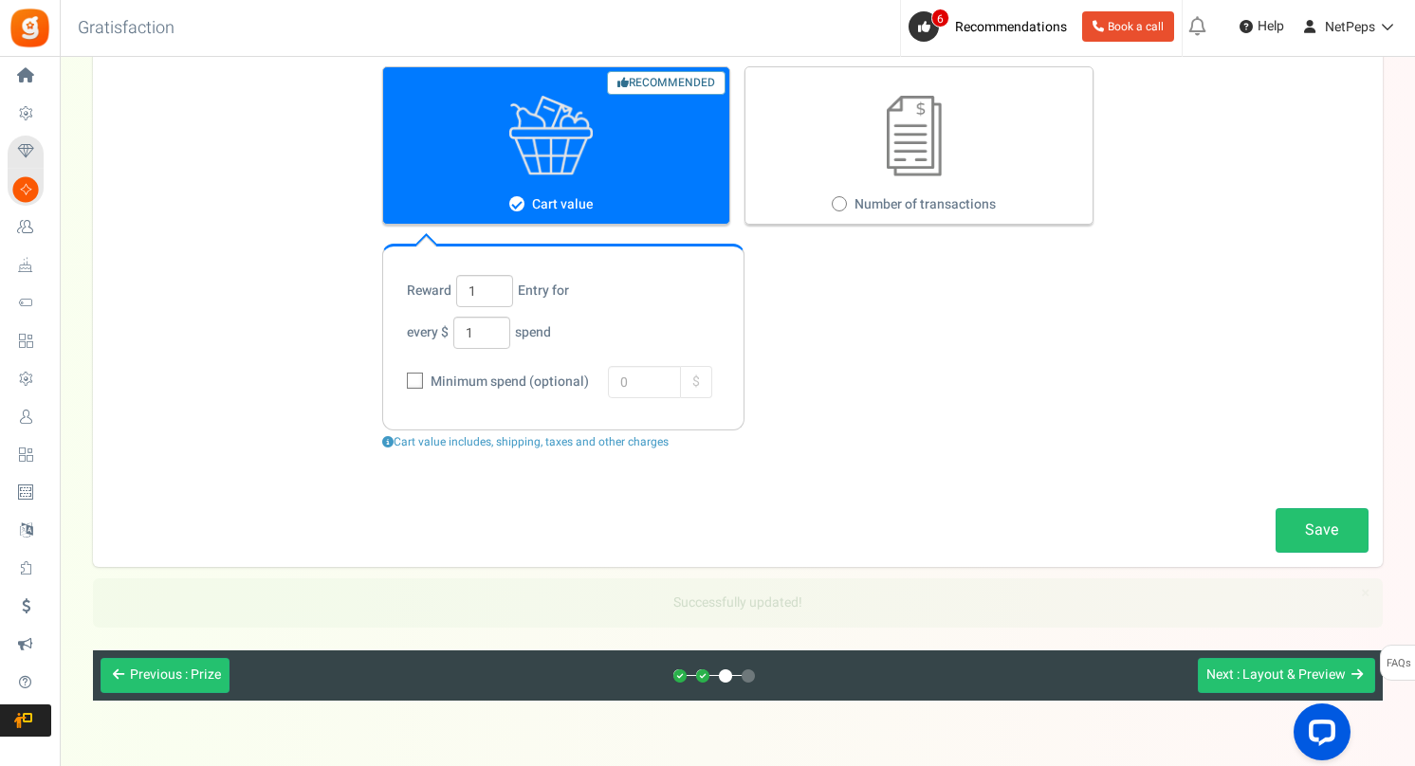
scroll to position [222, 0]
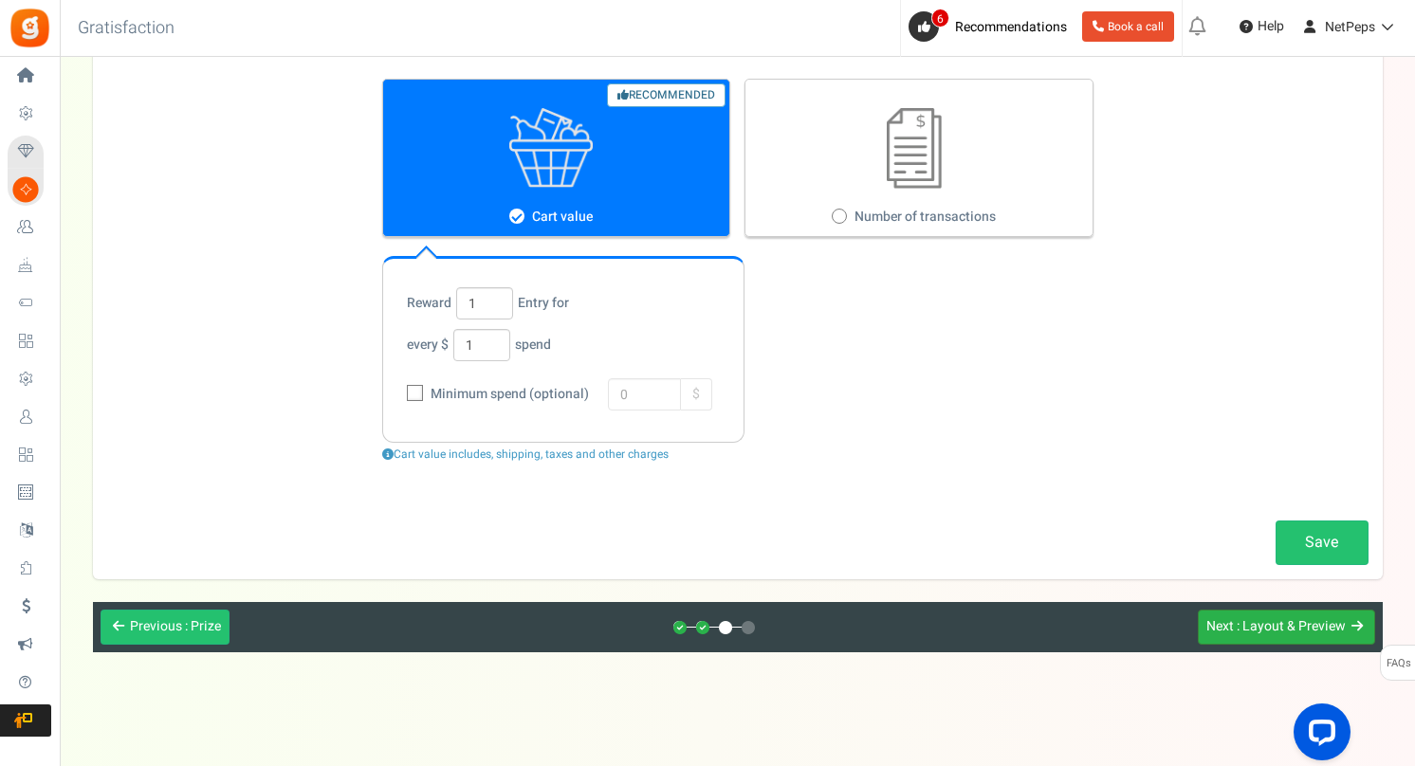
click at [1242, 629] on span ": Layout & Preview" at bounding box center [1291, 626] width 109 height 20
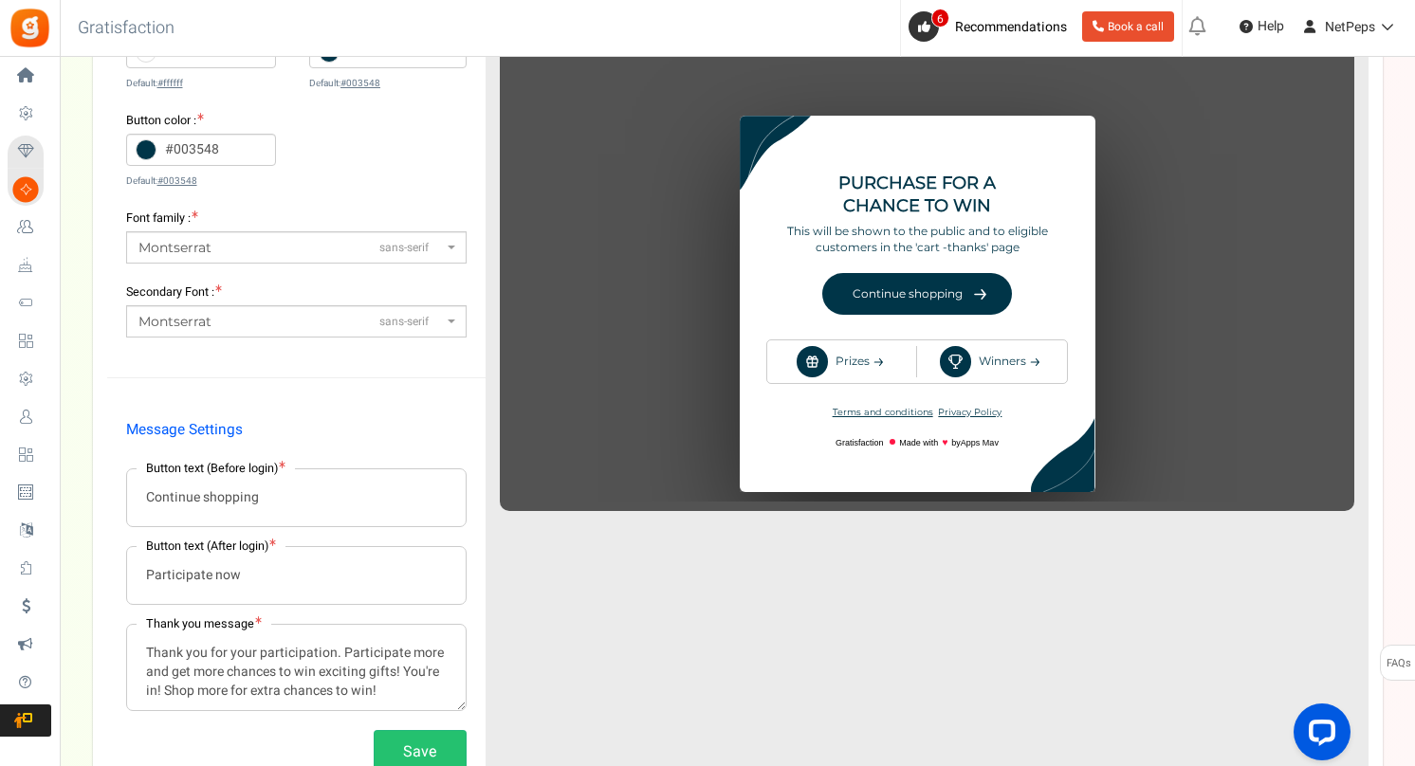
scroll to position [355, 0]
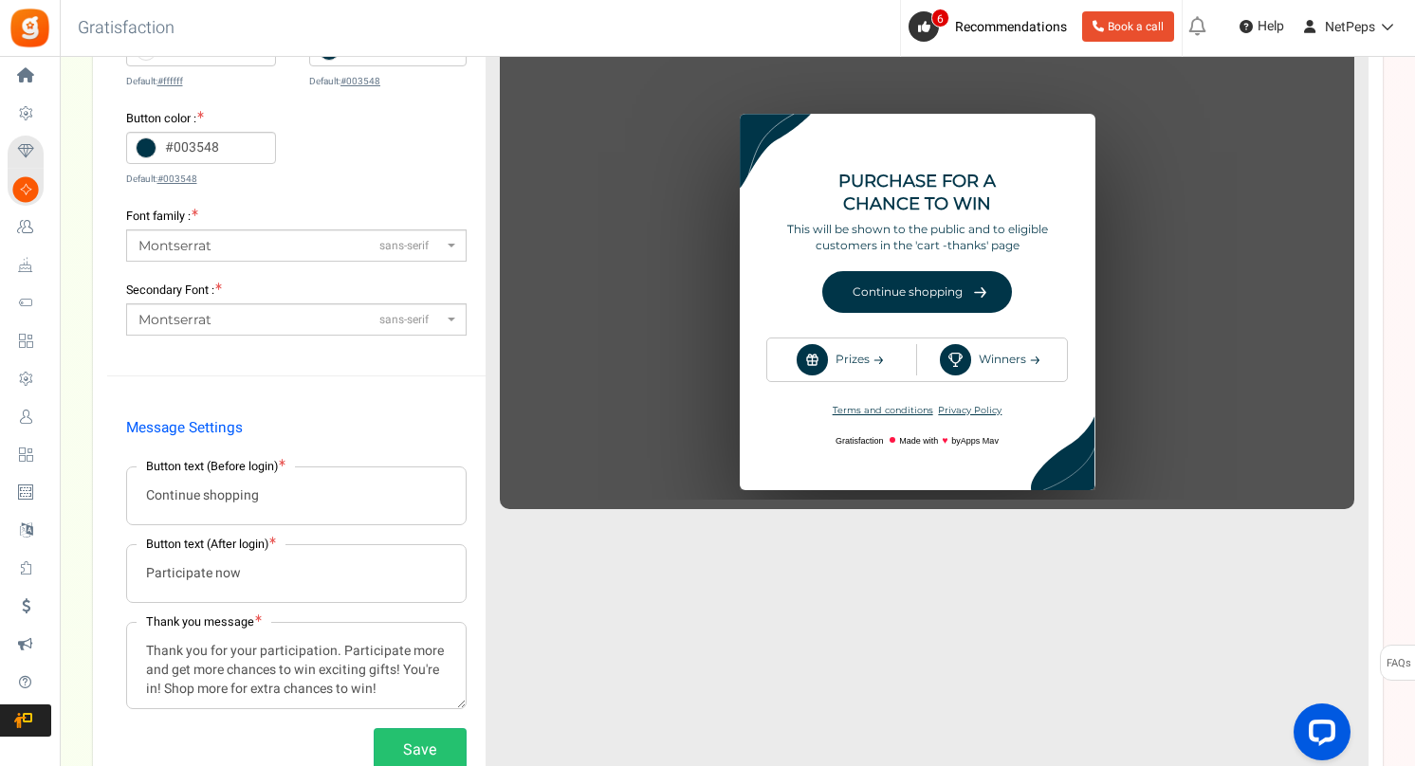
click at [153, 154] on icon at bounding box center [146, 148] width 21 height 21
click at [153, 154] on input "#003548" at bounding box center [201, 148] width 151 height 32
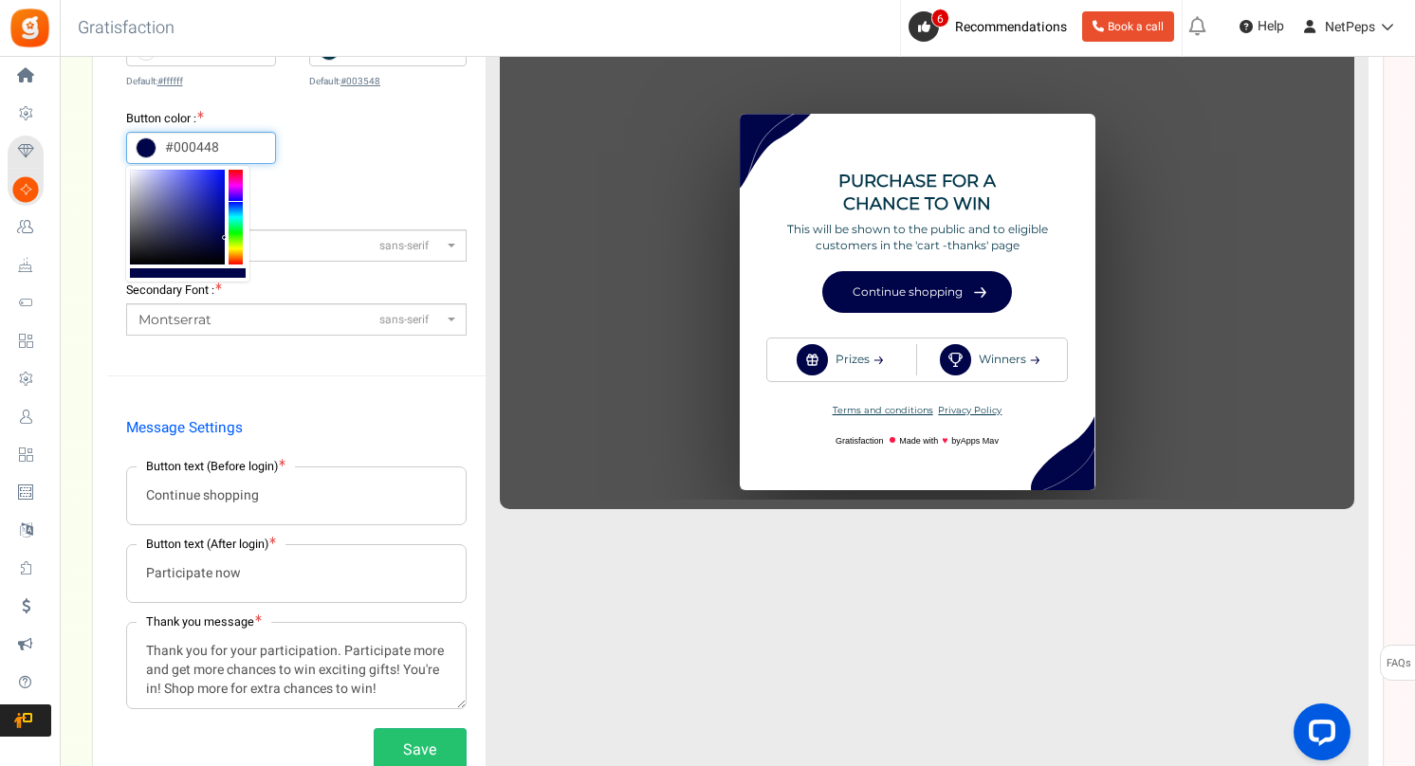
click at [238, 202] on div at bounding box center [236, 217] width 14 height 95
click at [238, 205] on div at bounding box center [236, 217] width 14 height 95
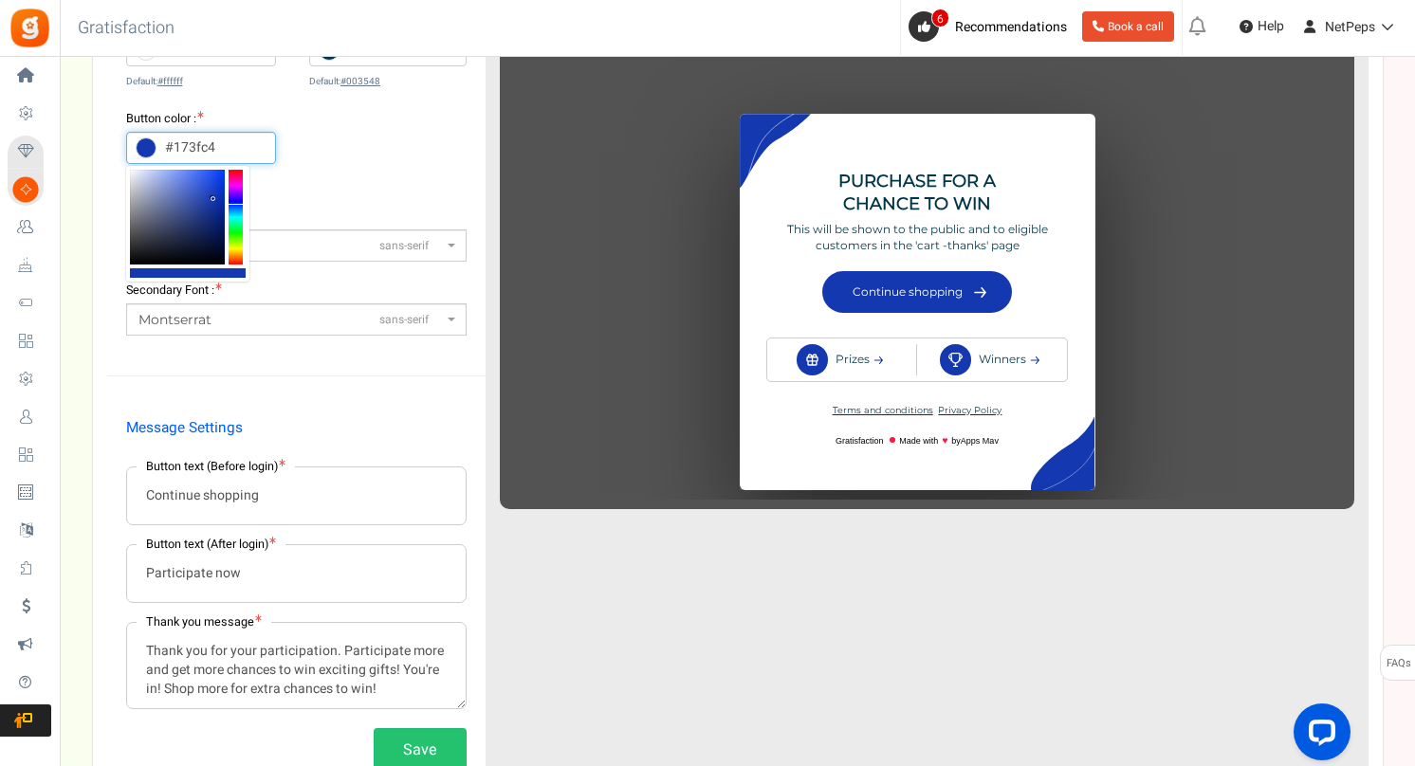
type input "#1740c6"
drag, startPoint x: 226, startPoint y: 235, endPoint x: 213, endPoint y: 191, distance: 46.2
click at [213, 191] on b at bounding box center [213, 190] width 5 height 5
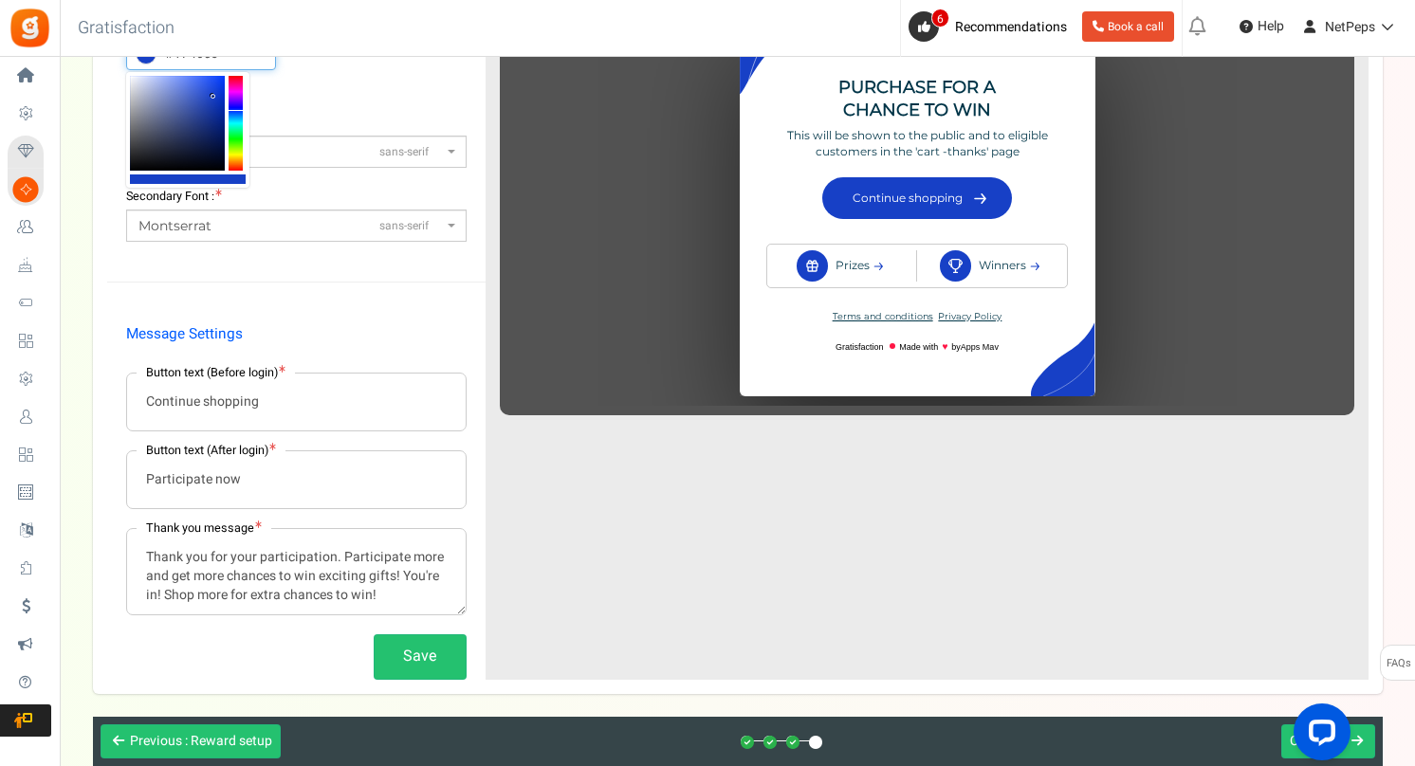
scroll to position [450, 0]
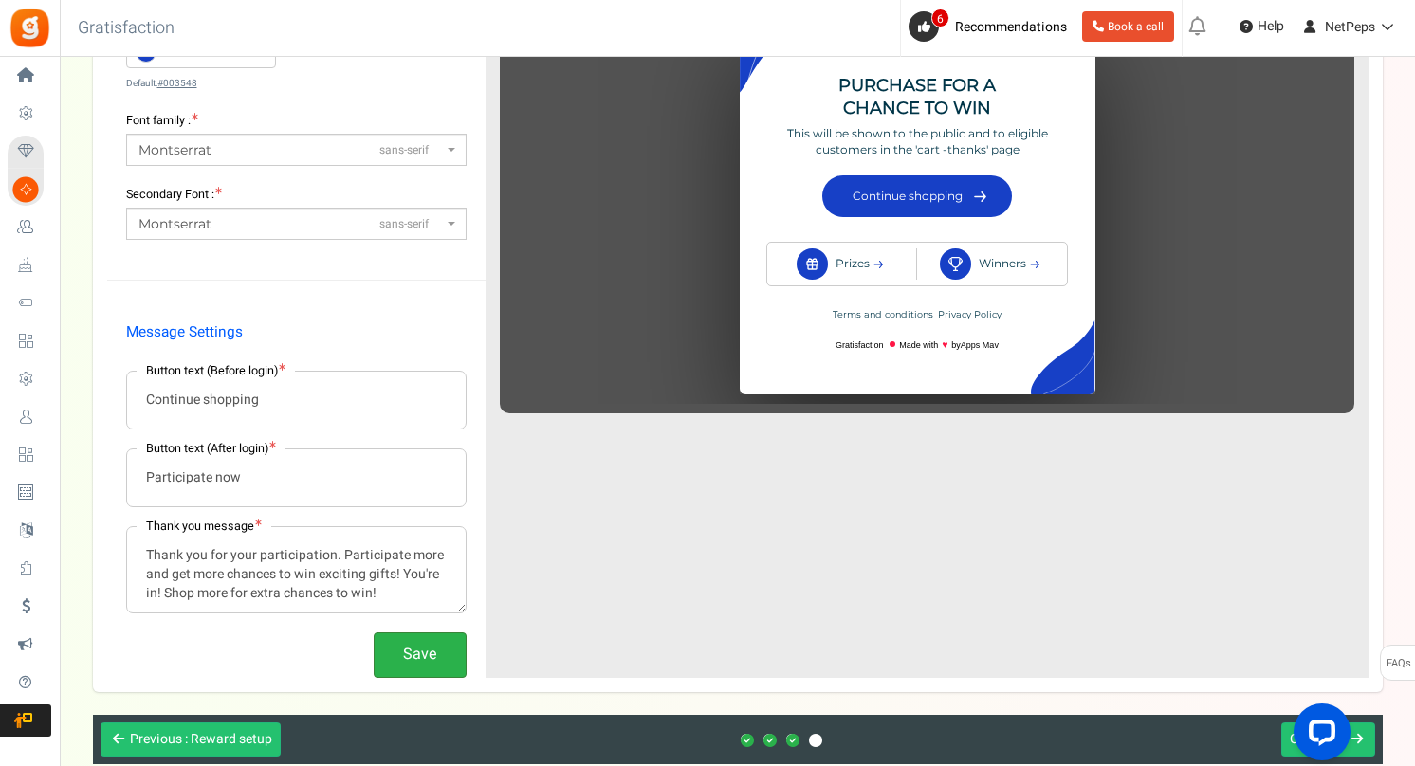
click at [405, 652] on button "Save" at bounding box center [420, 655] width 93 height 45
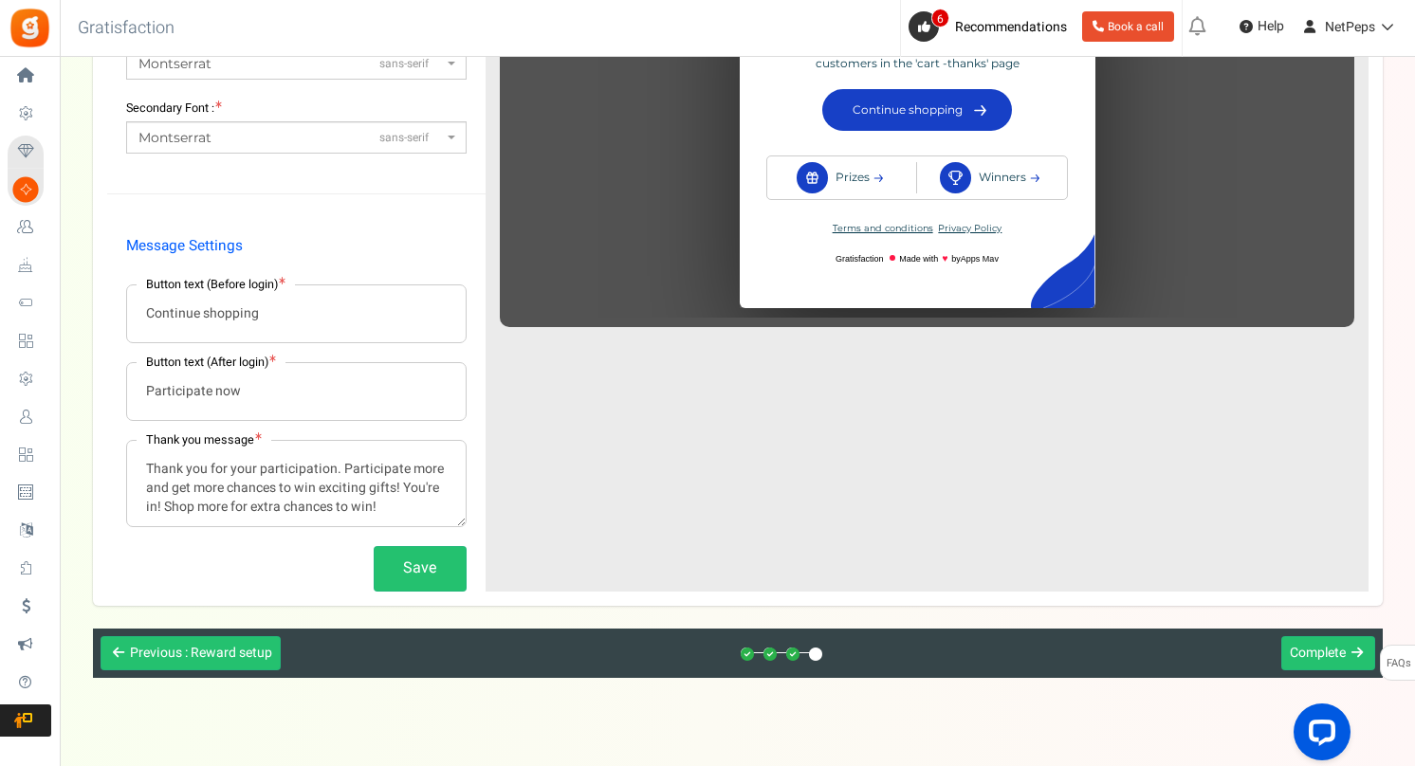
scroll to position [565, 0]
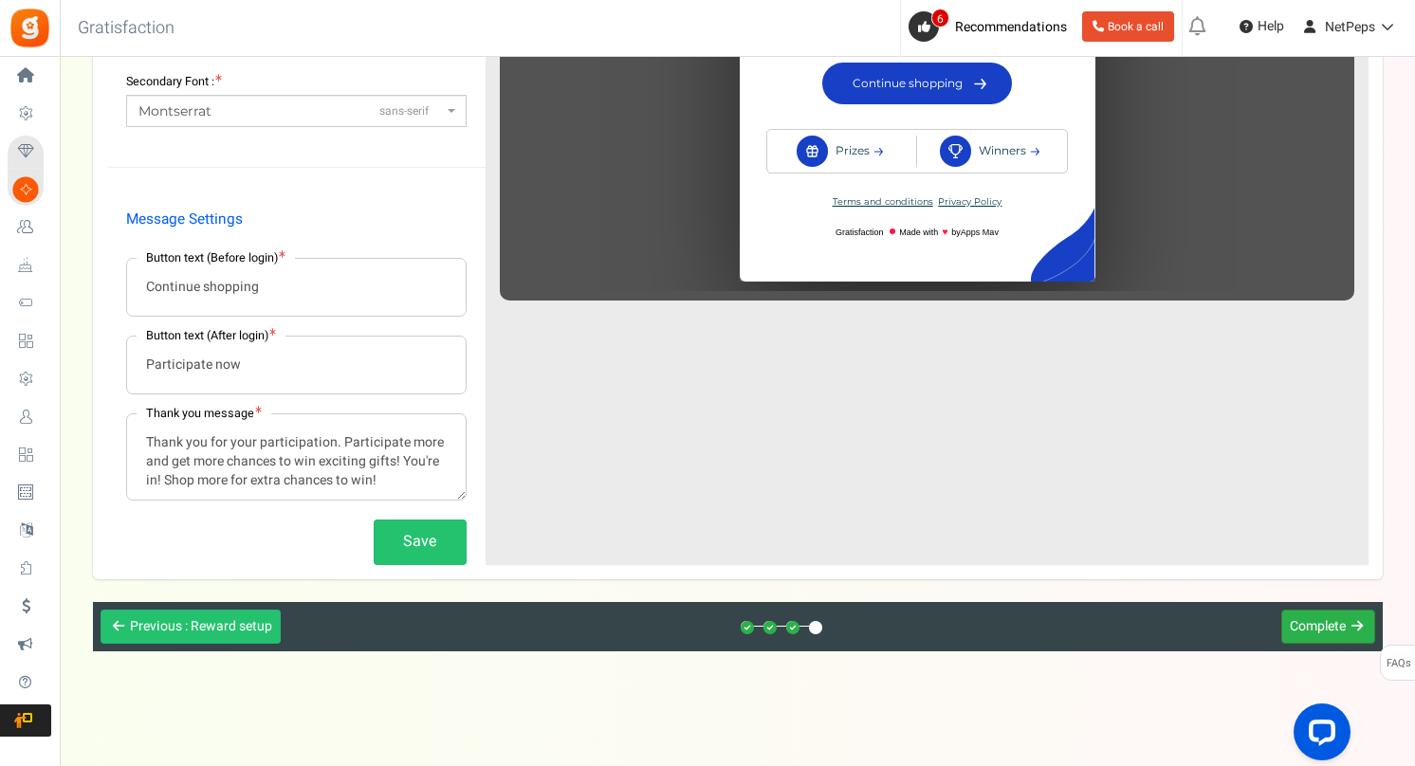
click at [1307, 629] on span "Complete" at bounding box center [1318, 626] width 56 height 20
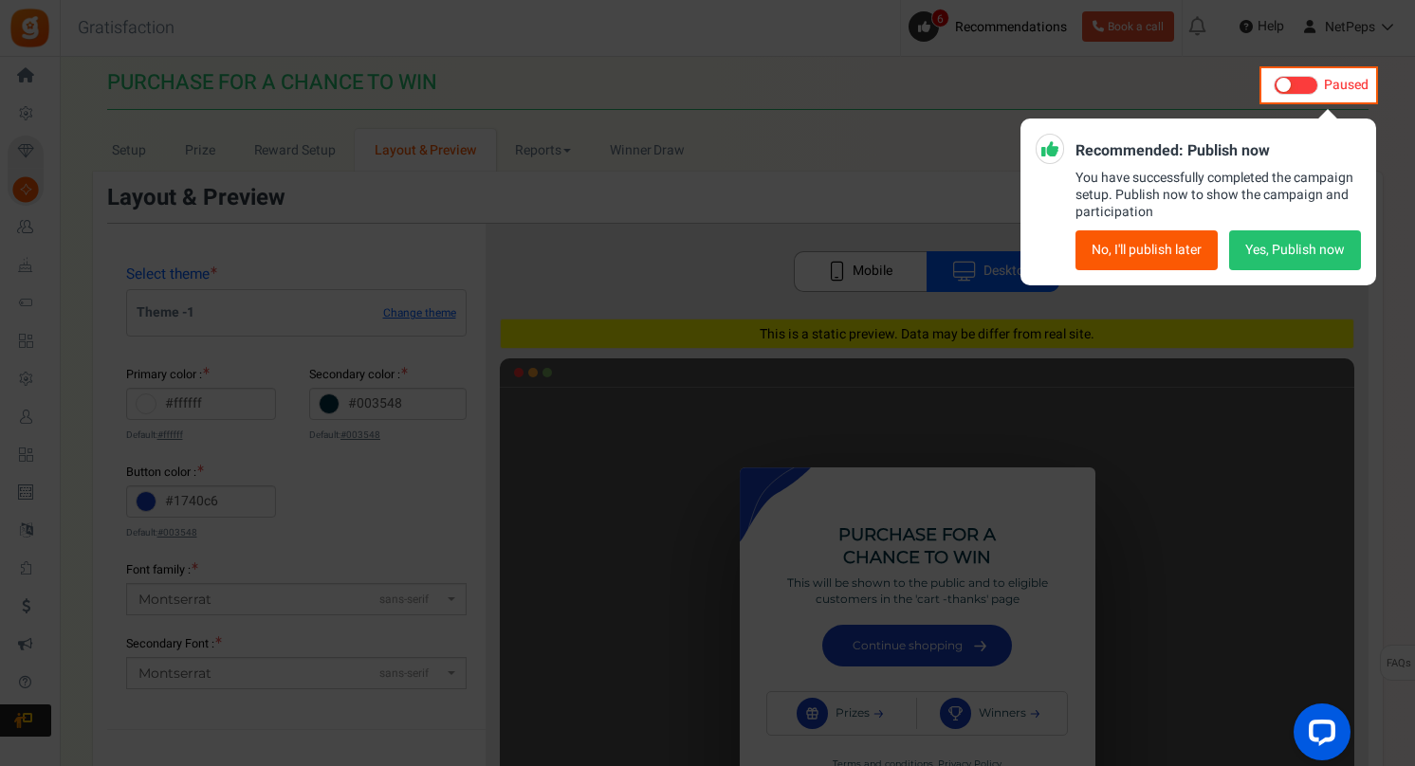
scroll to position [0, 0]
click at [1271, 246] on button "Yes, Publish now" at bounding box center [1295, 251] width 132 height 40
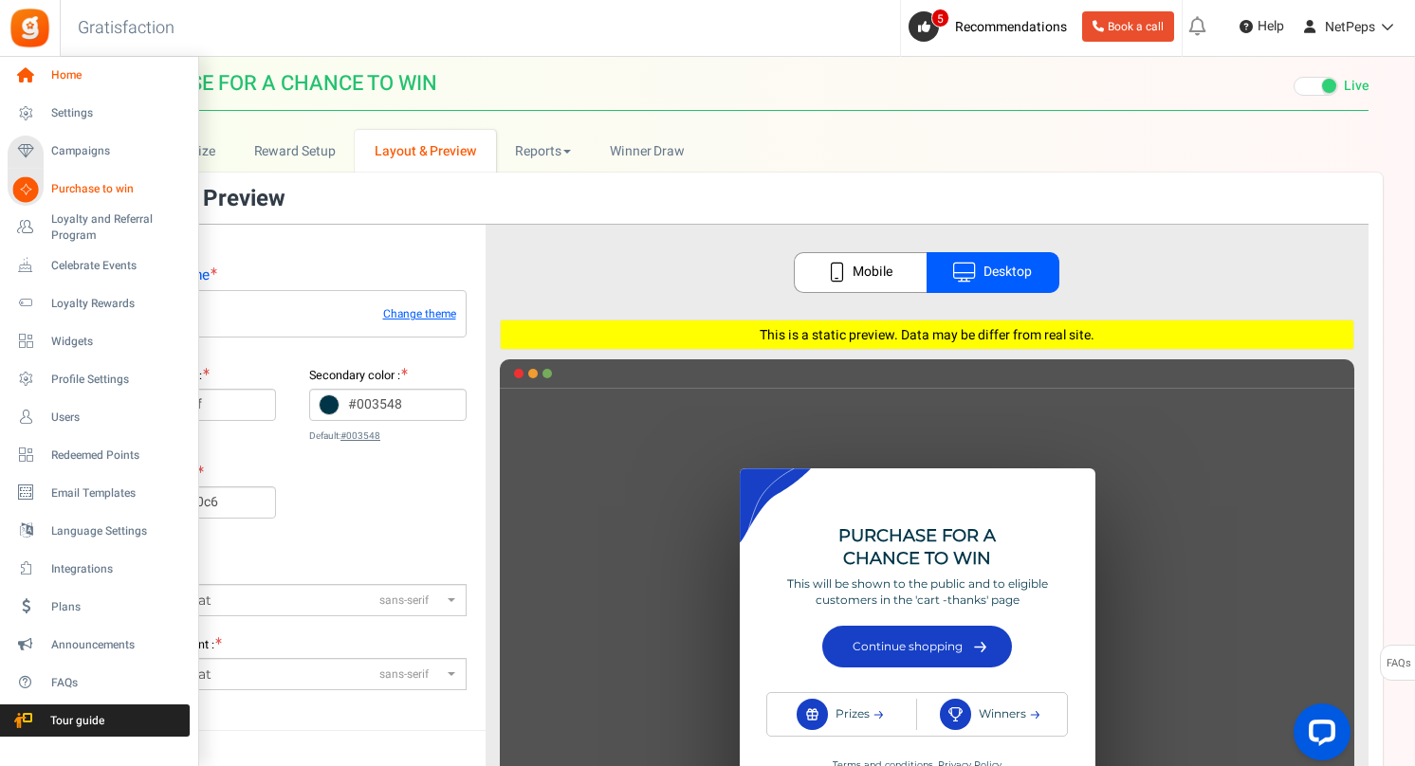
click at [31, 80] on icon at bounding box center [25, 76] width 32 height 32
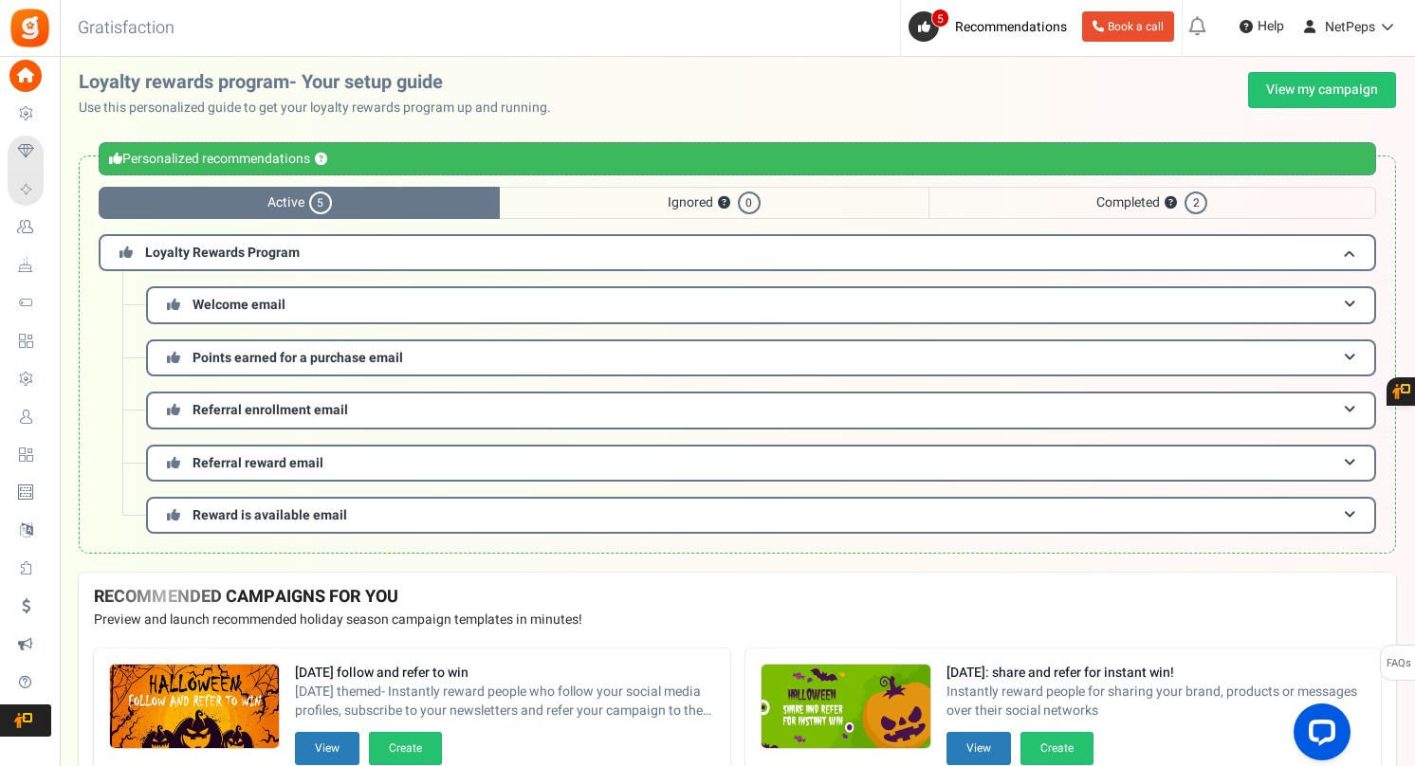
scroll to position [7, 0]
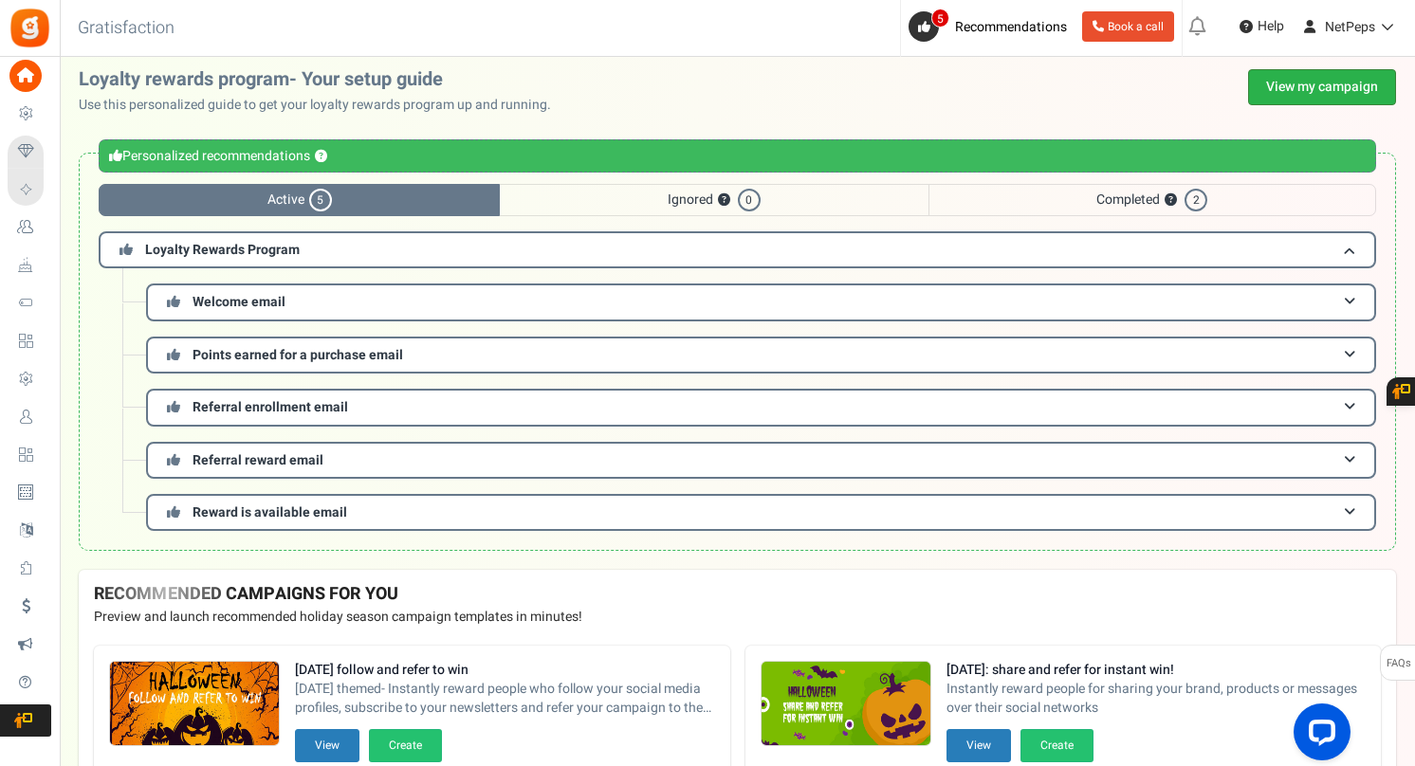
click at [1274, 88] on link "View my campaign" at bounding box center [1322, 87] width 148 height 36
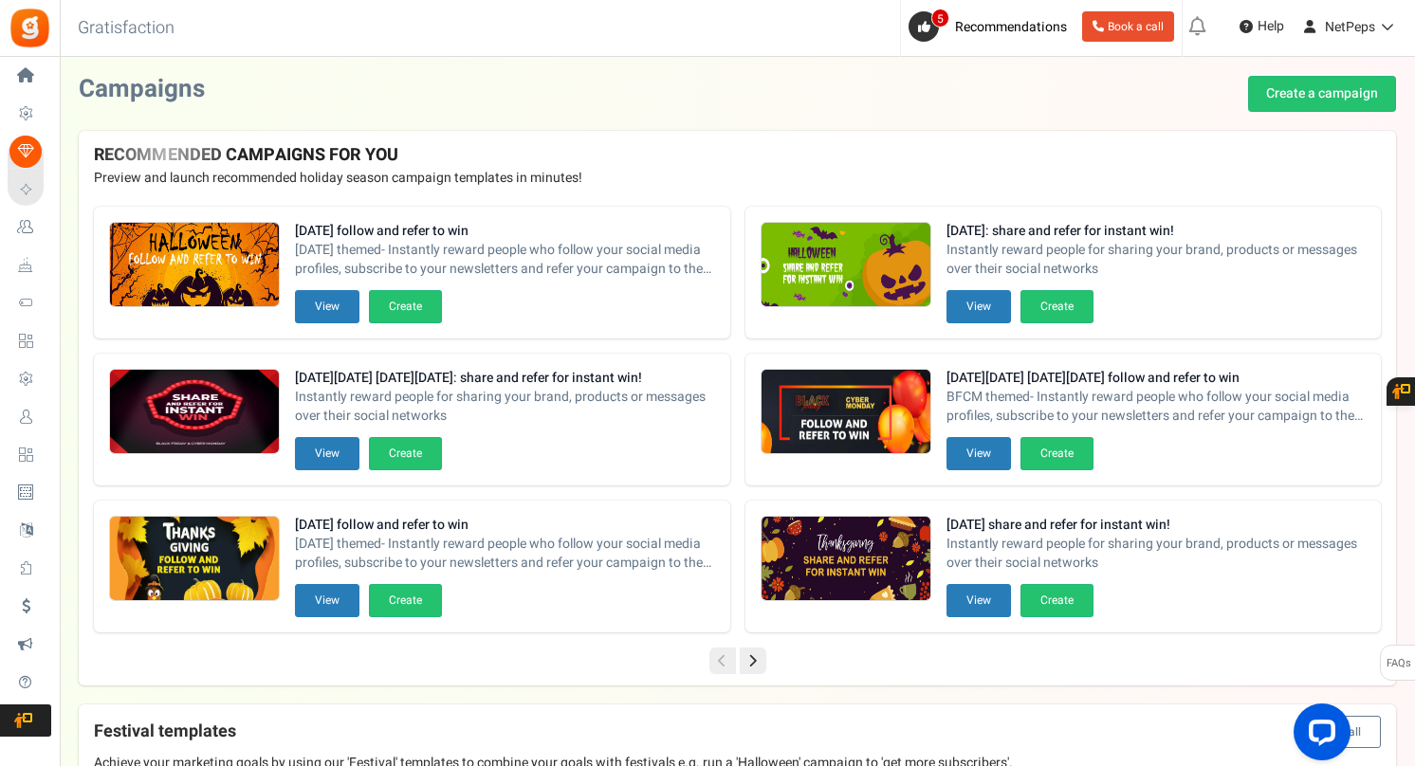
click at [1004, 28] on span "Recommendations" at bounding box center [1011, 27] width 112 height 20
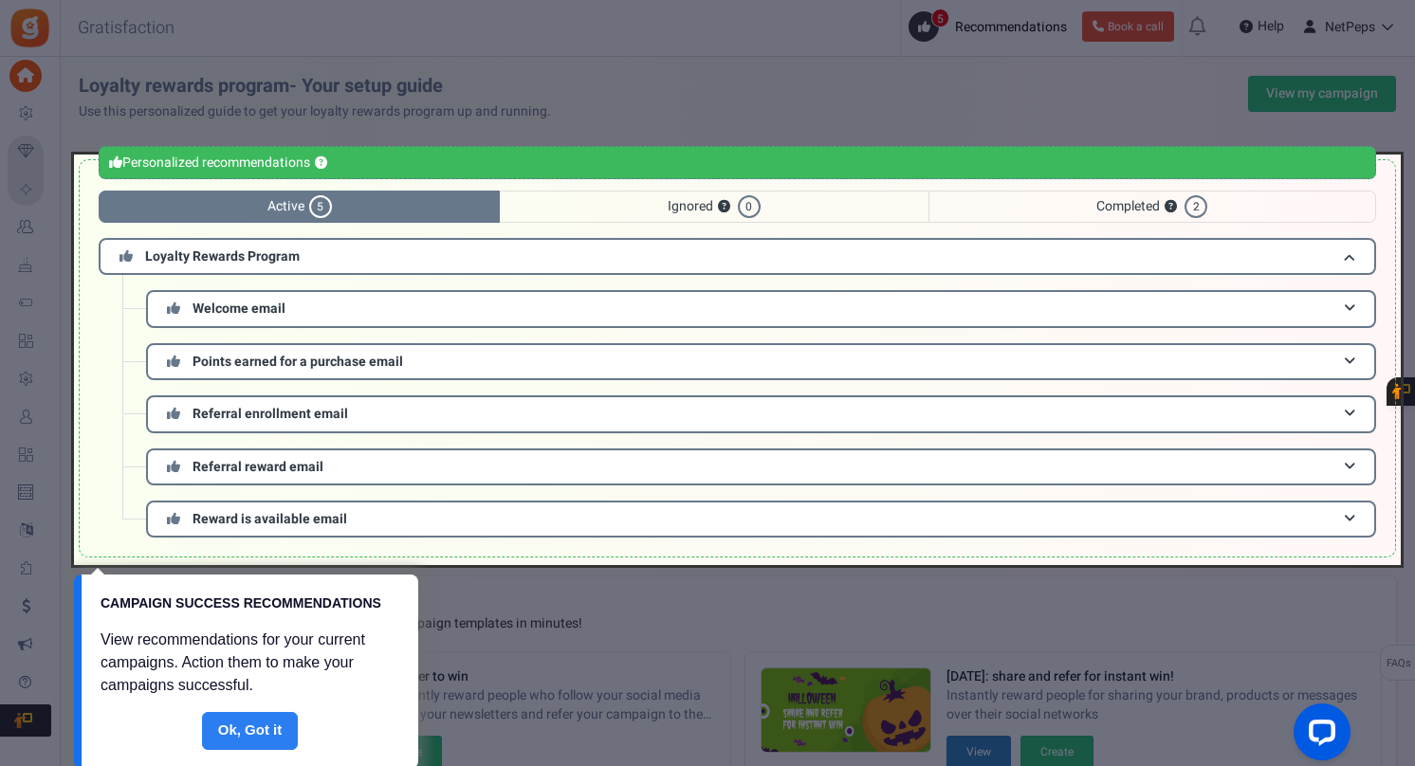
click at [264, 738] on link "Done" at bounding box center [250, 731] width 97 height 38
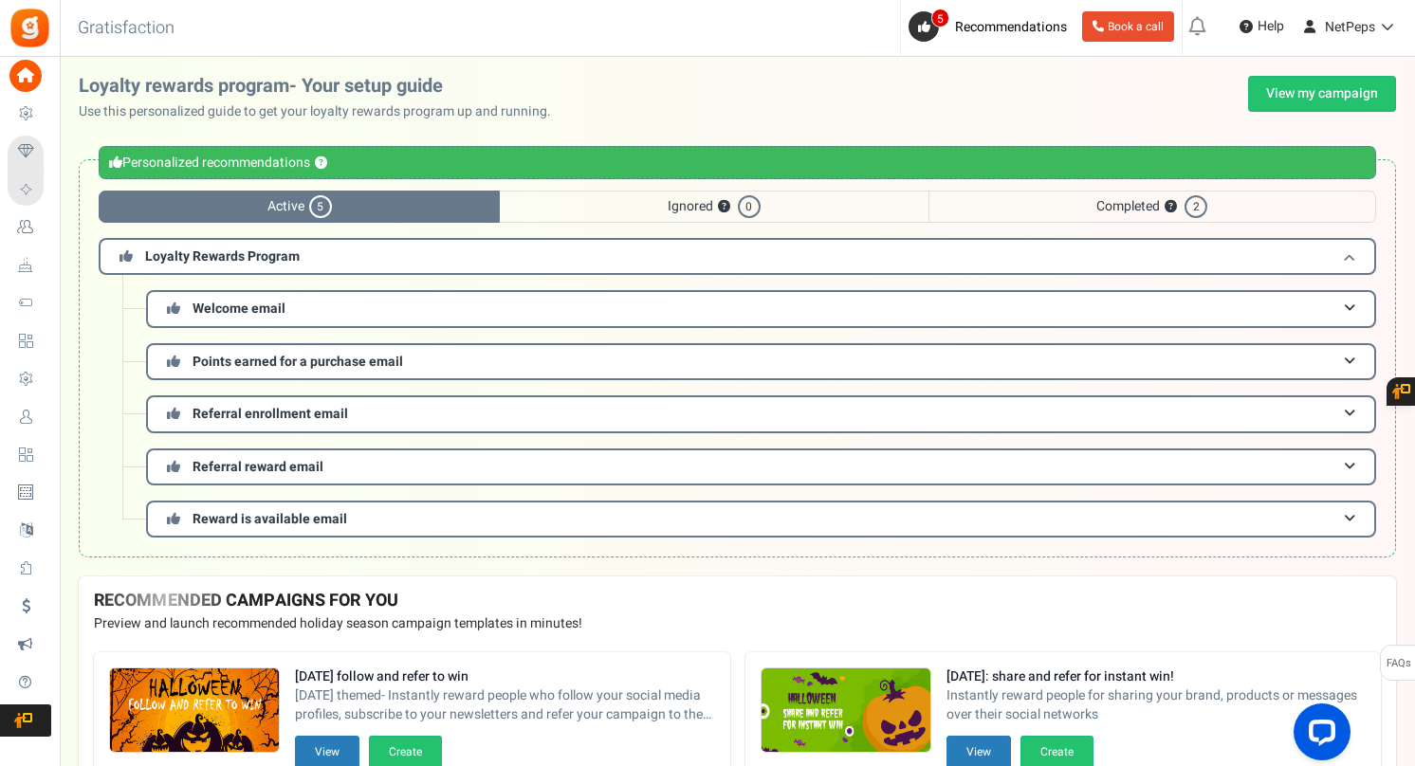
click at [421, 256] on h3 "Loyalty Rewards Program" at bounding box center [737, 256] width 1277 height 37
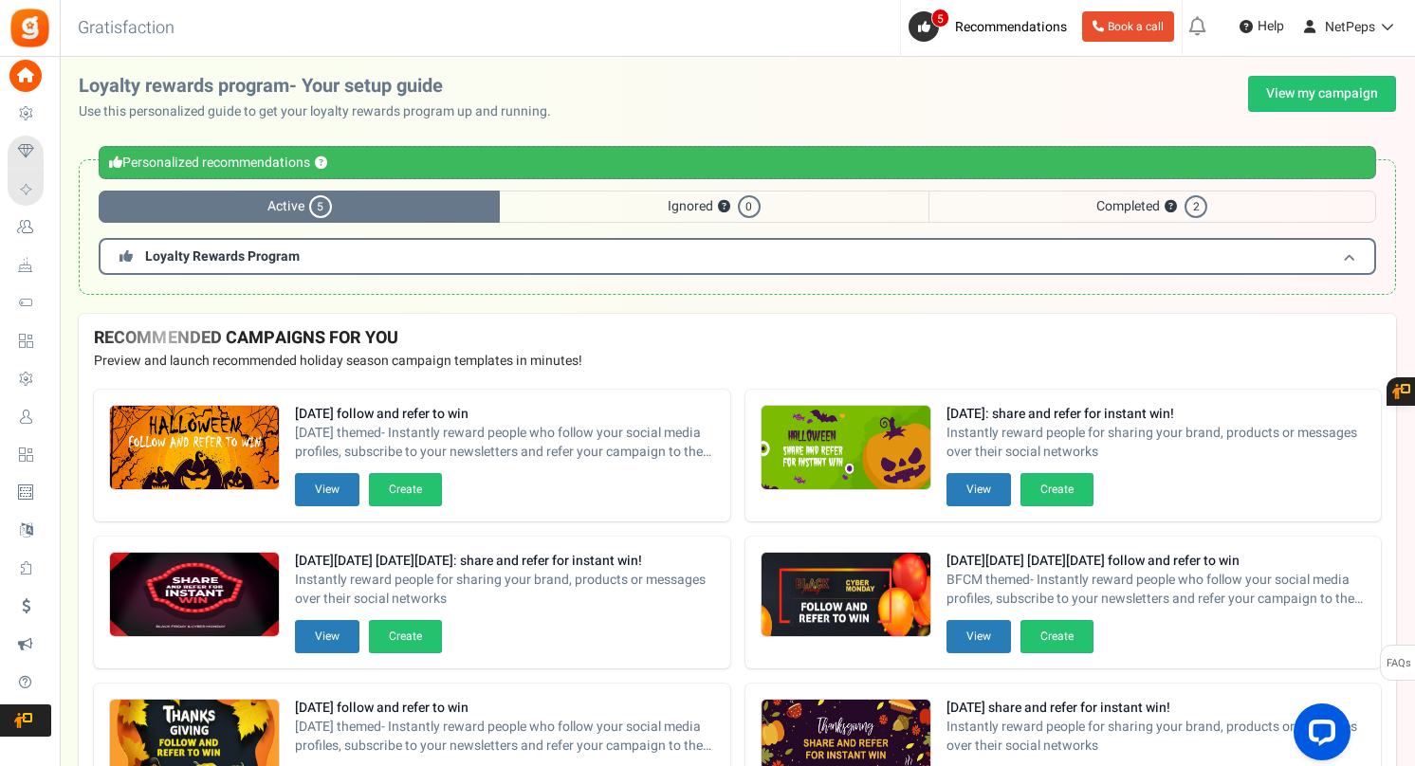
click at [421, 256] on h3 "Loyalty Rewards Program" at bounding box center [737, 256] width 1277 height 37
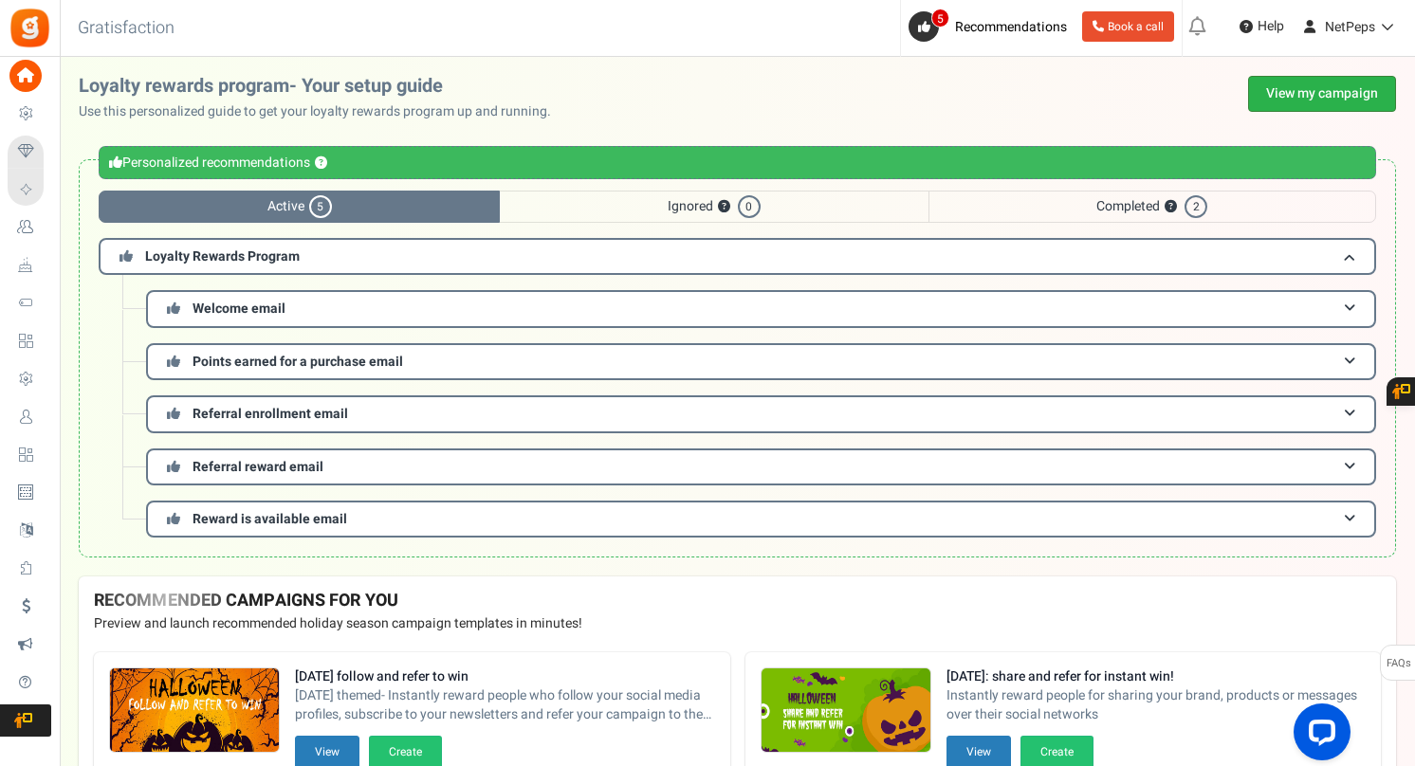
click at [1327, 85] on link "View my campaign" at bounding box center [1322, 94] width 148 height 36
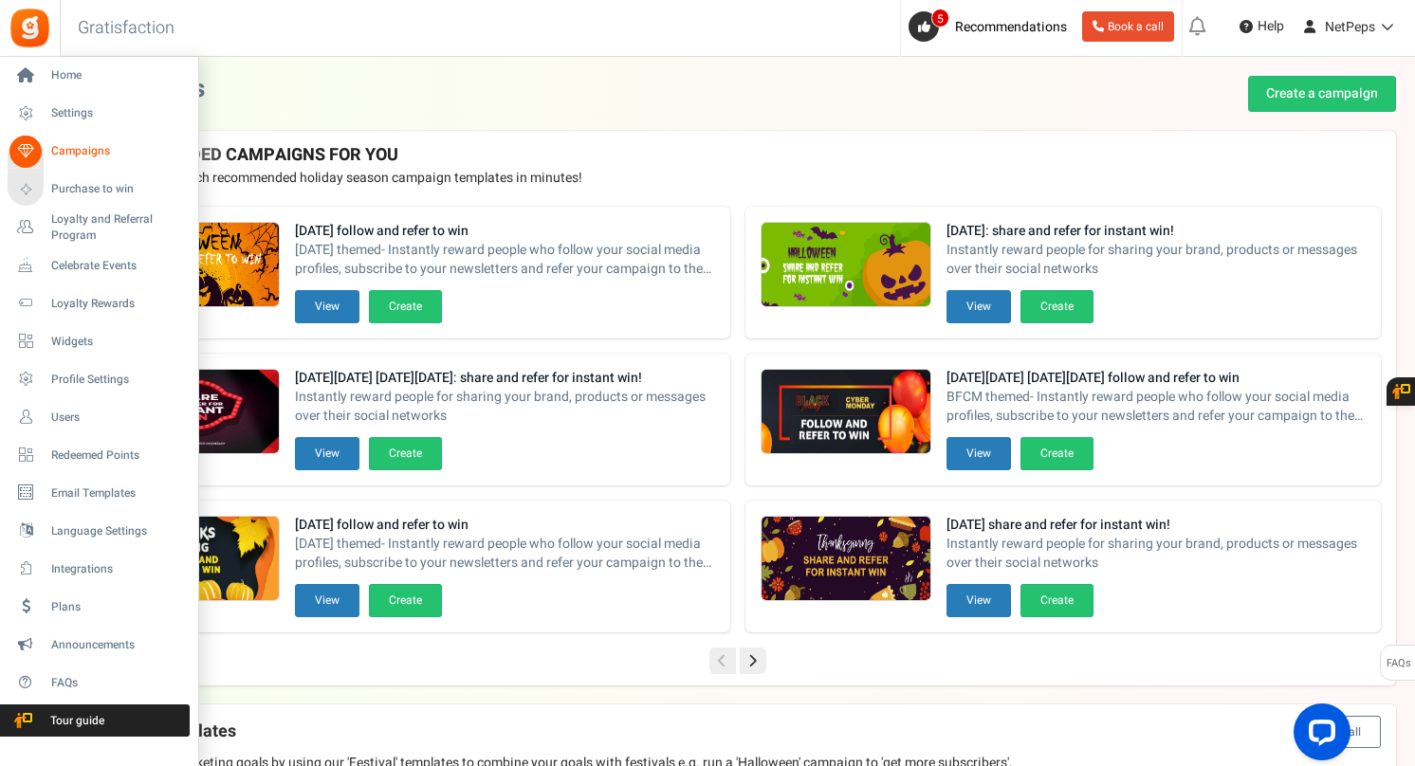
click at [68, 150] on span "Campaigns" at bounding box center [117, 151] width 133 height 16
click at [86, 107] on span "Settings" at bounding box center [117, 113] width 133 height 16
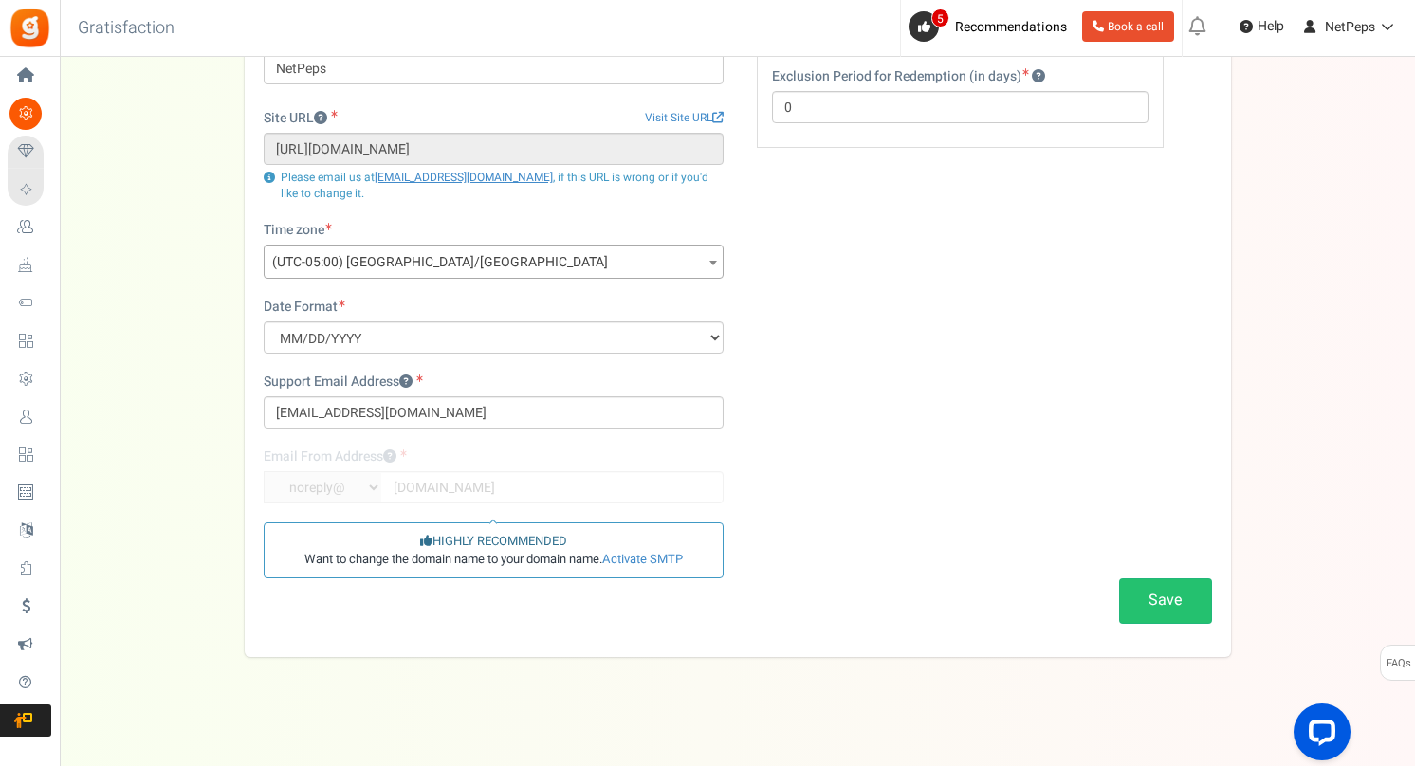
scroll to position [176, 0]
click at [161, 182] on div "Settings In this section you will setup your business details and points expiry…" at bounding box center [737, 276] width 1317 height 755
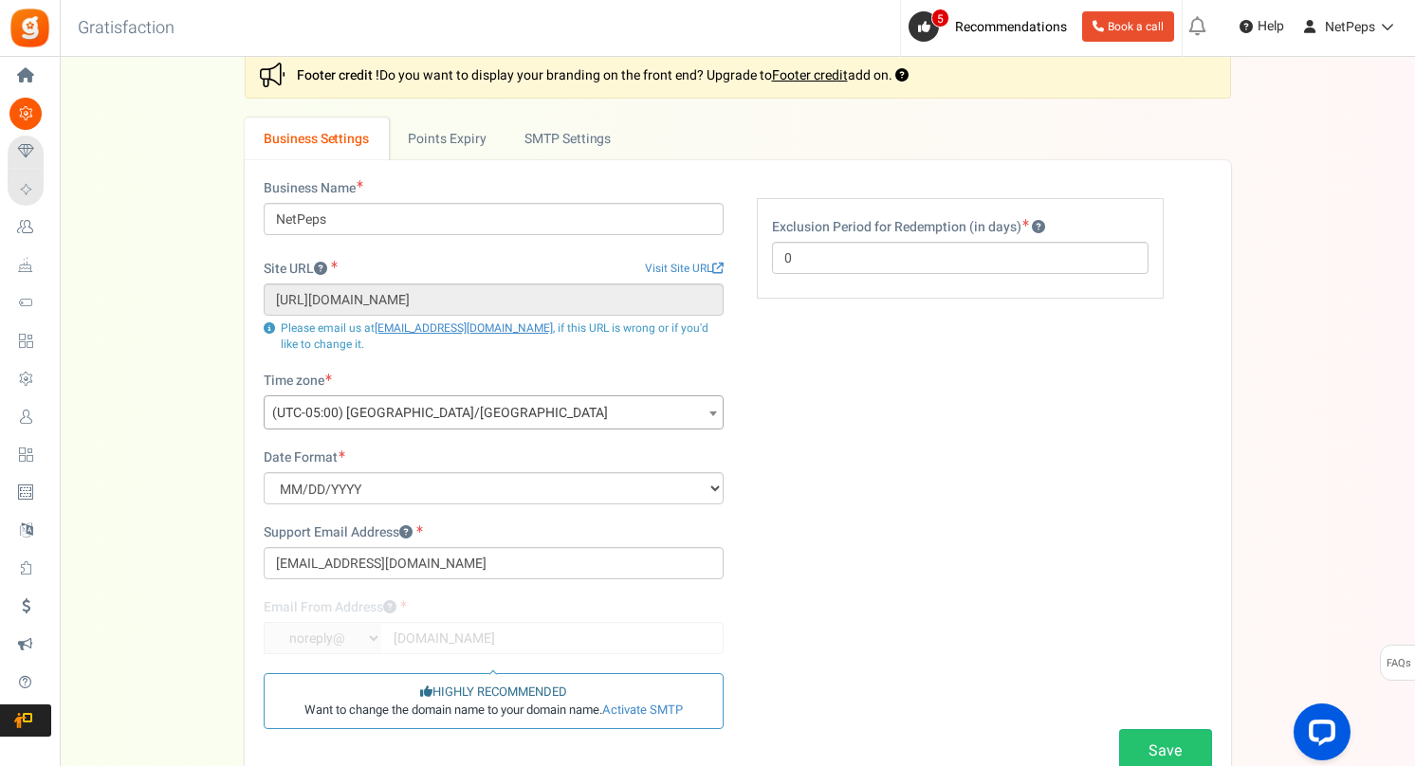
scroll to position [0, 0]
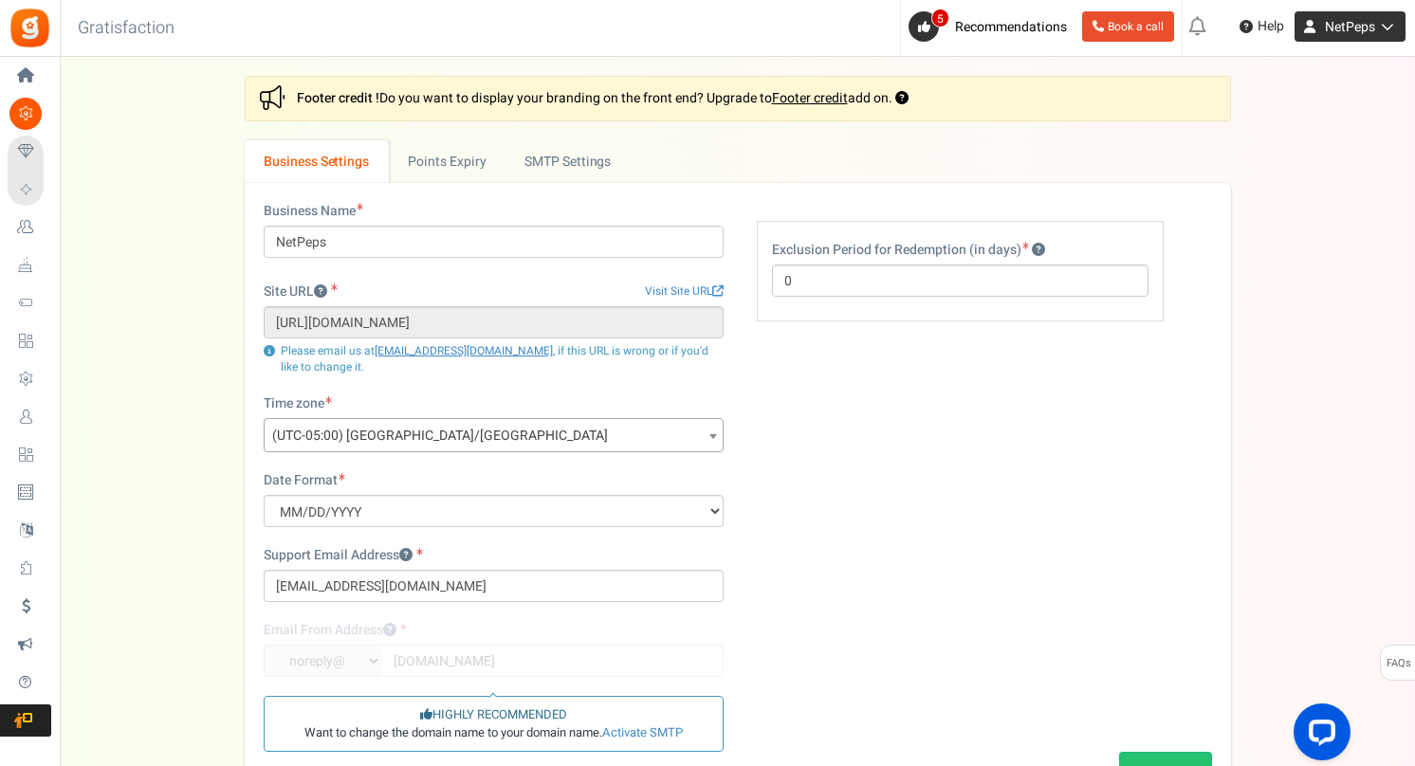
click at [1356, 19] on span "NetPeps" at bounding box center [1350, 27] width 50 height 20
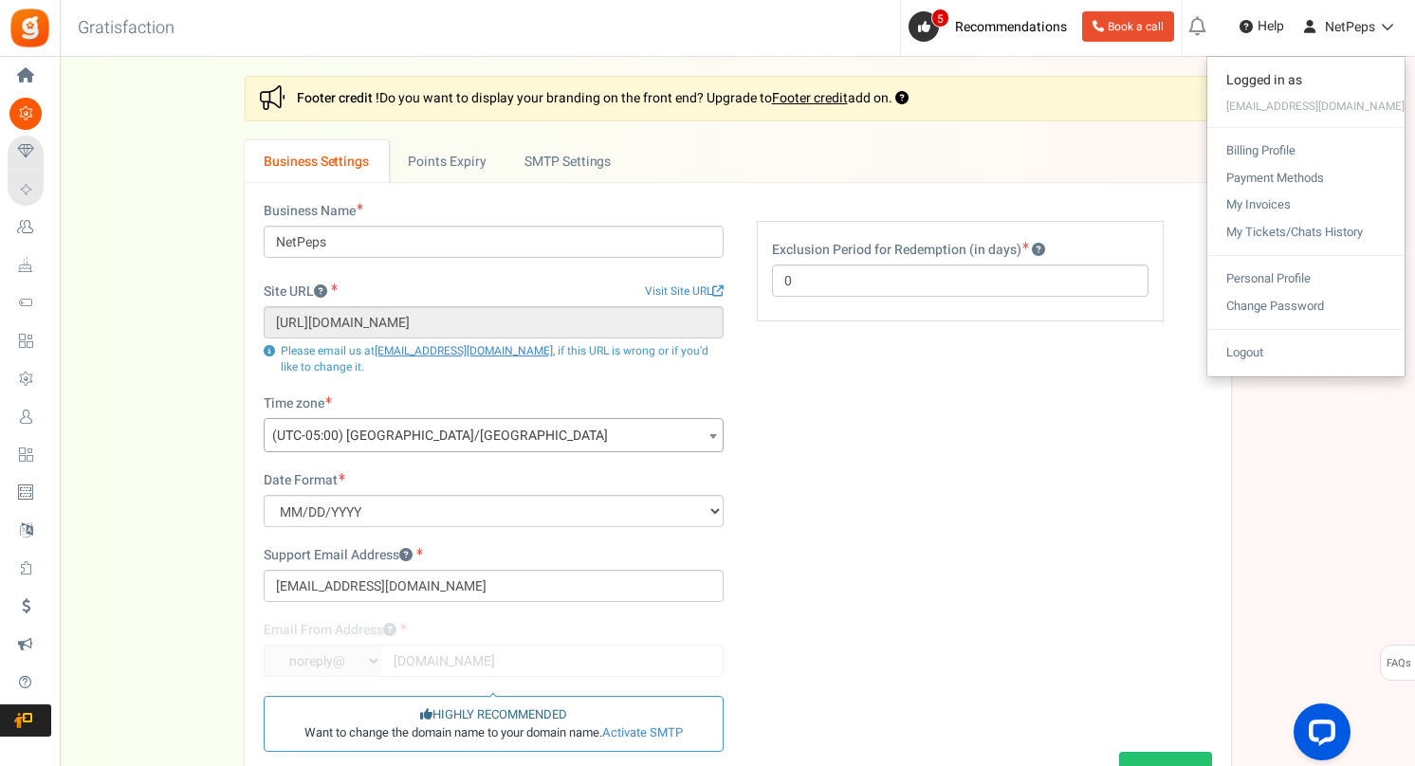
click at [1130, 139] on div "Settings In this section you will setup your business details and points expiry…" at bounding box center [738, 453] width 986 height 755
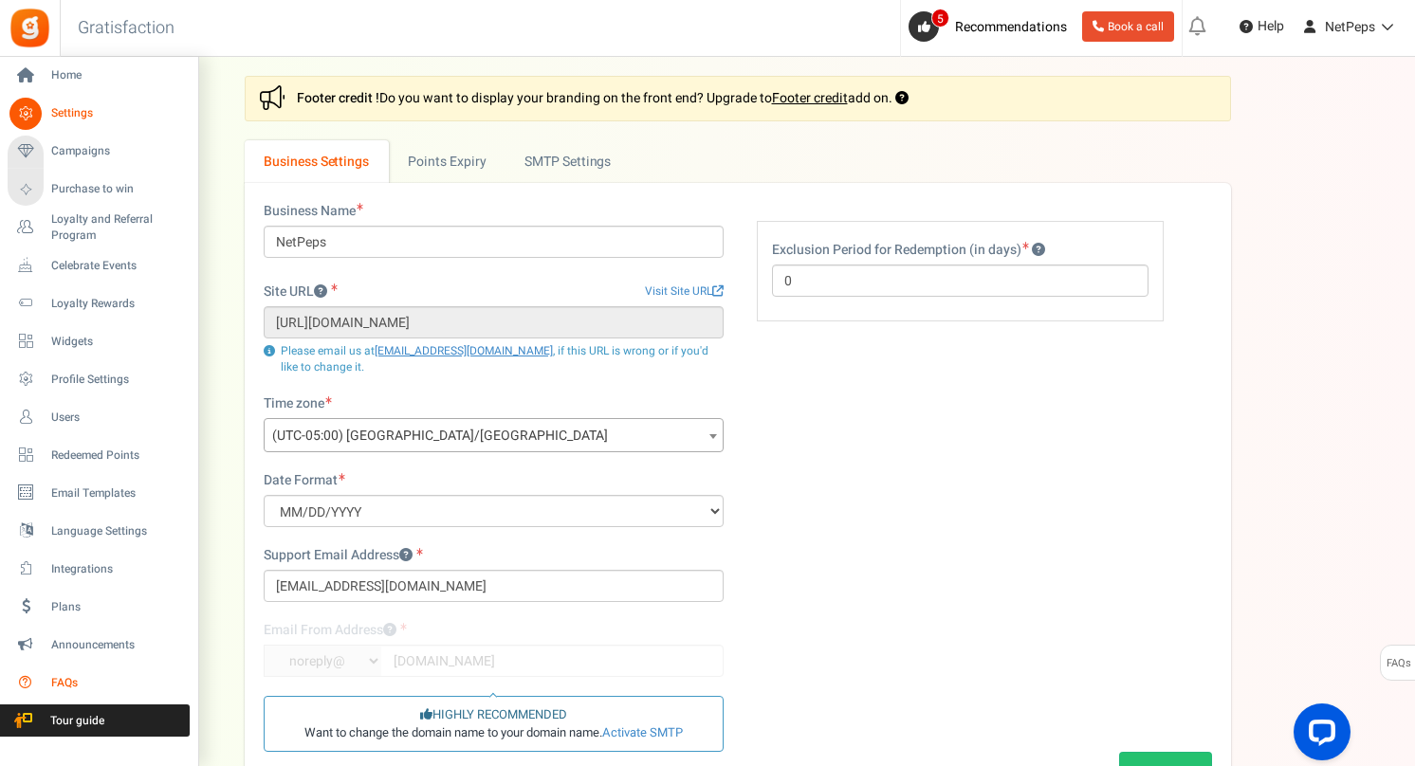
click at [58, 678] on span "FAQs" at bounding box center [117, 683] width 133 height 16
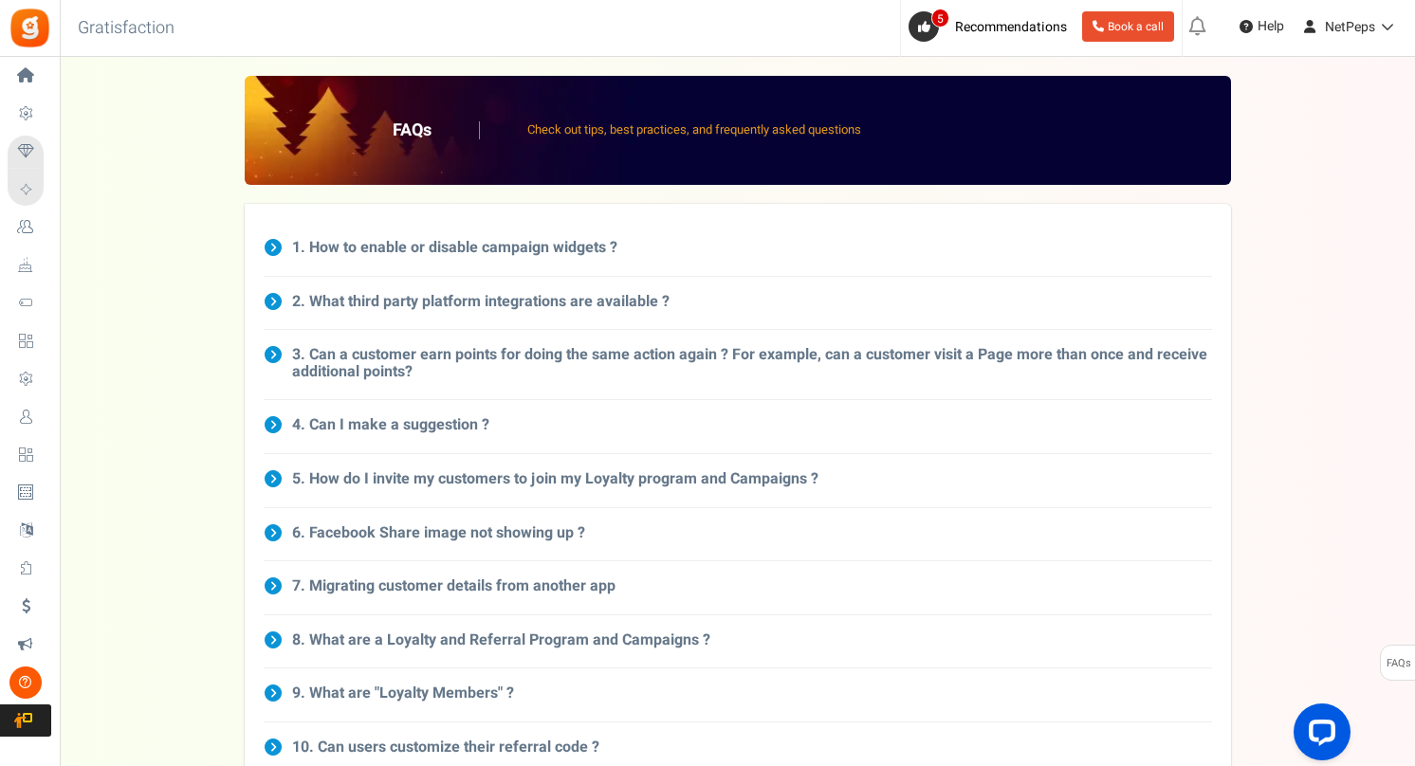
click at [356, 251] on h3 "1. How to enable or disable campaign widgets ?" at bounding box center [454, 248] width 325 height 17
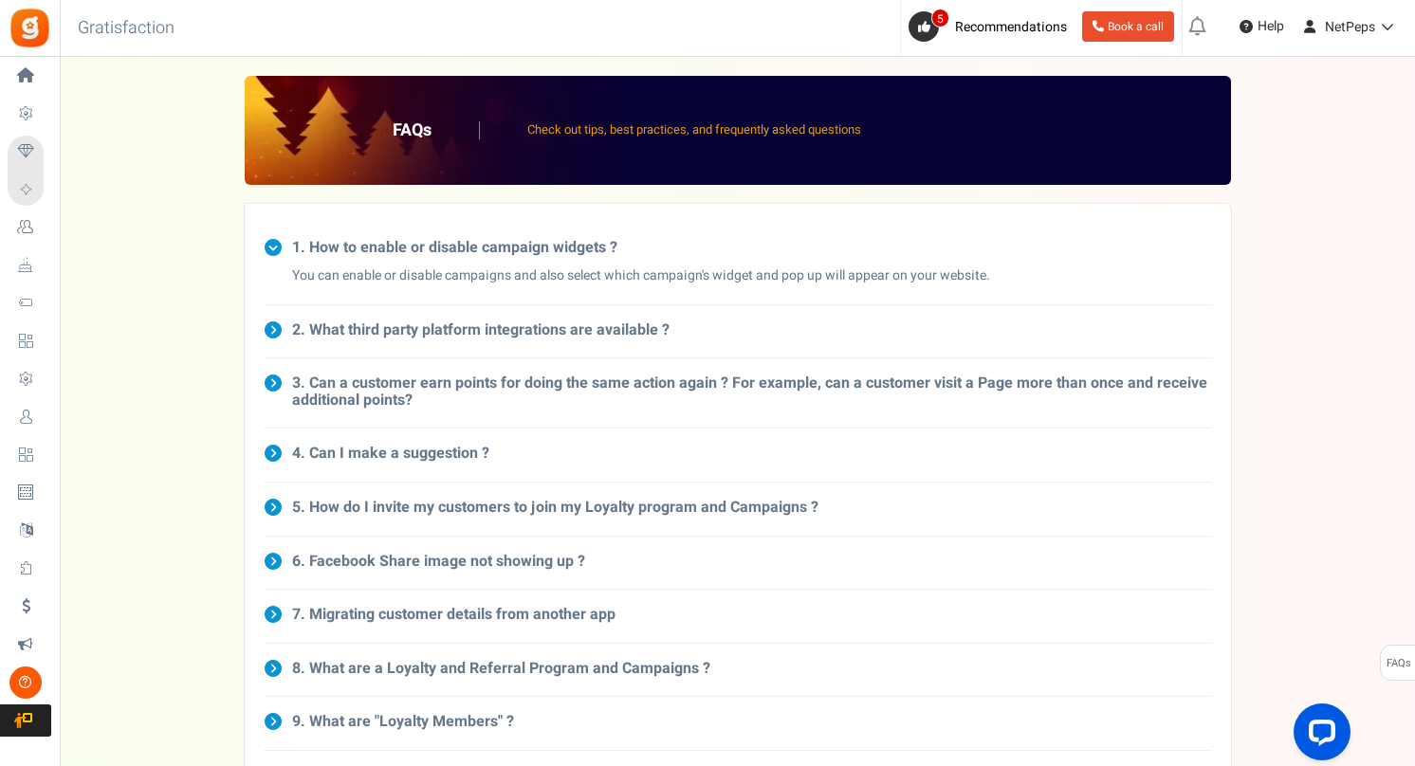
click at [337, 247] on h3 "1. How to enable or disable campaign widgets ?" at bounding box center [454, 248] width 325 height 17
